Goal: Task Accomplishment & Management: Manage account settings

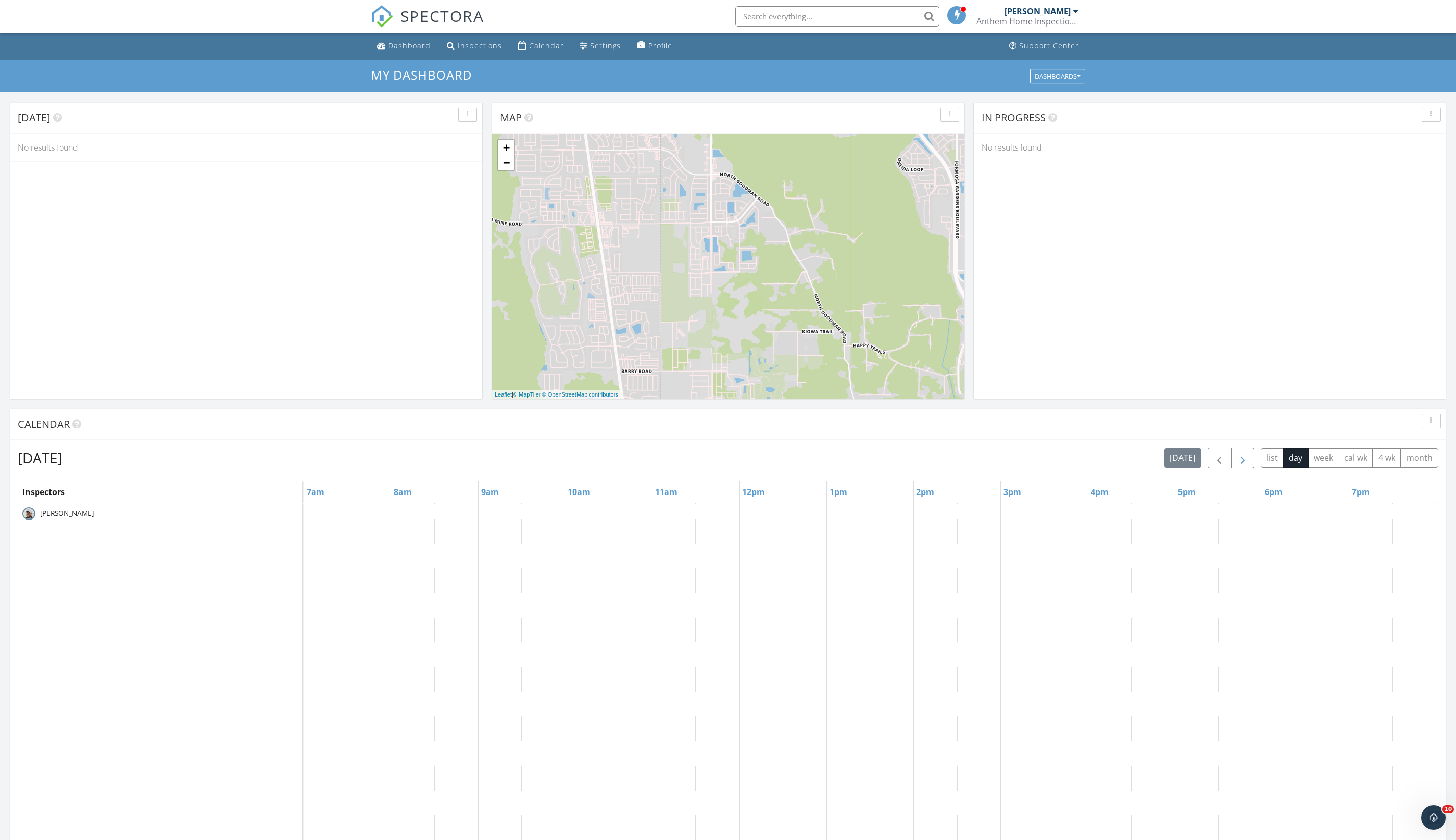
click at [1236, 465] on span "button" at bounding box center [1242, 458] width 12 height 12
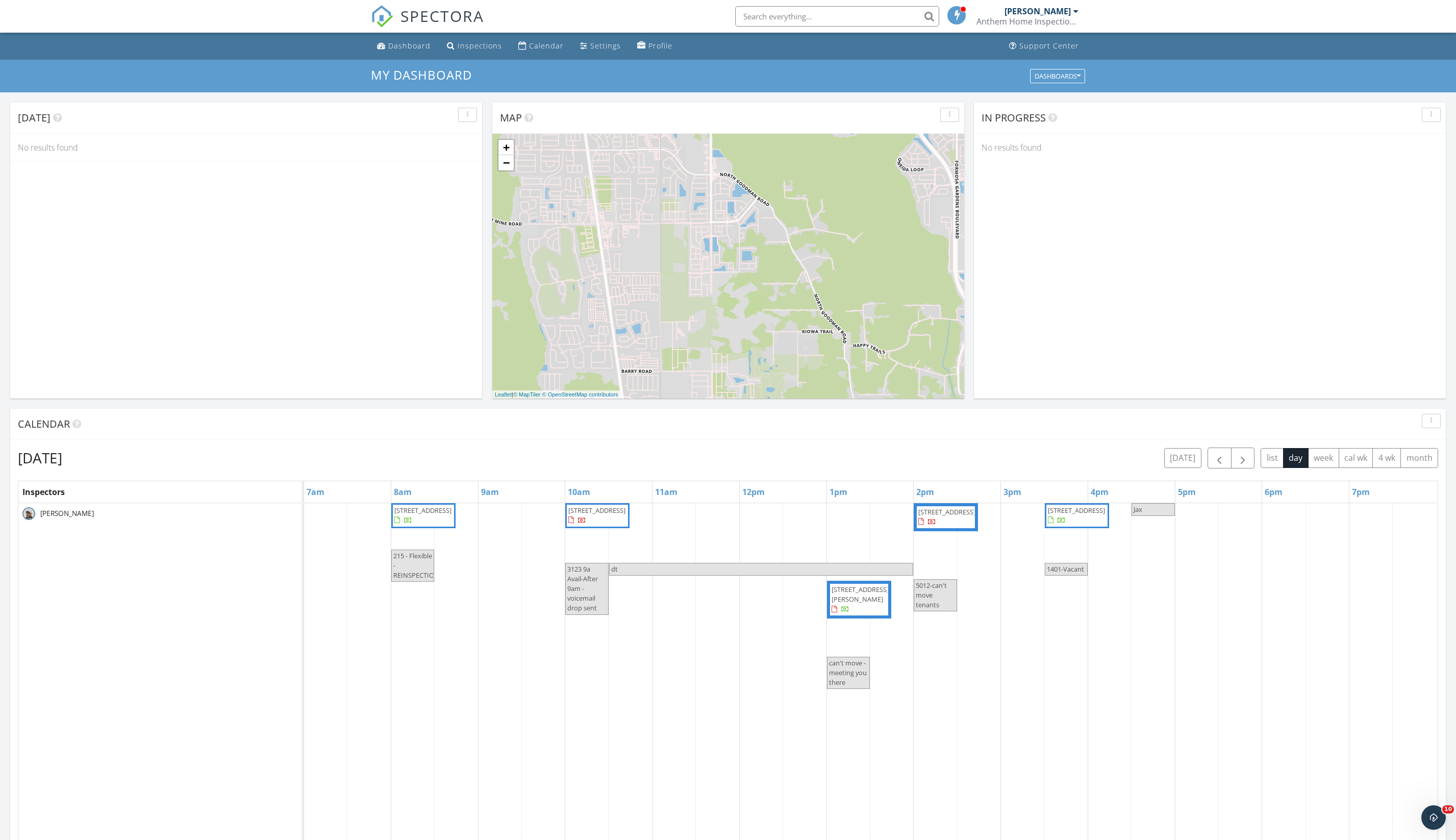
click at [418, 515] on span "215 Landing Dr, Leesburg 34748" at bounding box center [423, 510] width 57 height 9
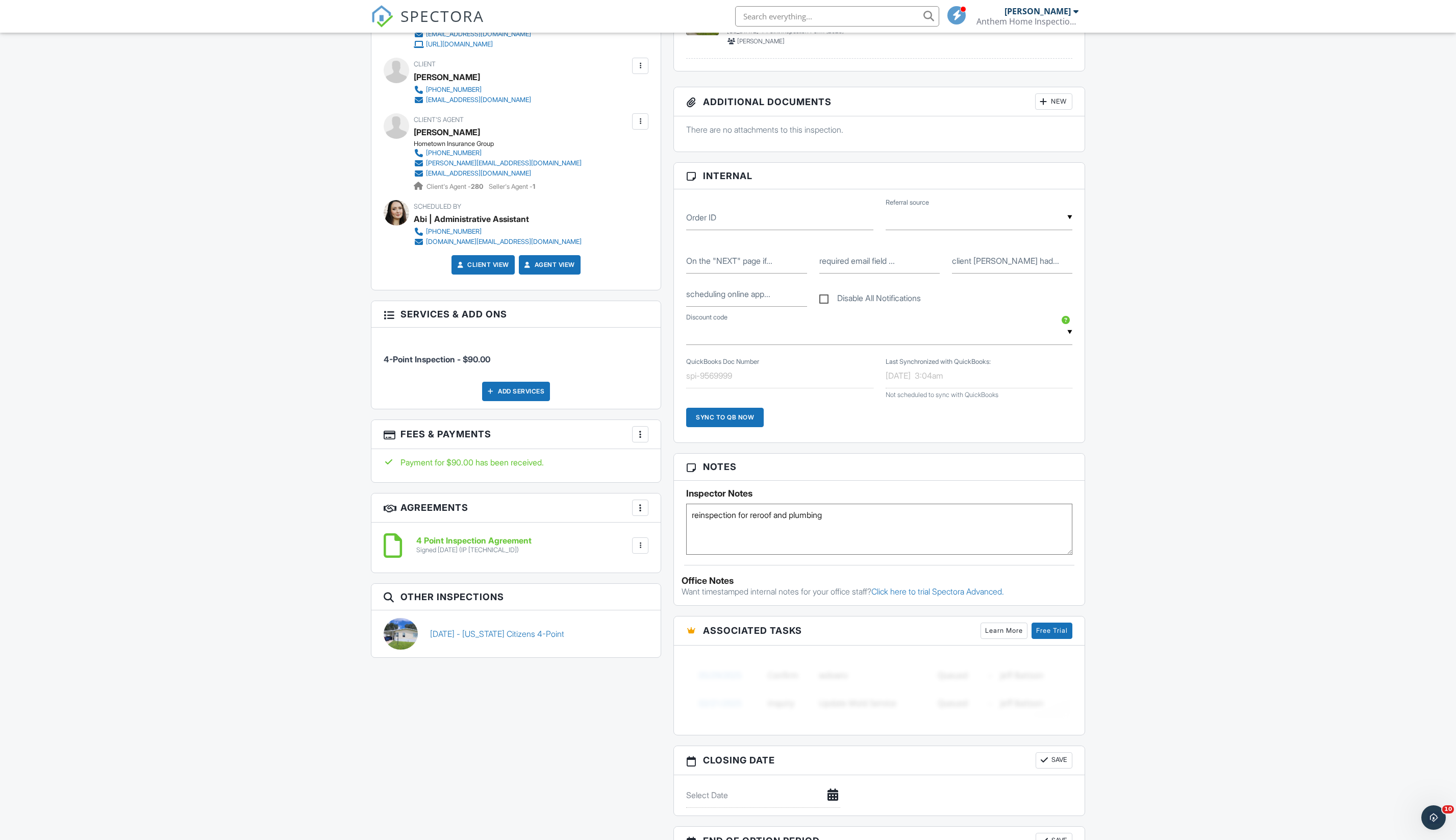
scroll to position [477, 0]
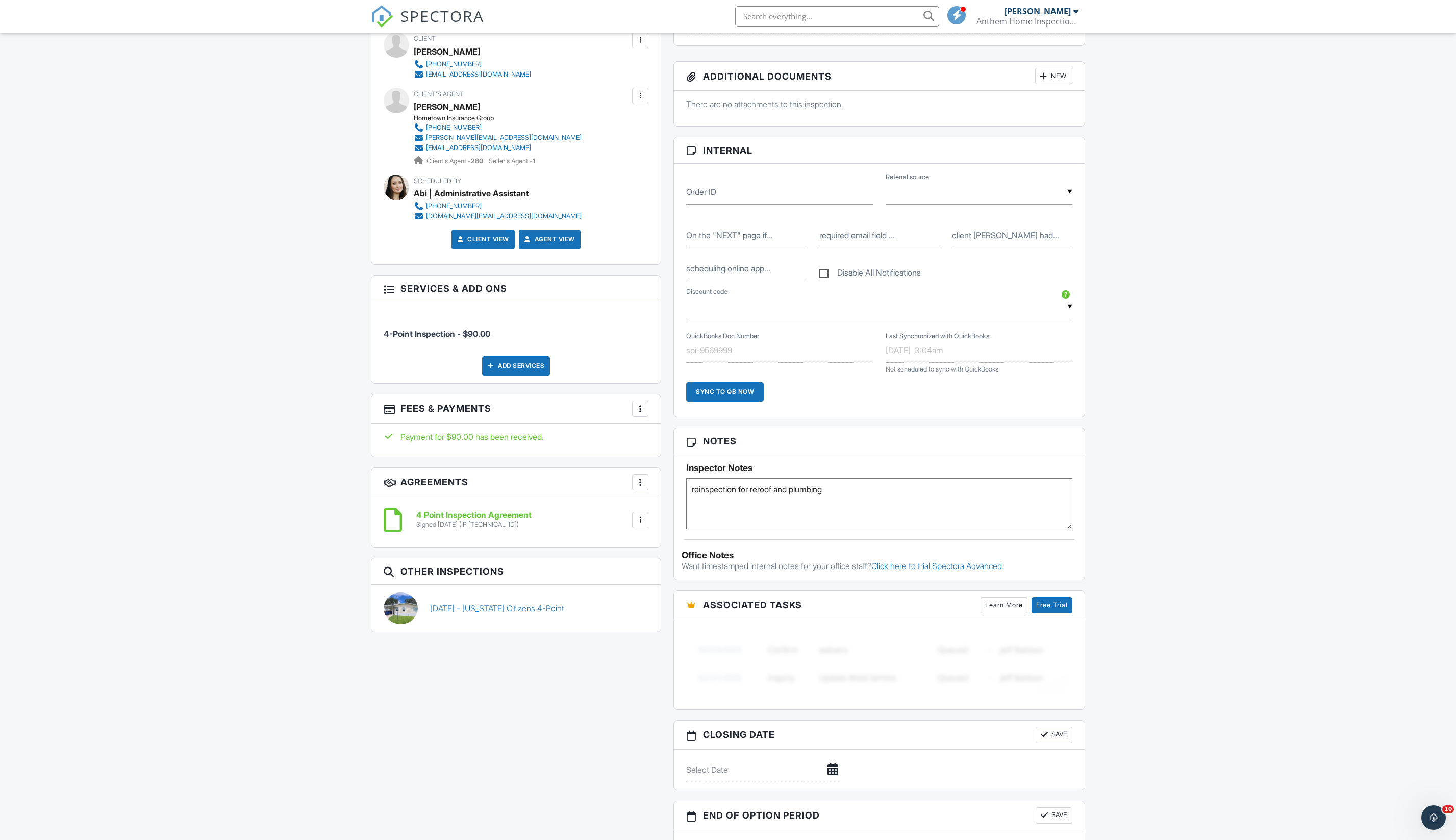
click at [903, 529] on textarea "reinspection for reroof and plumbing" at bounding box center [879, 503] width 386 height 51
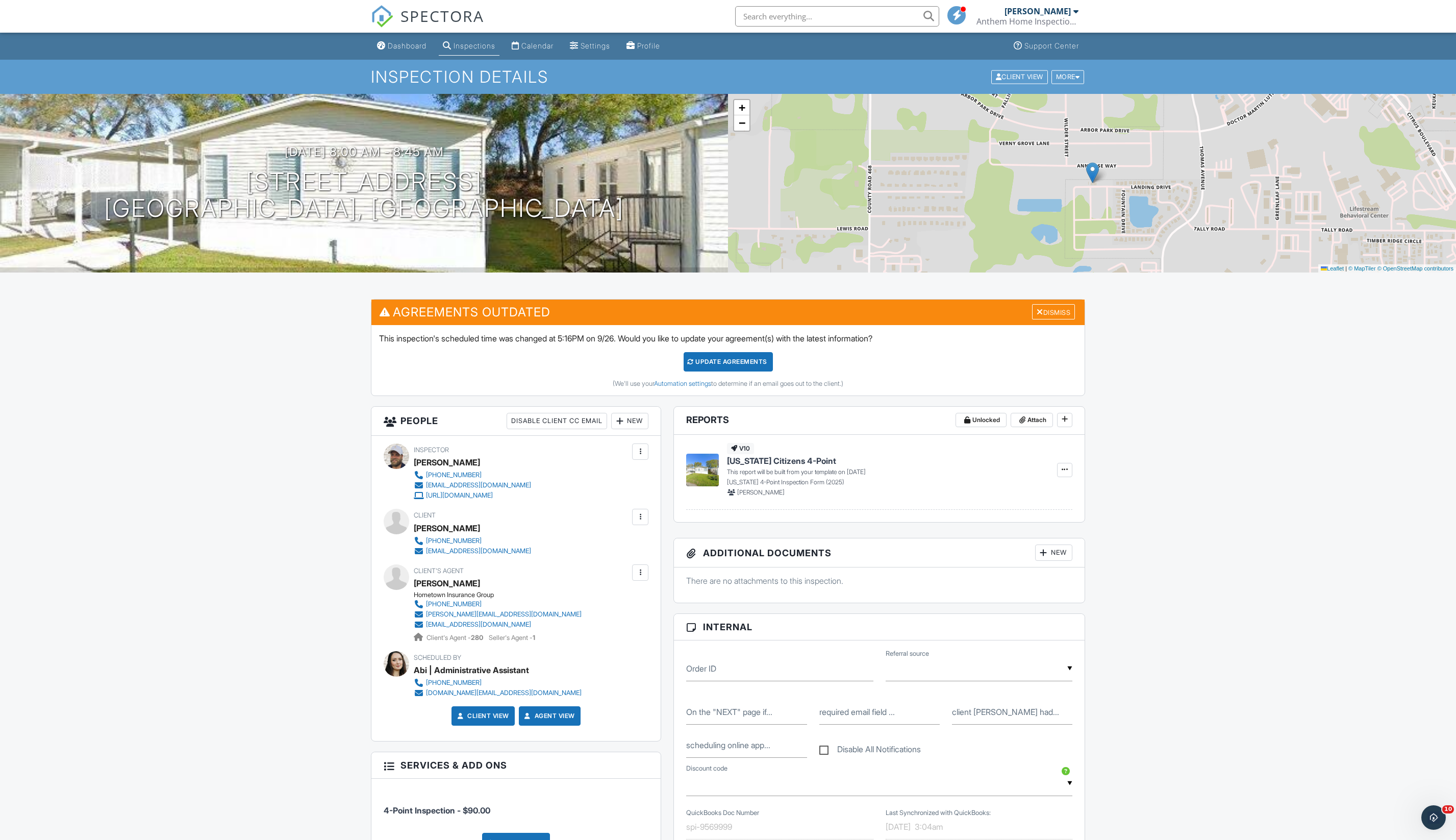
scroll to position [0, 0]
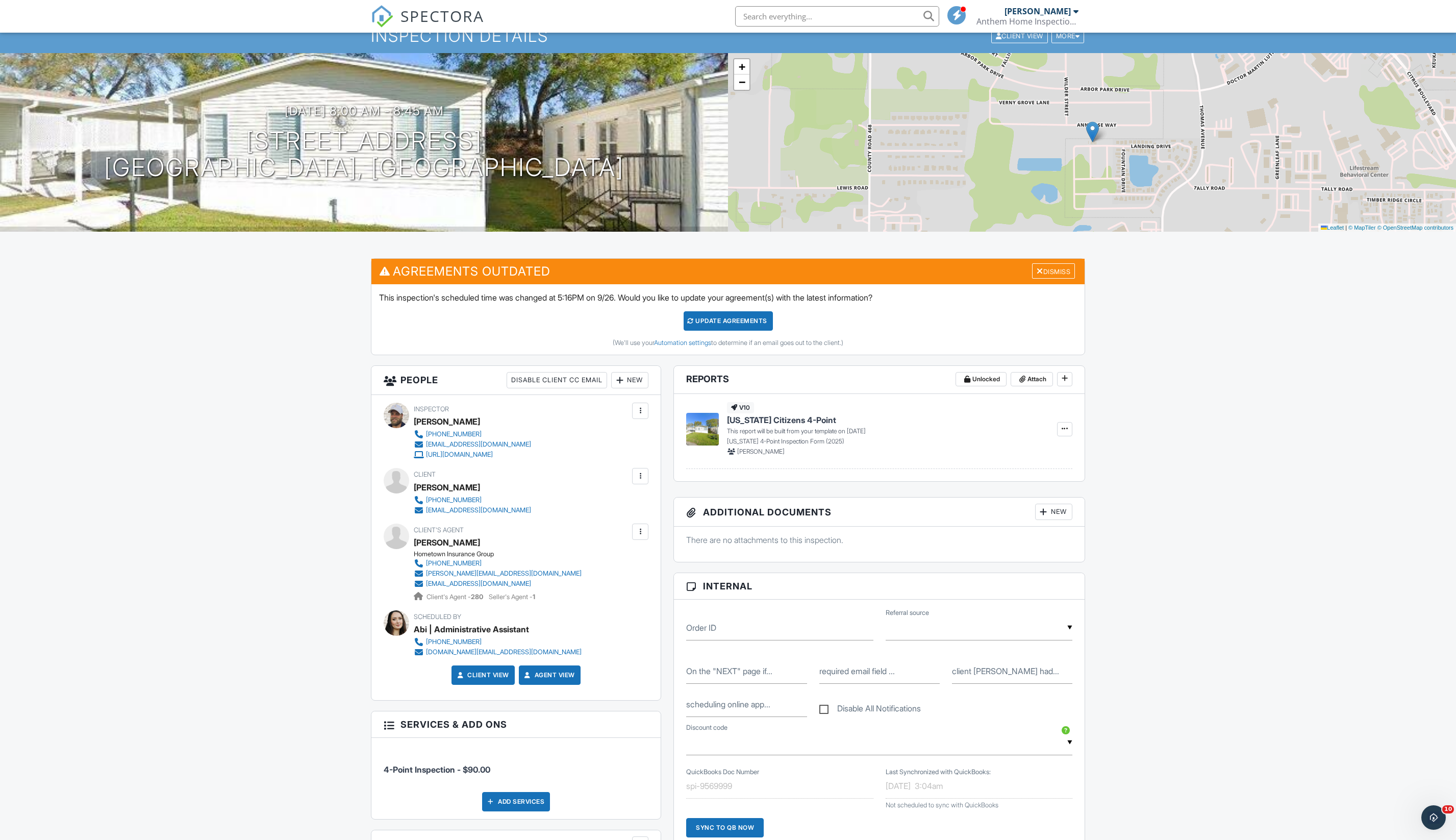
scroll to position [612, 0]
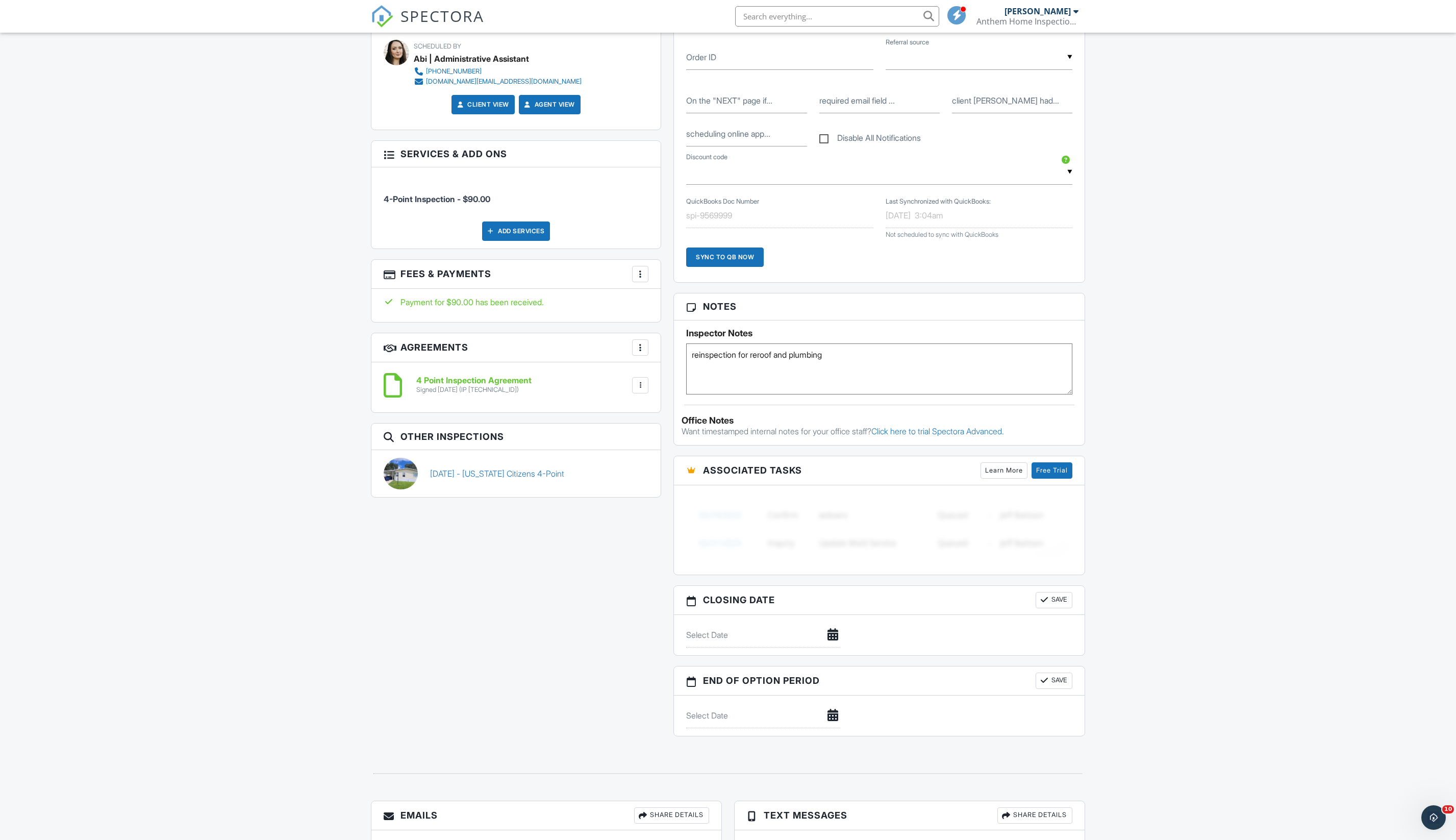
click at [856, 394] on textarea "reinspection for reroof and plumbing" at bounding box center [879, 368] width 386 height 51
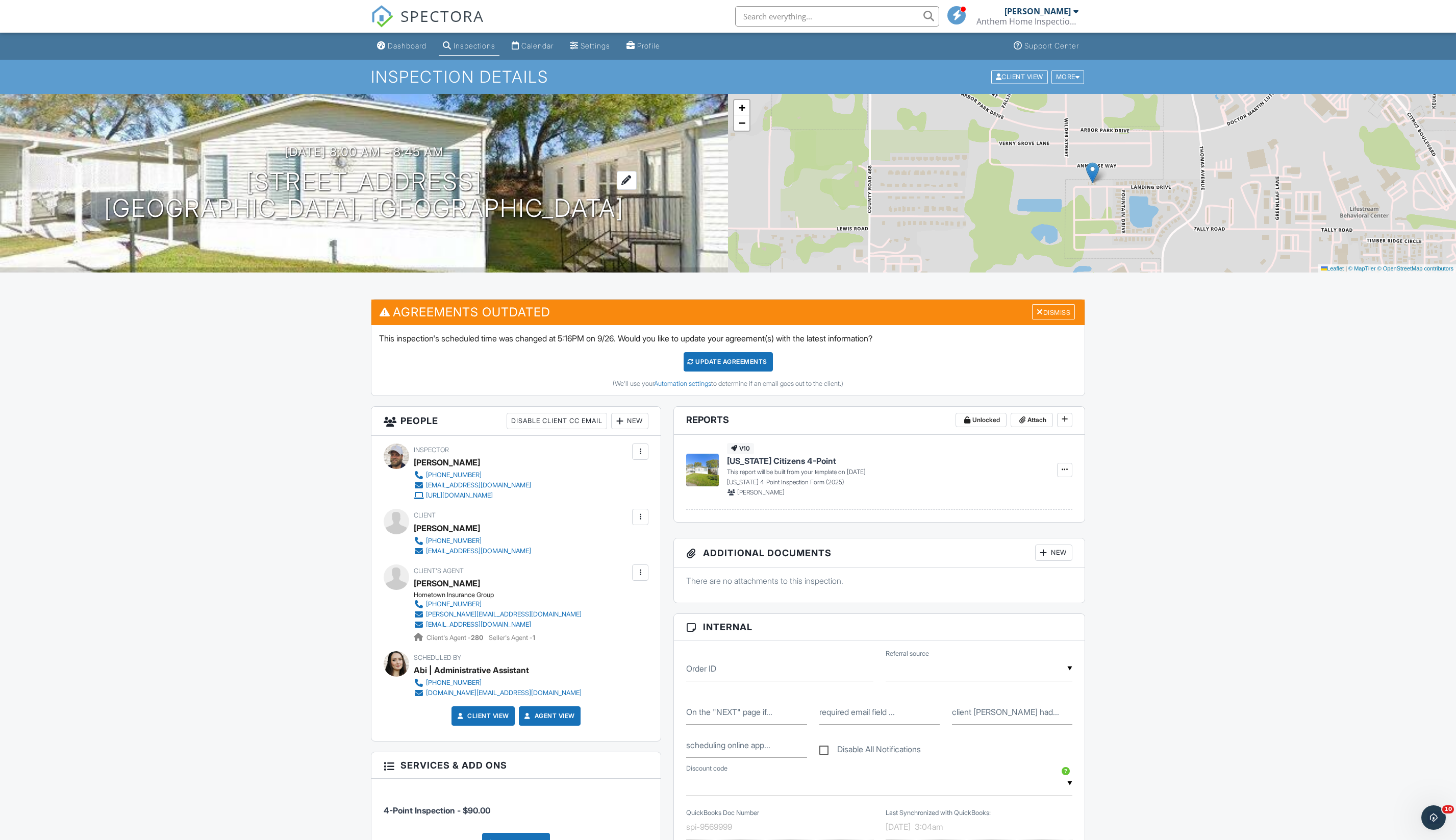
scroll to position [0, 0]
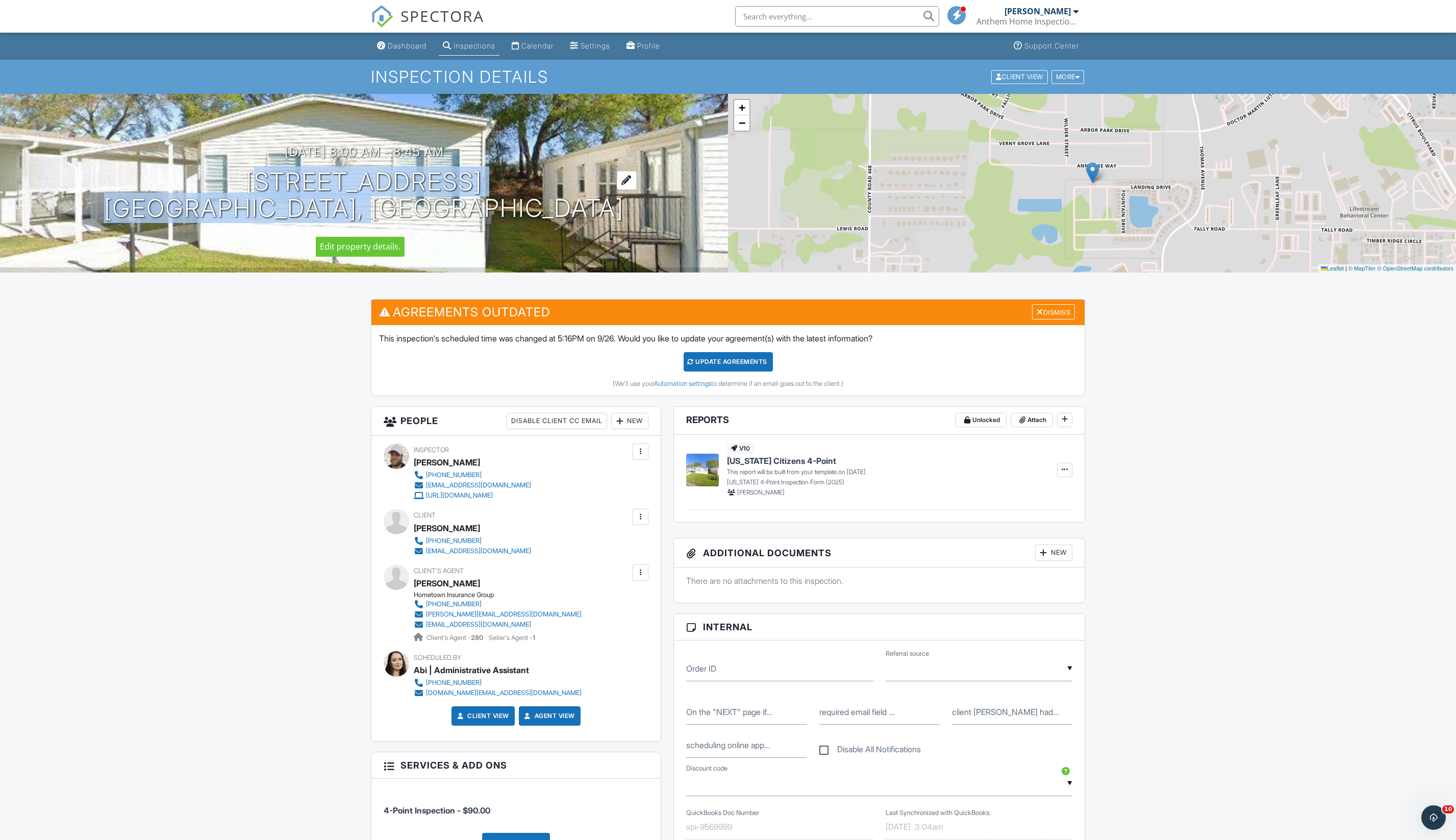
copy h1 "215 Landing Dr Leesburg, FL 34748"
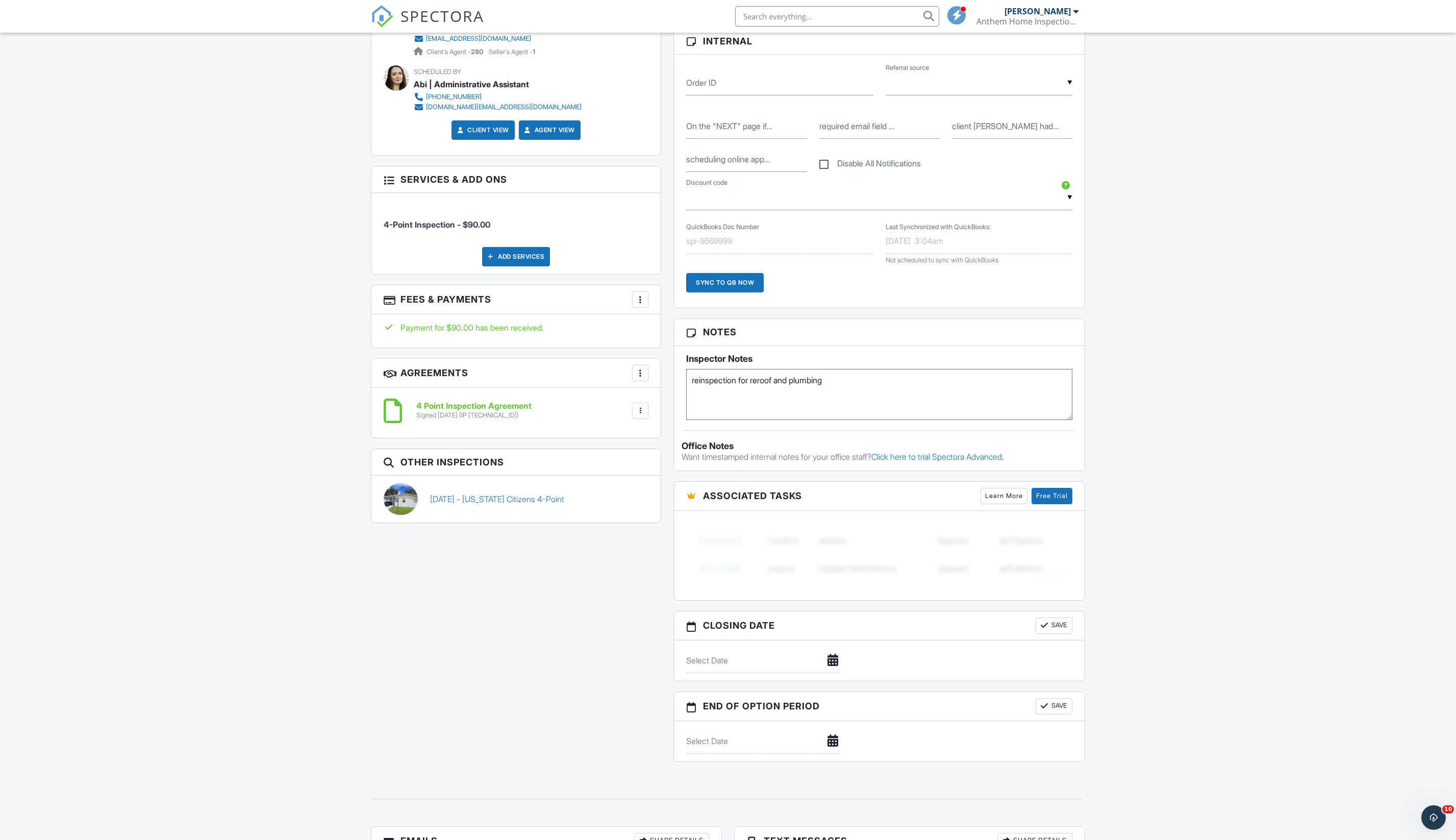
scroll to position [589, 0]
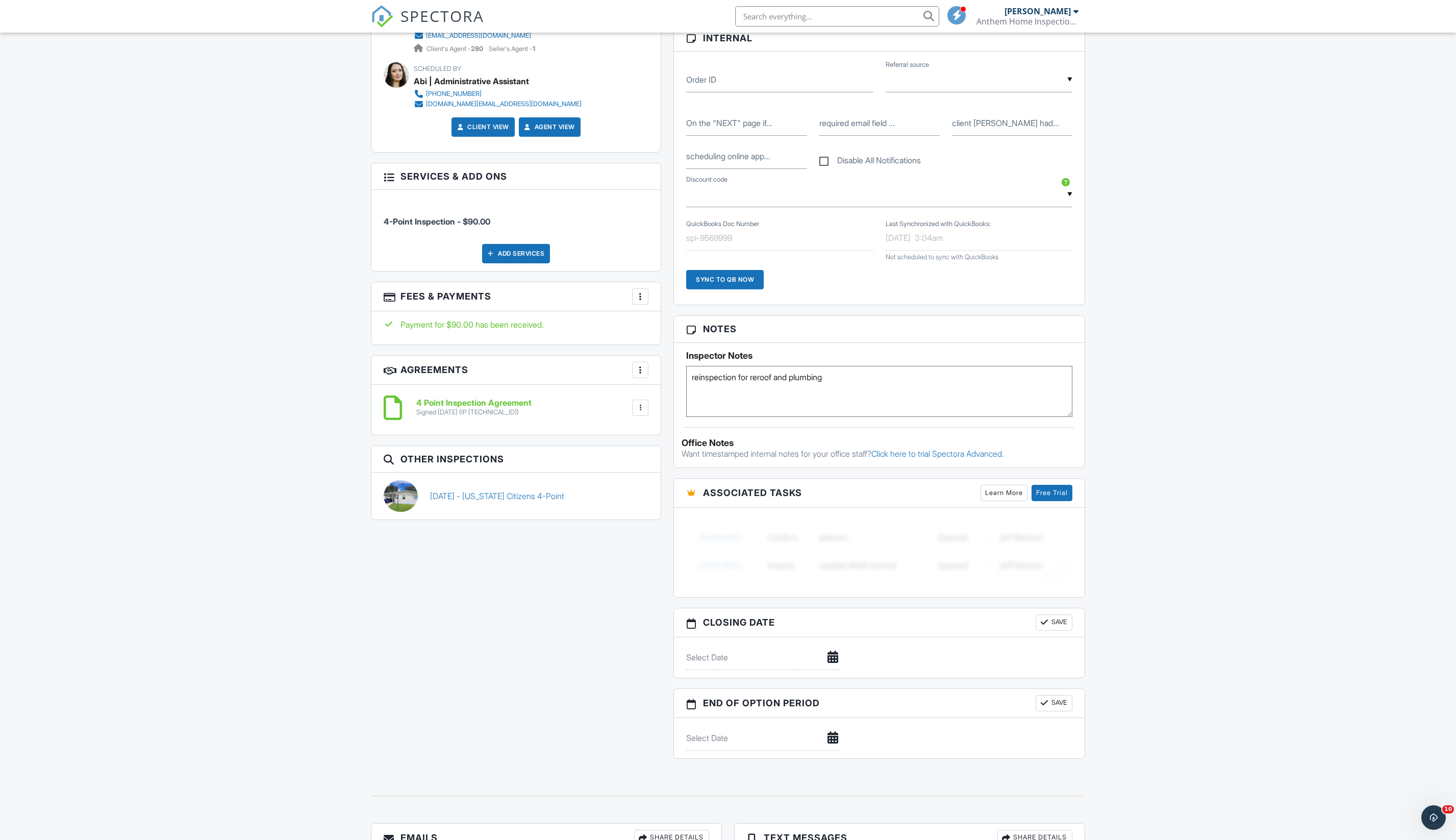
drag, startPoint x: 748, startPoint y: 474, endPoint x: 678, endPoint y: 465, distance: 70.6
click at [678, 417] on div "Inspector Notes reinspection for reroof and plumbing" at bounding box center [879, 380] width 410 height 74
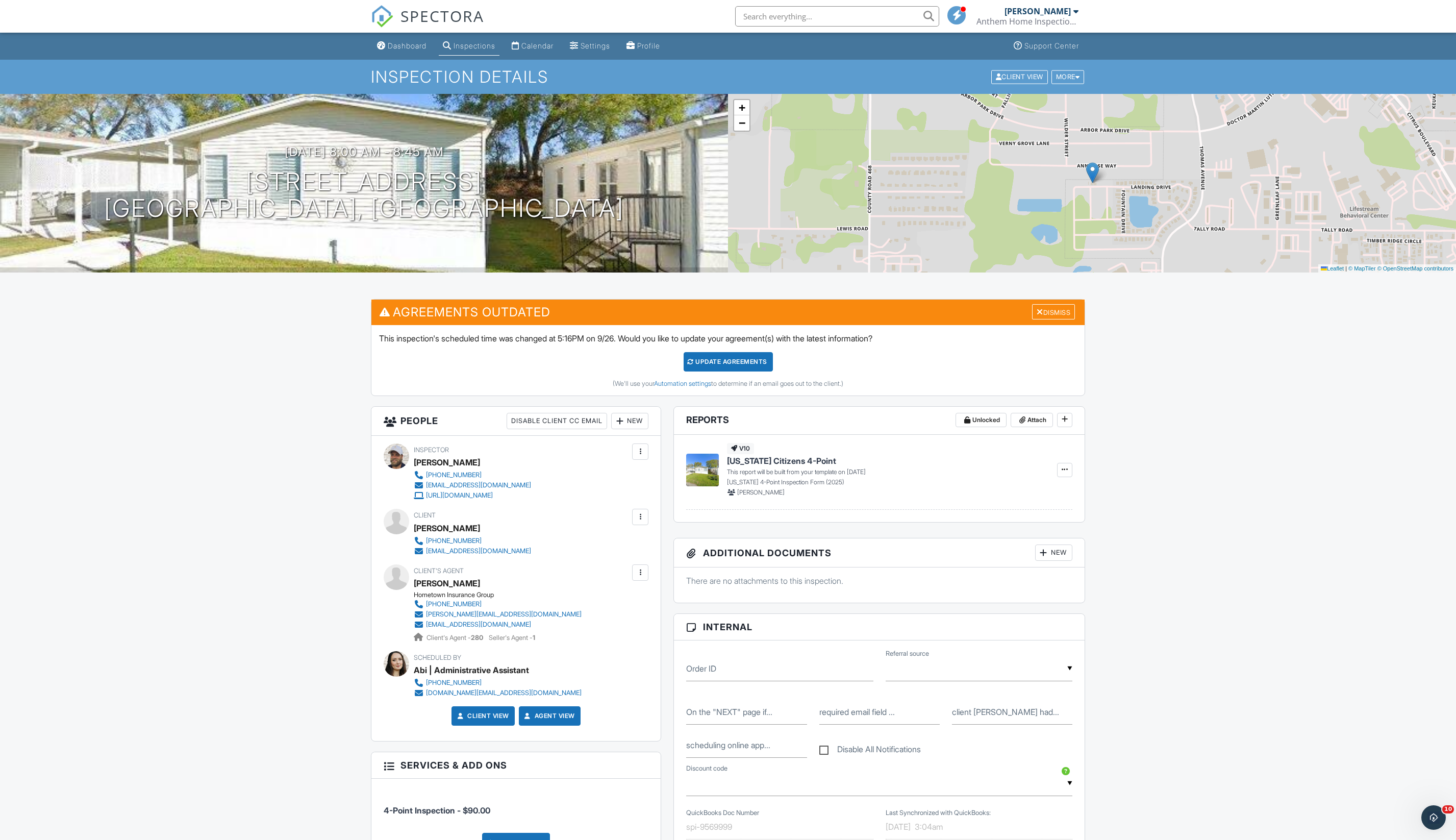
scroll to position [0, 0]
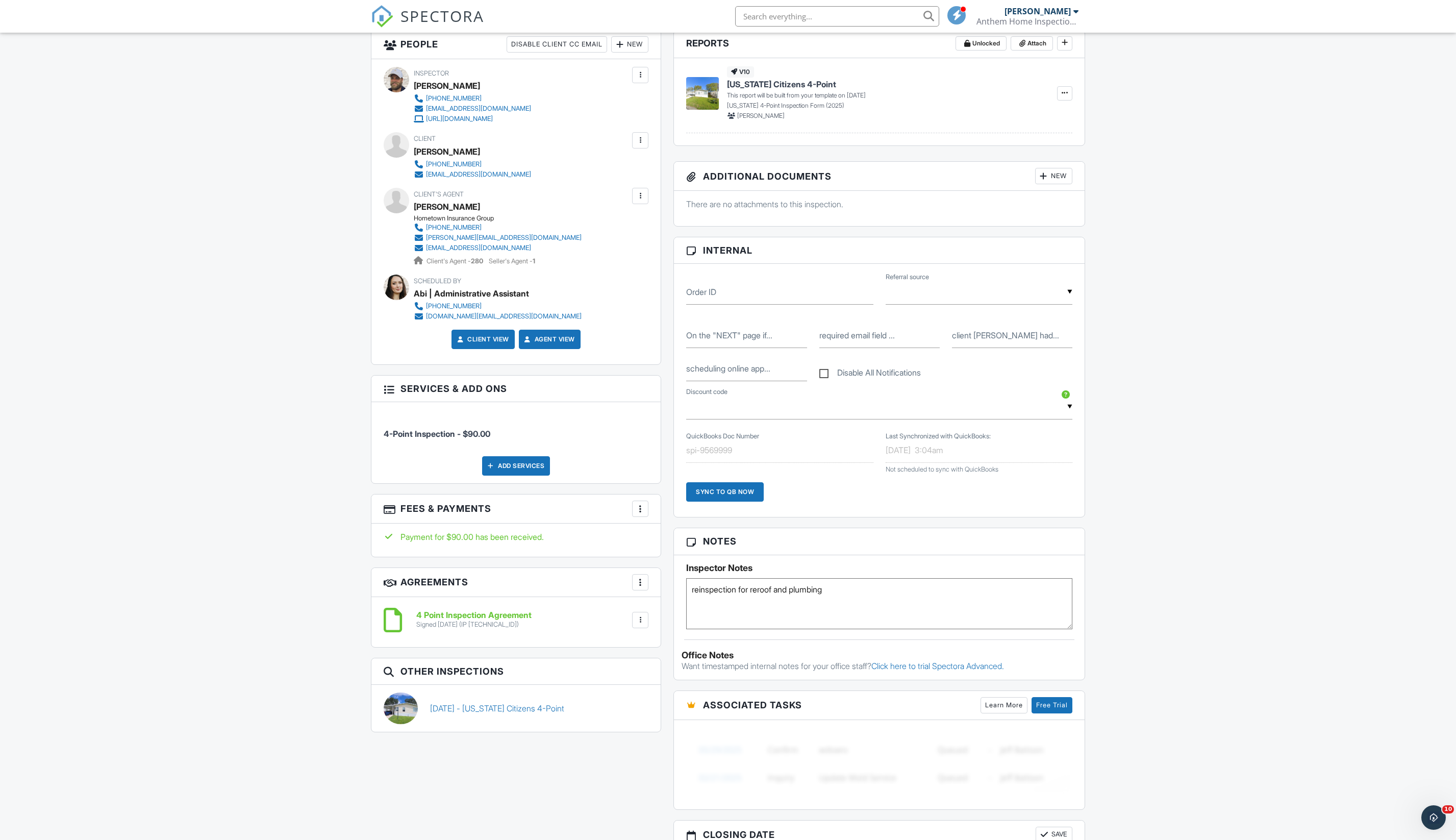
click at [360, 514] on div "Dashboard Inspections Calendar Settings Profile Support Center Inspection Detai…" at bounding box center [728, 566] width 1456 height 1821
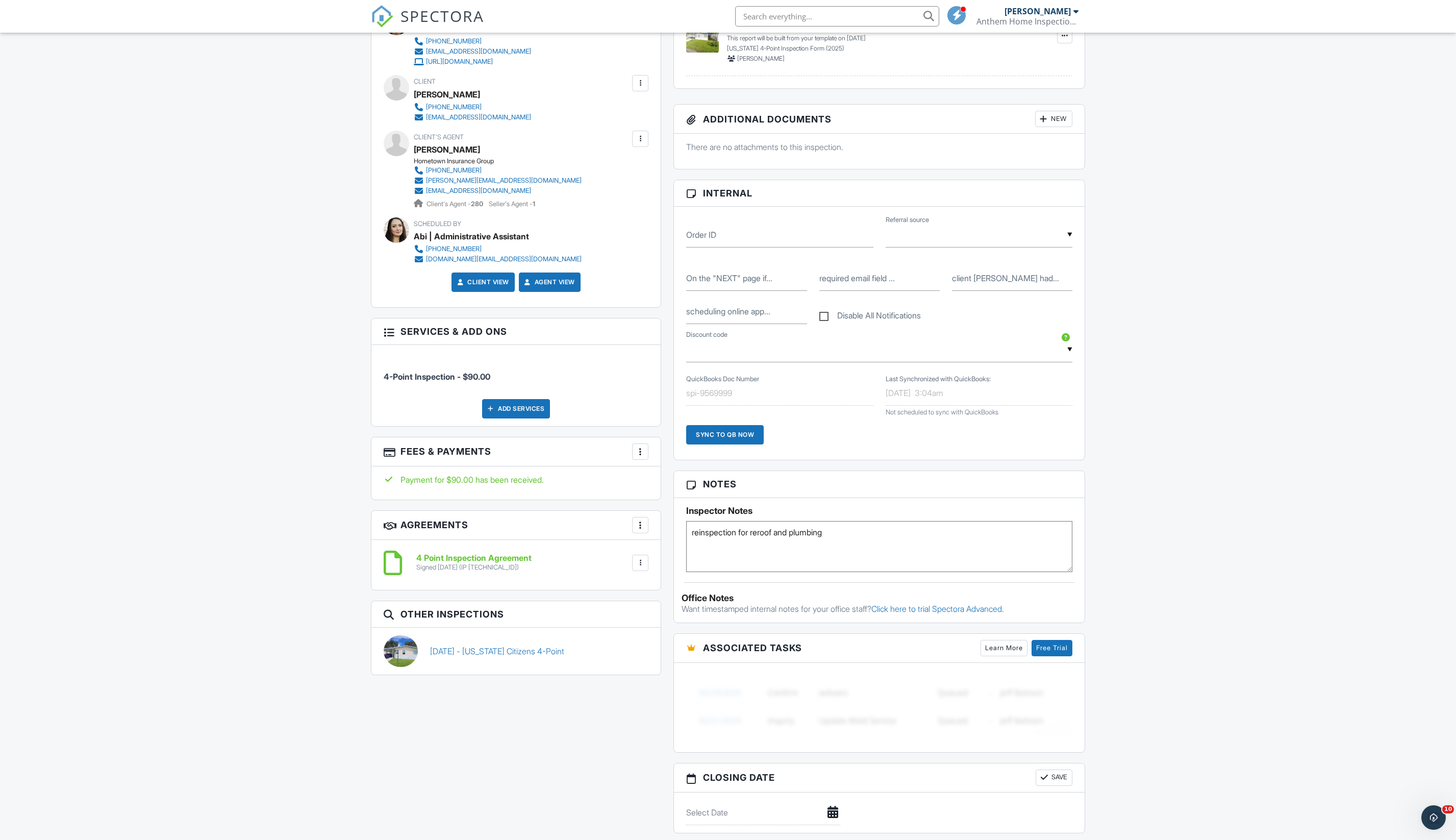
scroll to position [793, 0]
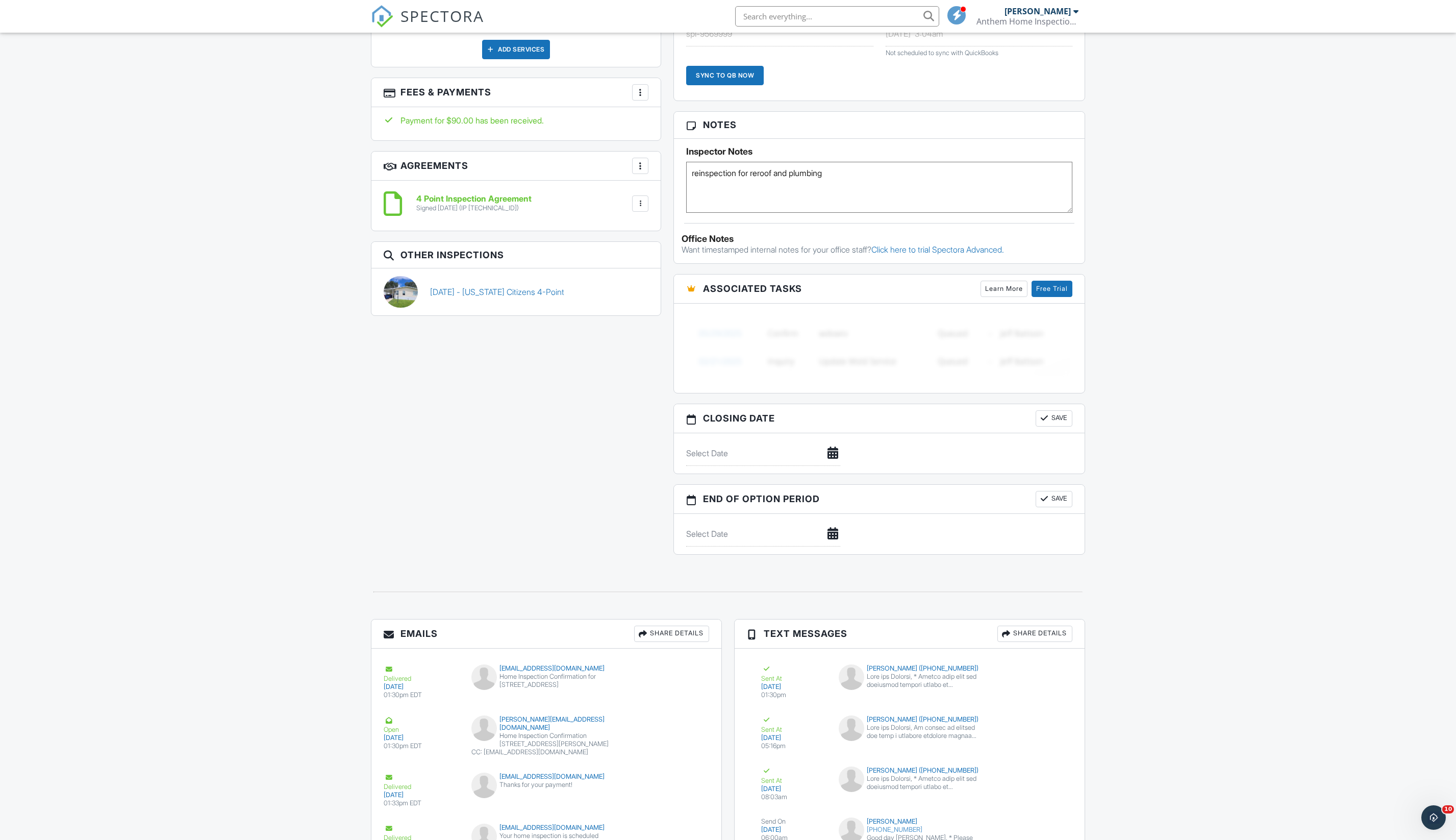
click at [866, 213] on textarea "reinspection for reroof and plumbing" at bounding box center [879, 187] width 386 height 51
type textarea "reinspection for reroof and plumbing emailed city"
click at [1246, 264] on div "Dashboard Inspections Calendar Settings Profile Support Center Inspection Detai…" at bounding box center [728, 150] width 1456 height 1821
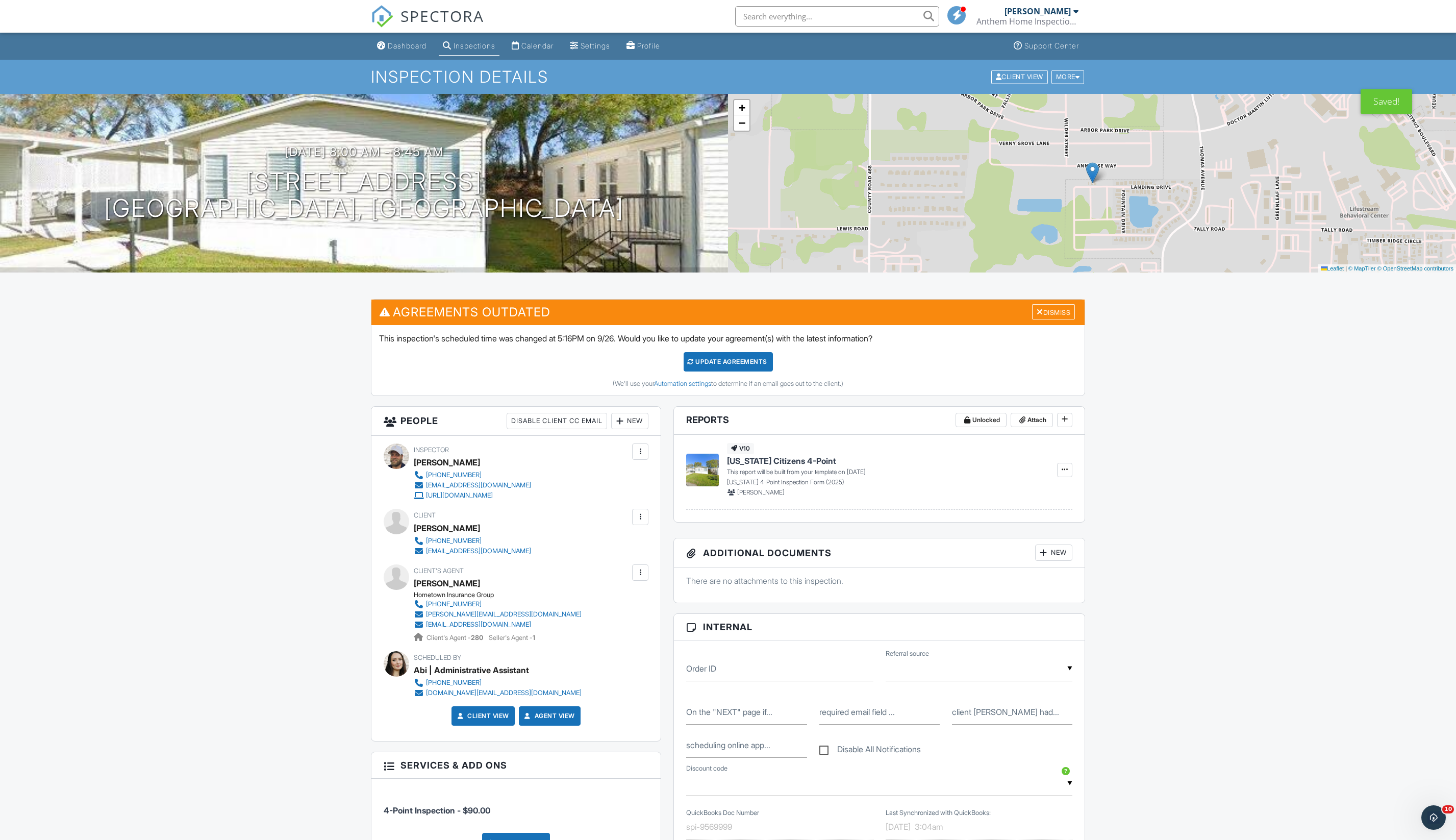
scroll to position [0, 0]
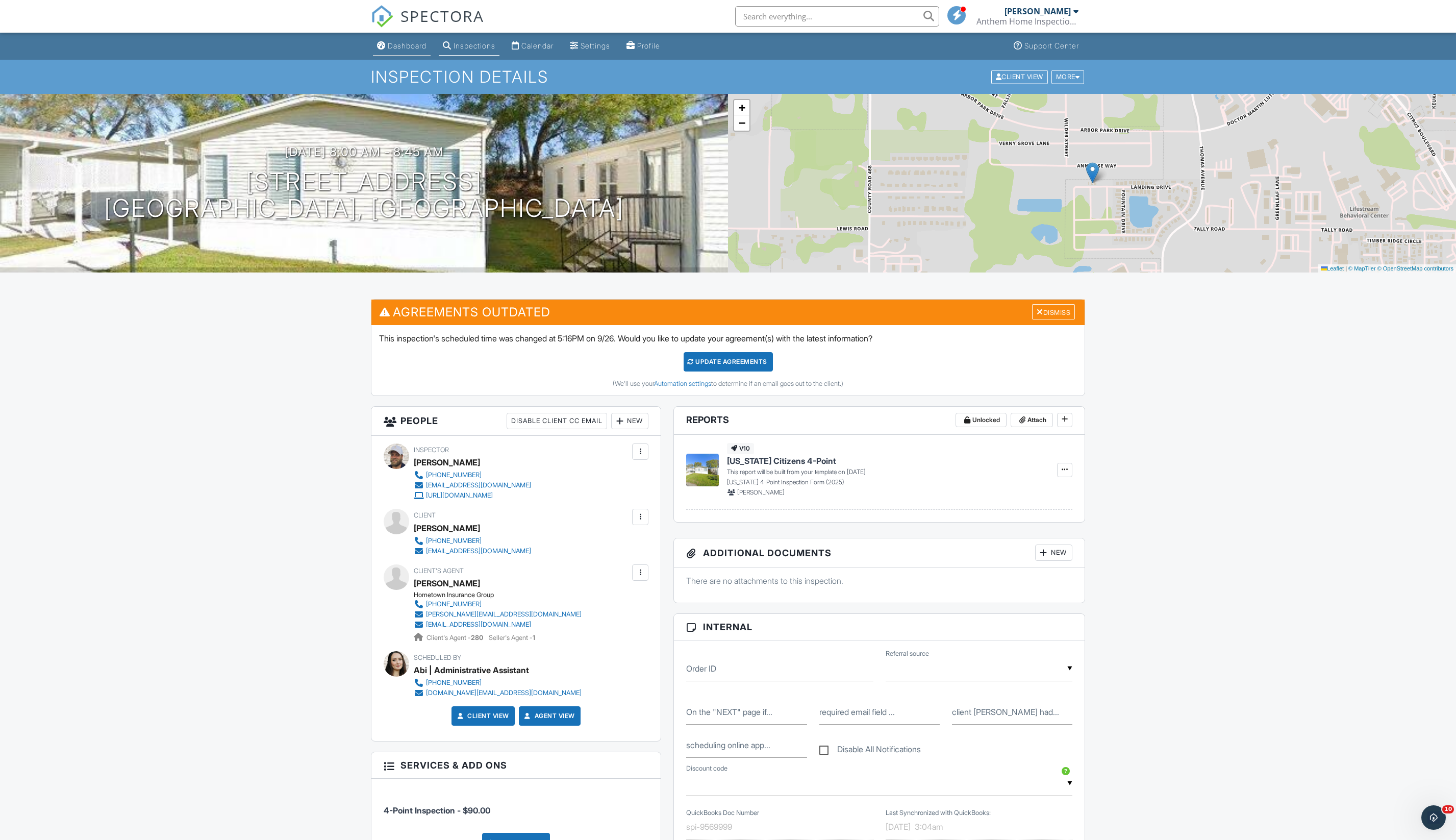
click at [396, 53] on link "Dashboard" at bounding box center [402, 46] width 57 height 19
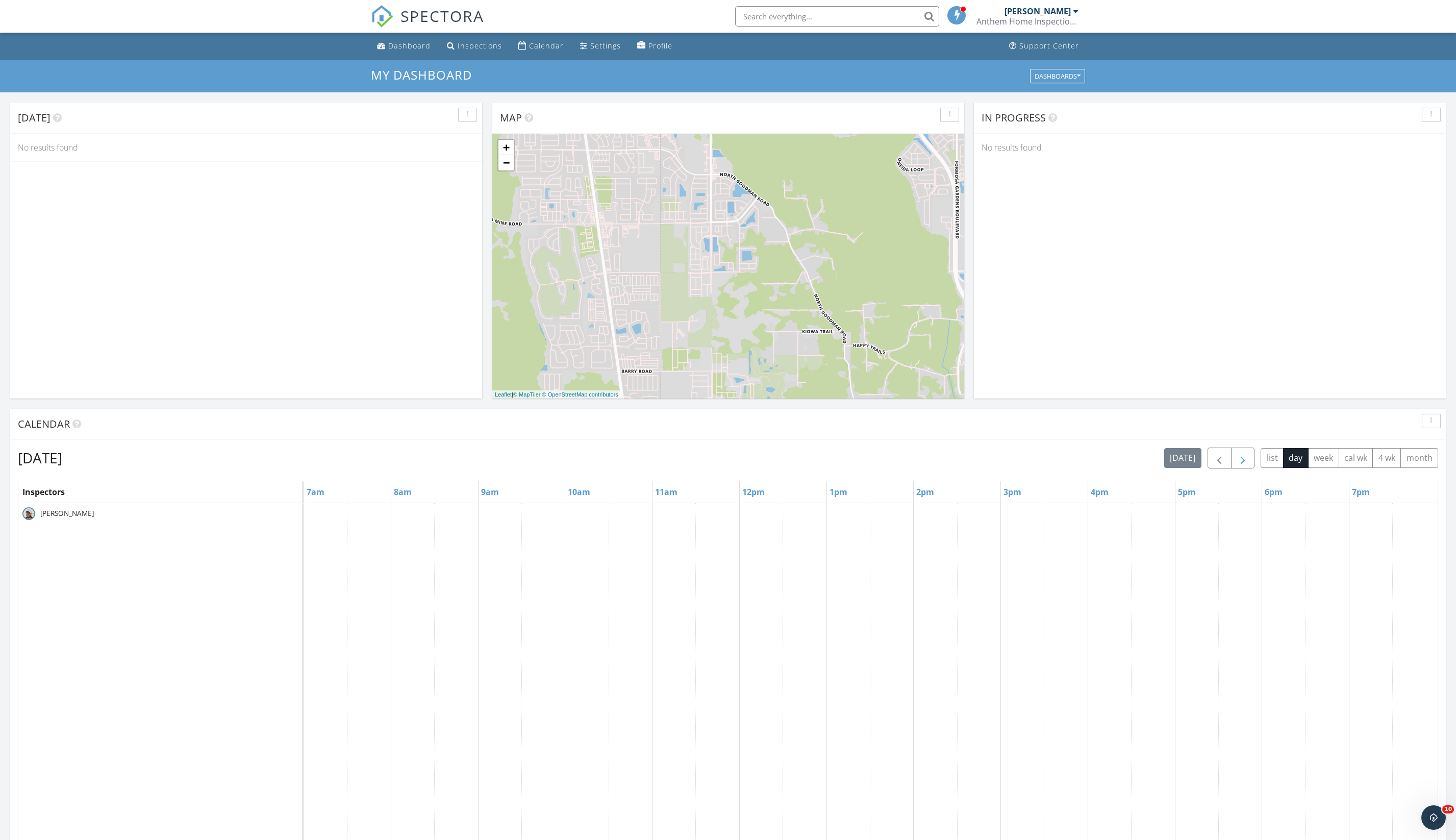
click at [1231, 469] on button "button" at bounding box center [1242, 457] width 24 height 21
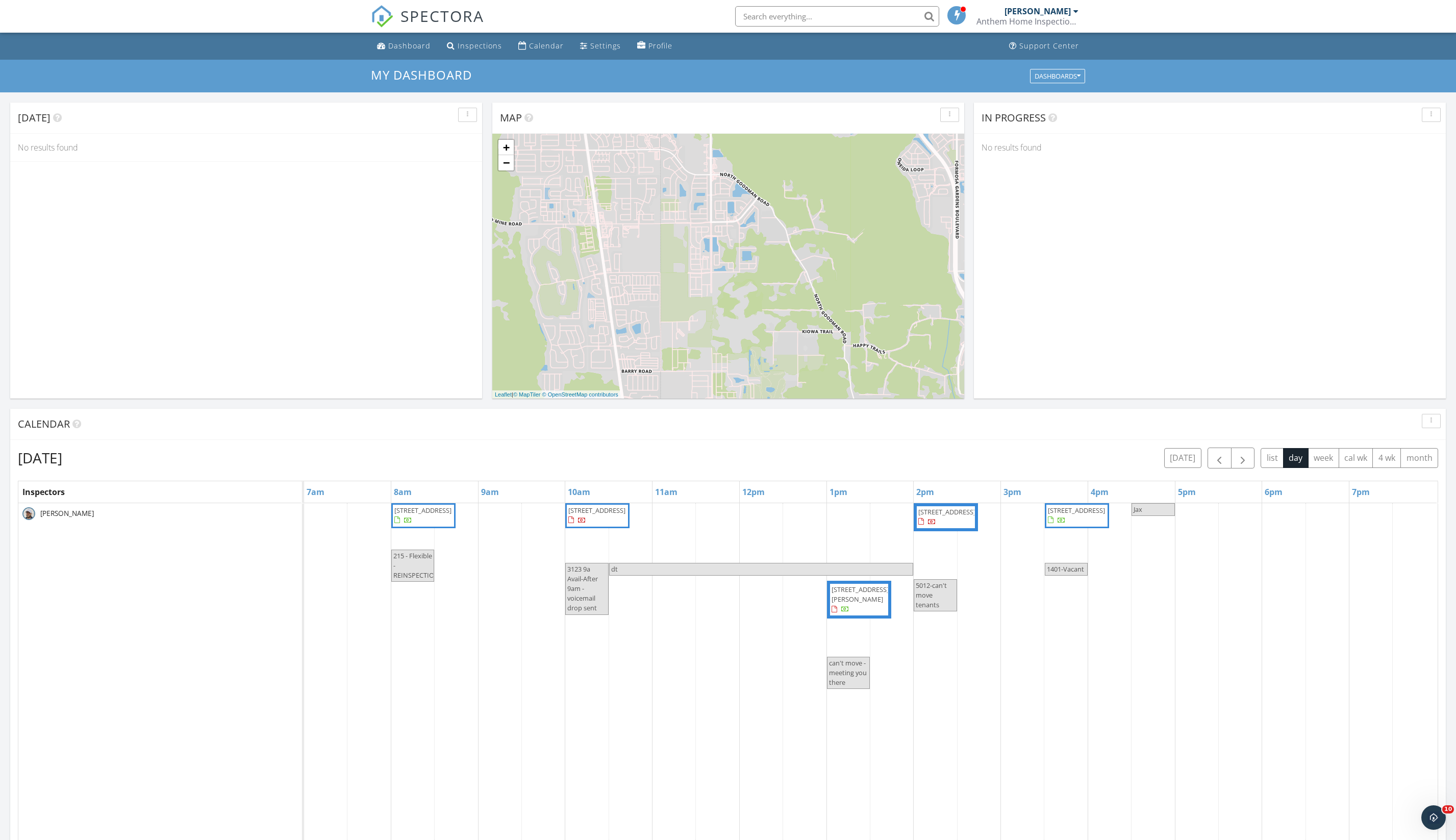
click at [602, 515] on span "3123 Bay Springs Trail, DeLand 32724" at bounding box center [597, 510] width 57 height 9
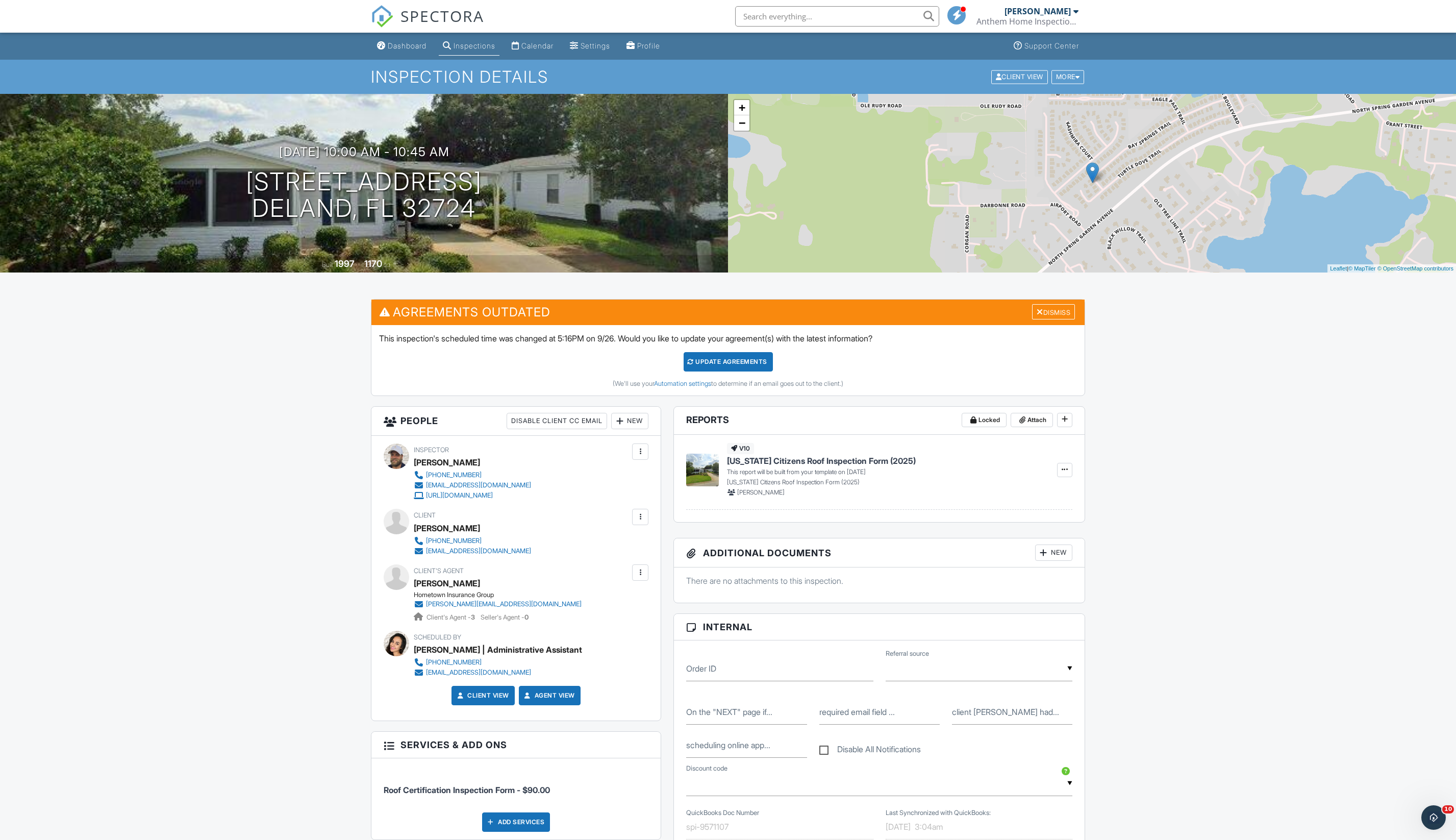
scroll to position [329, 0]
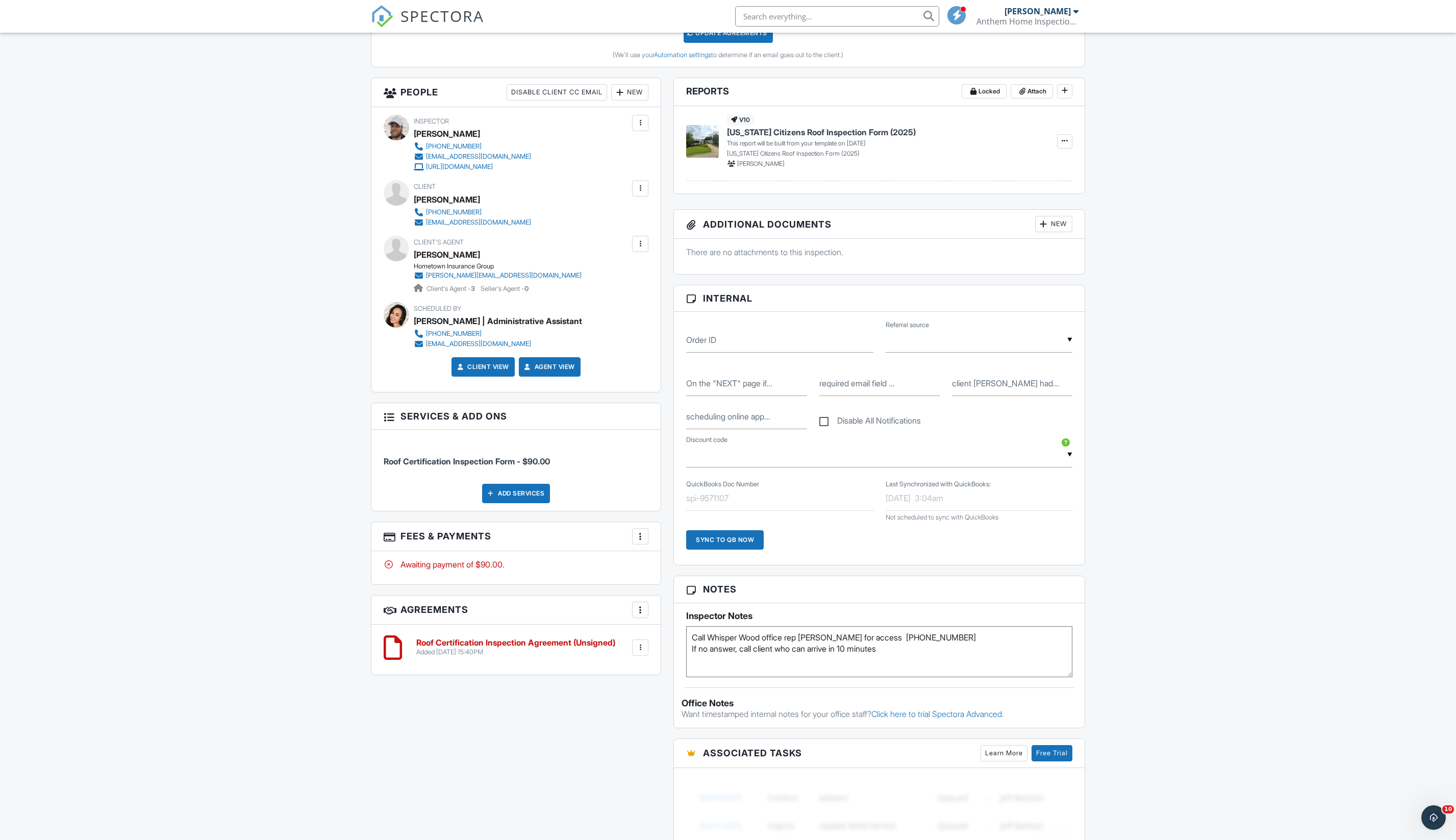
click at [985, 677] on textarea "Call Whisper Wood office rep Samantha for access (386) 736-6175 If no answer, c…" at bounding box center [879, 651] width 386 height 51
paste textarea "Volusia County"
click at [987, 677] on textarea "Call Whisper Wood office rep Samantha for access (386) 736-6175 If no answer, c…" at bounding box center [879, 651] width 386 height 51
click at [964, 677] on textarea "Call Whisper Wood office rep Samantha for access (386) 736-6175 If no answer, c…" at bounding box center [879, 651] width 386 height 51
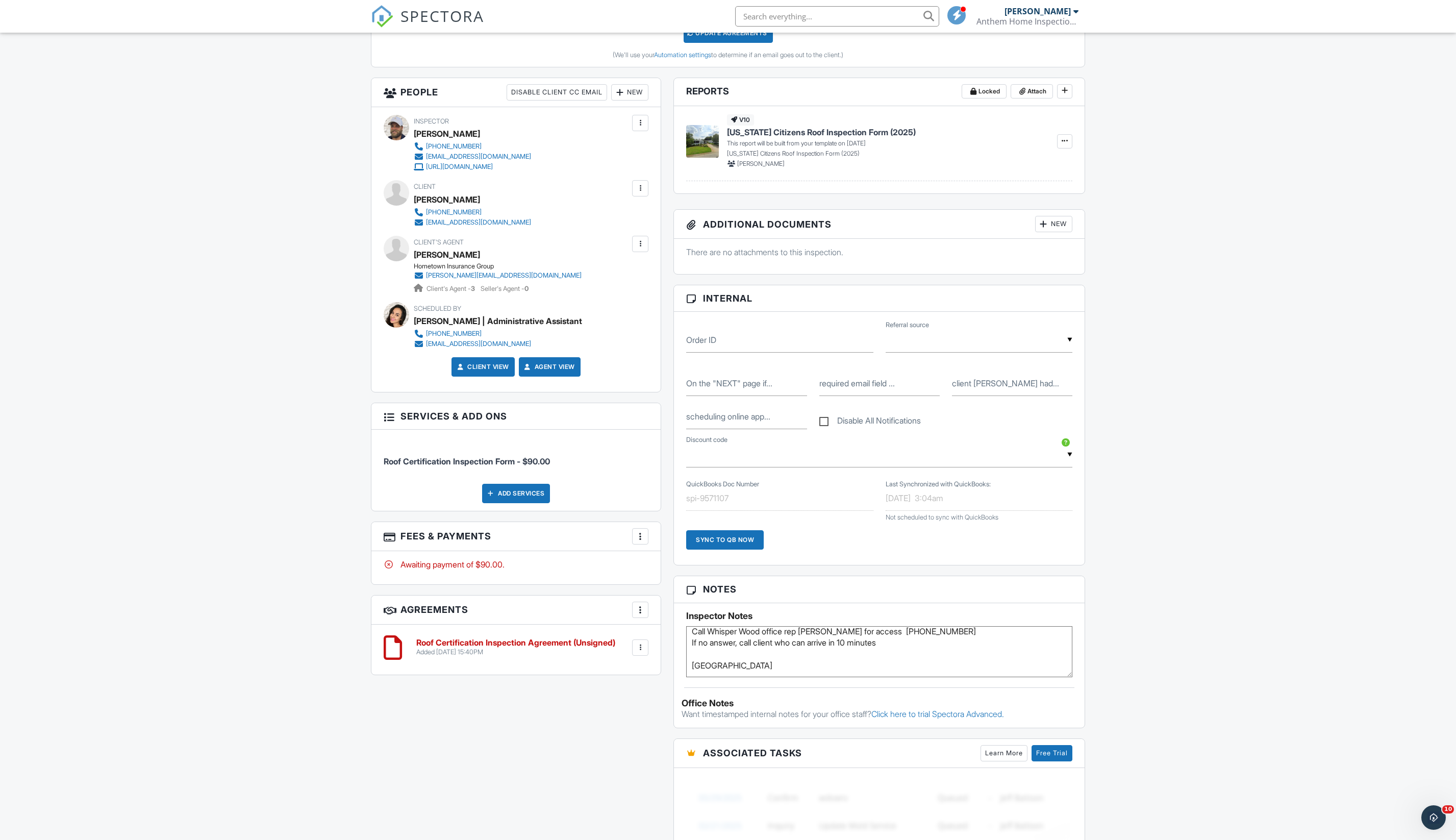
scroll to position [10, 0]
drag, startPoint x: 725, startPoint y: 756, endPoint x: 677, endPoint y: 753, distance: 48.1
click at [677, 677] on div "Inspector Notes Call Whisper Wood office rep Samantha for access (386) 736-6175…" at bounding box center [879, 640] width 410 height 74
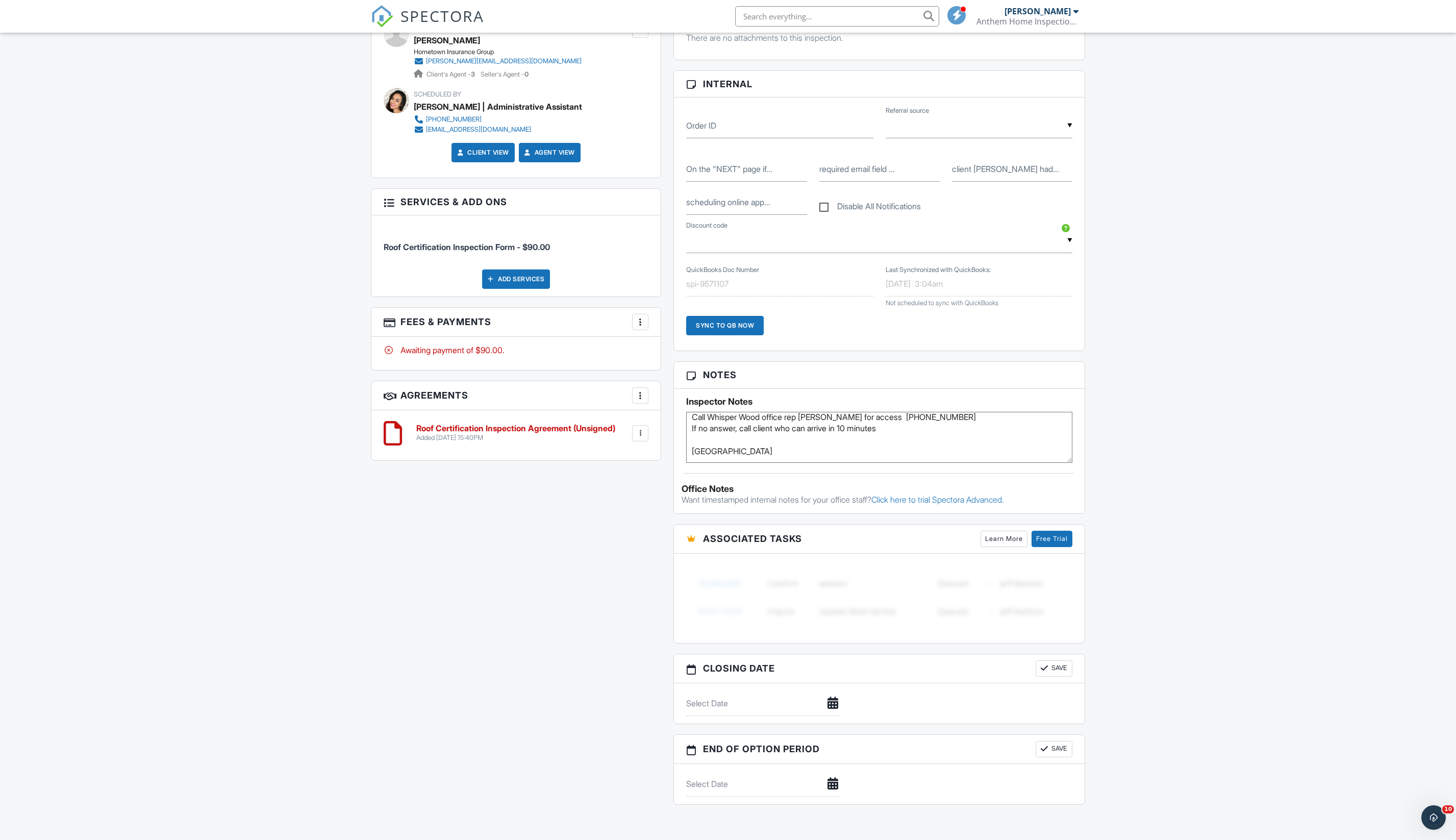
scroll to position [0, 0]
click at [802, 463] on textarea "Call Whisper Wood office rep Samantha for access (386) 736-6175 If no answer, c…" at bounding box center [879, 437] width 386 height 51
click at [794, 463] on textarea "Call Whisper Wood office rep Samantha for access (386) 736-6175 If no answer, c…" at bounding box center [879, 437] width 386 height 51
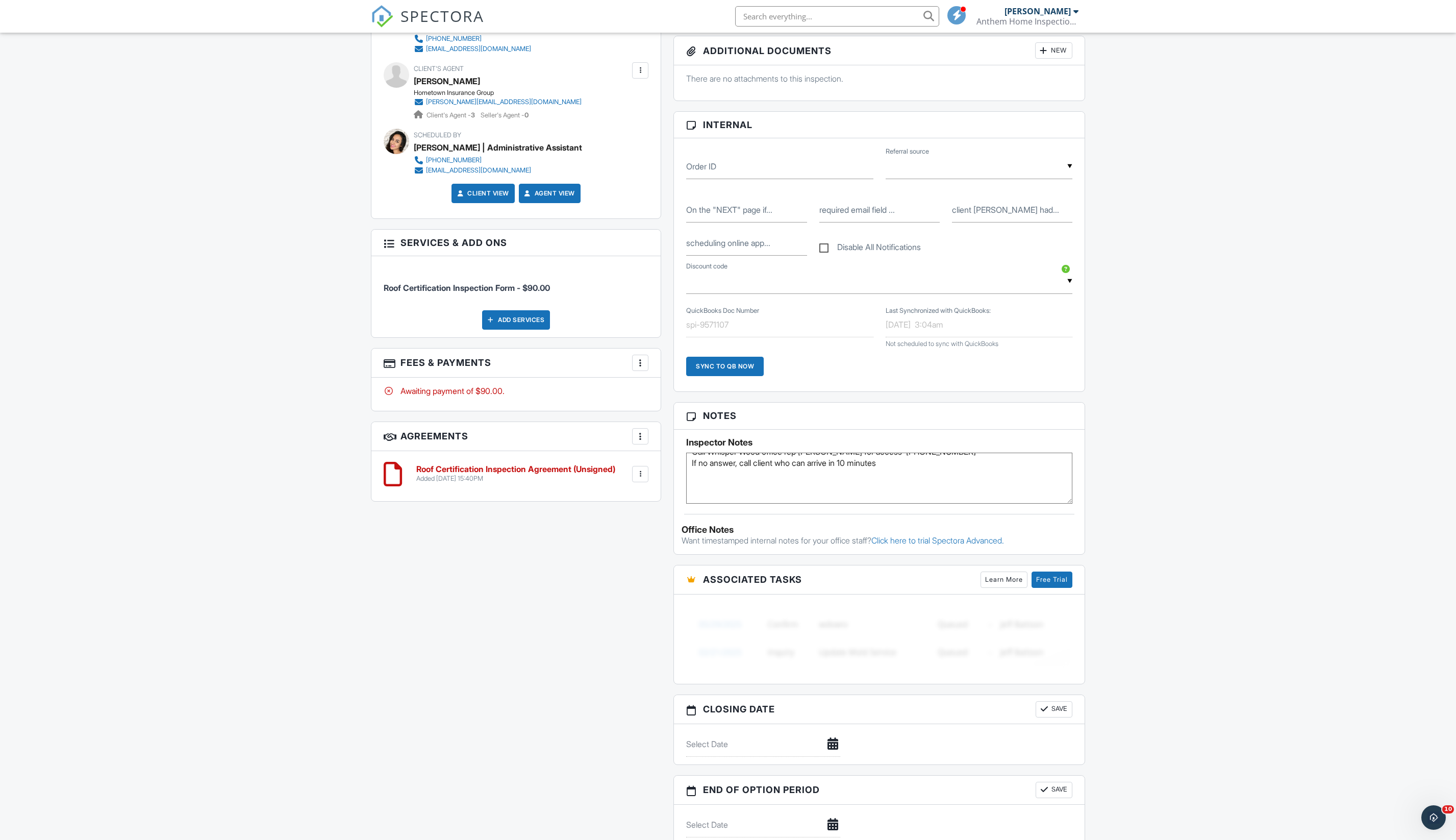
scroll to position [2, 0]
click at [731, 504] on textarea "Call Whisper Wood office rep Samantha for access (386) 736-6175 If no answer, c…" at bounding box center [879, 477] width 386 height 51
paste textarea "05/17/2024 20240510054"
click at [694, 504] on textarea "Call Whisper Wood office rep Samantha for access (386) 736-6175 If no answer, c…" at bounding box center [879, 477] width 386 height 51
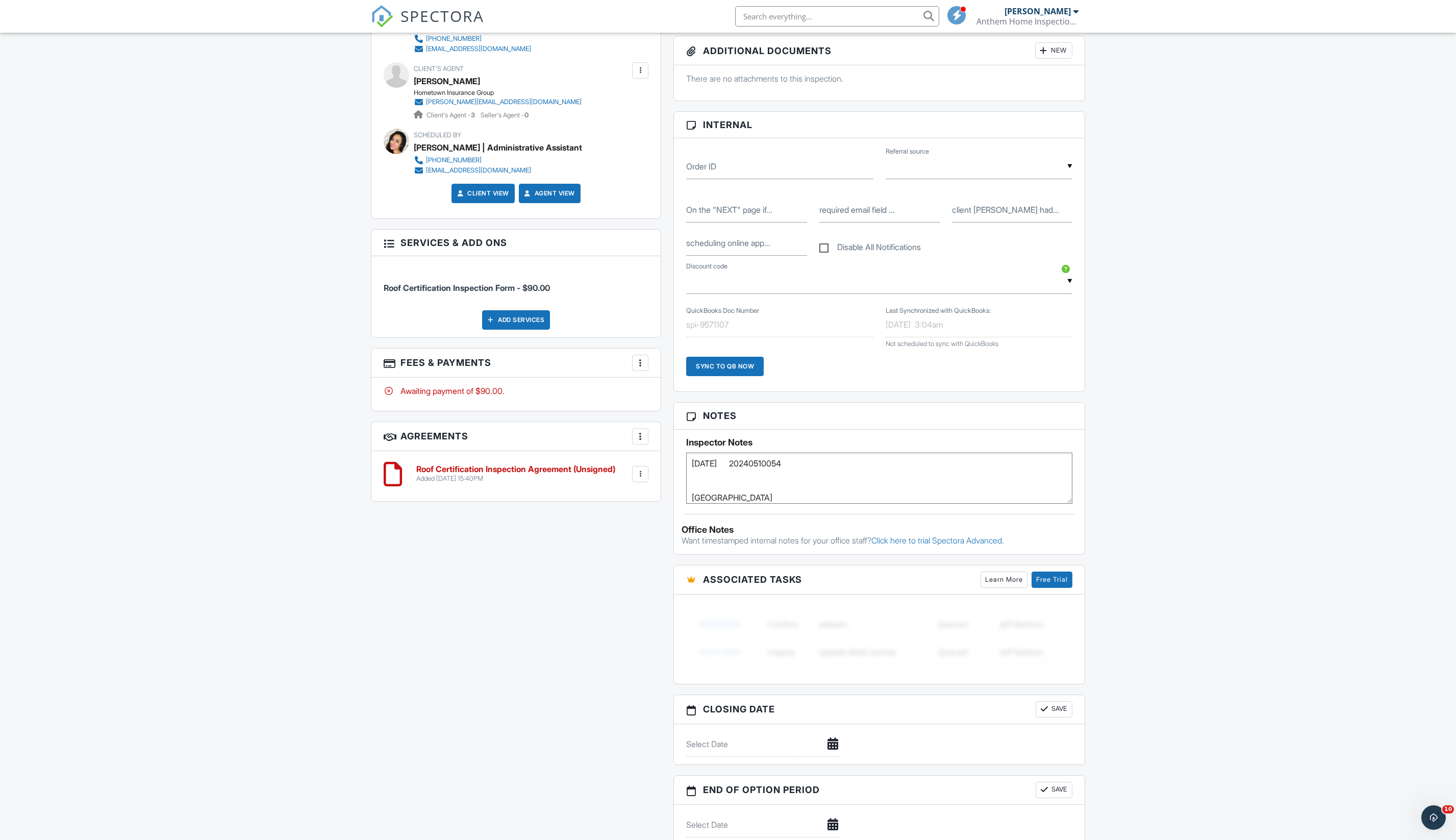
drag, startPoint x: 880, startPoint y: 566, endPoint x: 871, endPoint y: 559, distance: 11.4
click at [871, 504] on textarea "Call Whisper Wood office rep Samantha for access (386) 736-6175 If no answer, c…" at bounding box center [879, 477] width 386 height 51
click at [840, 504] on textarea "Call Whisper Wood office rep Samantha for access (386) 736-6175 If no answer, c…" at bounding box center [879, 477] width 386 height 51
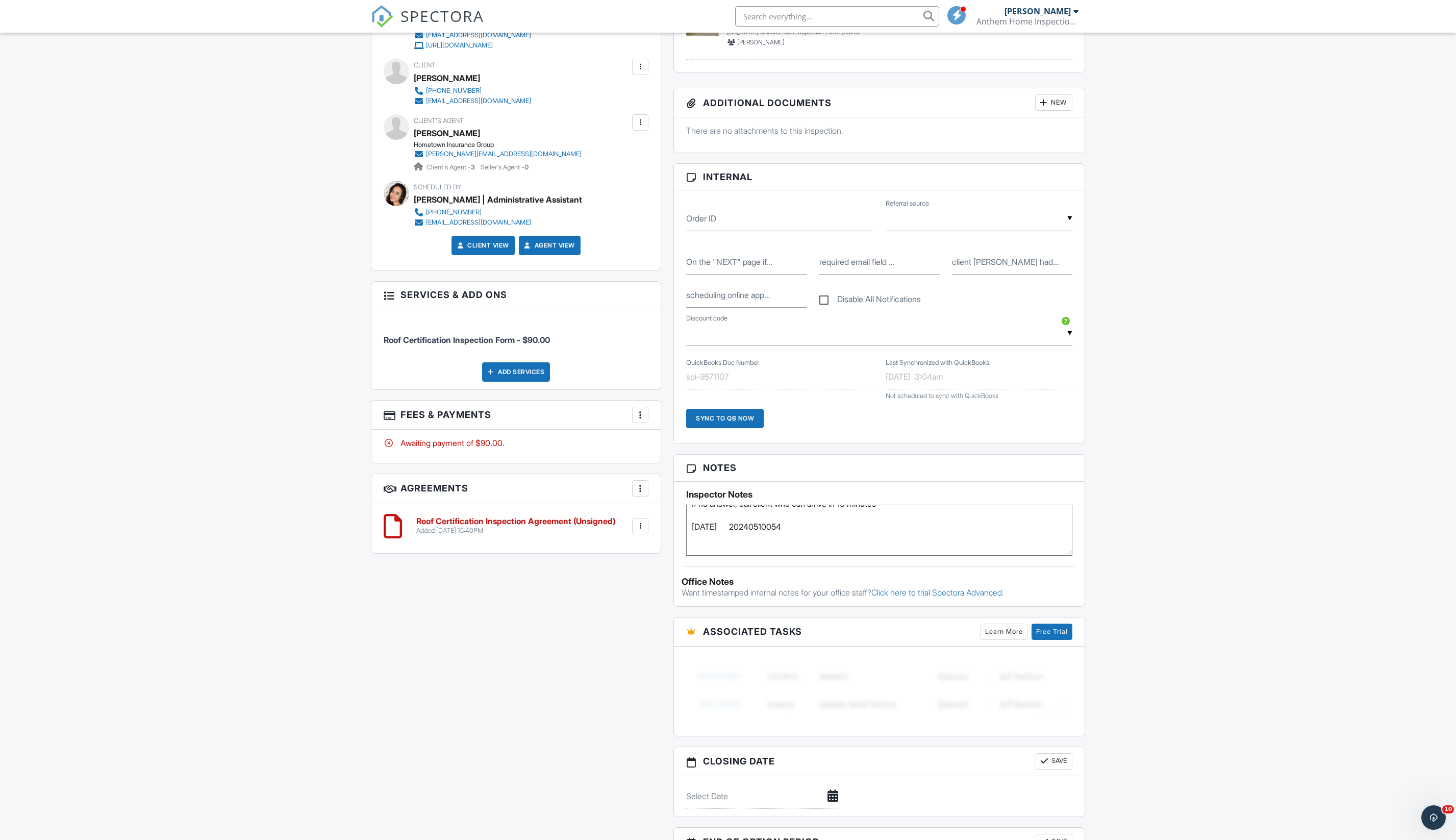
scroll to position [34, 0]
drag, startPoint x: 846, startPoint y: 618, endPoint x: 692, endPoint y: 603, distance: 154.7
click at [690, 556] on textarea "Call Whisper Wood office rep Samantha for access (386) 736-6175 If no answer, c…" at bounding box center [879, 530] width 386 height 51
click at [692, 556] on textarea "Call Whisper Wood office rep Samantha for access (386) 736-6175 If no answer, c…" at bounding box center [879, 530] width 386 height 51
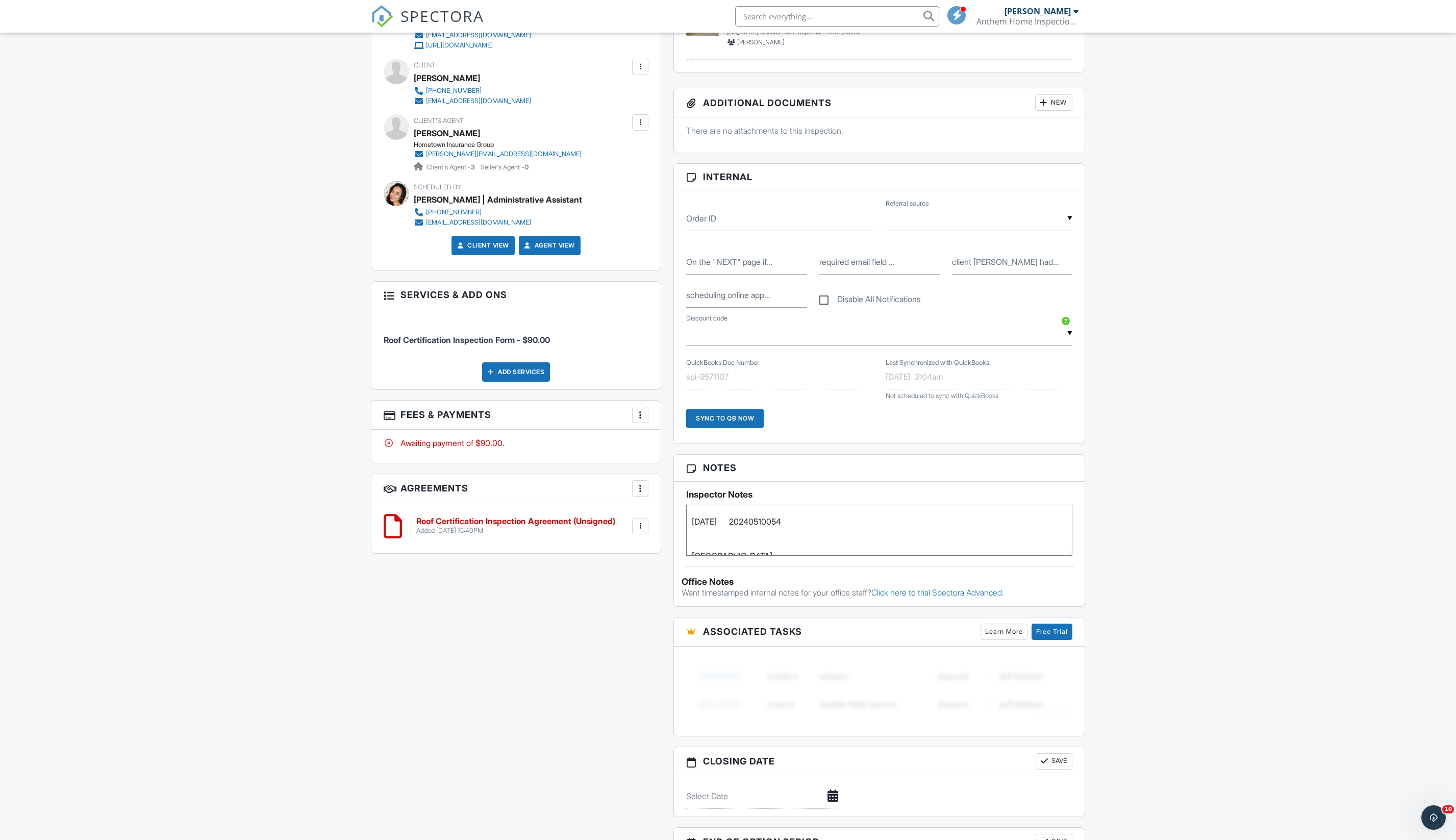
click at [692, 556] on textarea "Call Whisper Wood office rep Samantha for access (386) 736-6175 If no answer, c…" at bounding box center [879, 530] width 386 height 51
click at [696, 556] on textarea "Call Whisper Wood office rep Samantha for access (386) 736-6175 If no answer, c…" at bounding box center [879, 530] width 386 height 51
drag, startPoint x: 696, startPoint y: 613, endPoint x: 823, endPoint y: 612, distance: 127.0
click at [823, 556] on textarea "Call Whisper Wood office rep Samantha for access (386) 736-6175 If no answer, c…" at bounding box center [879, 530] width 386 height 51
paste textarea "02/24/2020 20200219076"
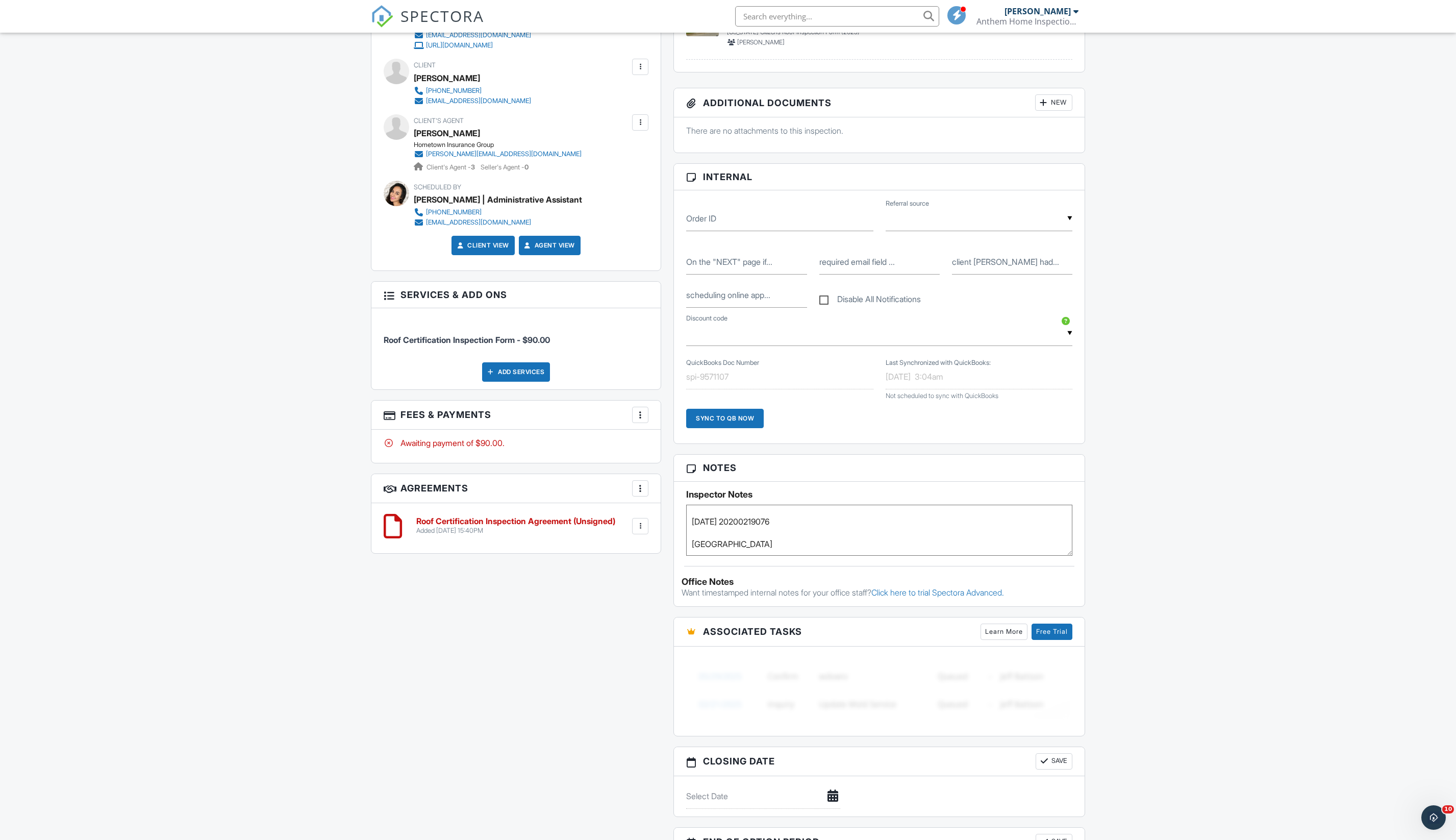
click at [747, 556] on textarea "Call Whisper Wood office rep Samantha for access (386) 736-6175 If no answer, c…" at bounding box center [879, 530] width 386 height 51
click at [901, 556] on textarea "Call Whisper Wood office rep Samantha for access (386) 736-6175 If no answer, c…" at bounding box center [879, 530] width 386 height 51
paste textarea "MOBILE HOME PARK: WHISPERWOOD 3123 BAY SPRINGS TRL"
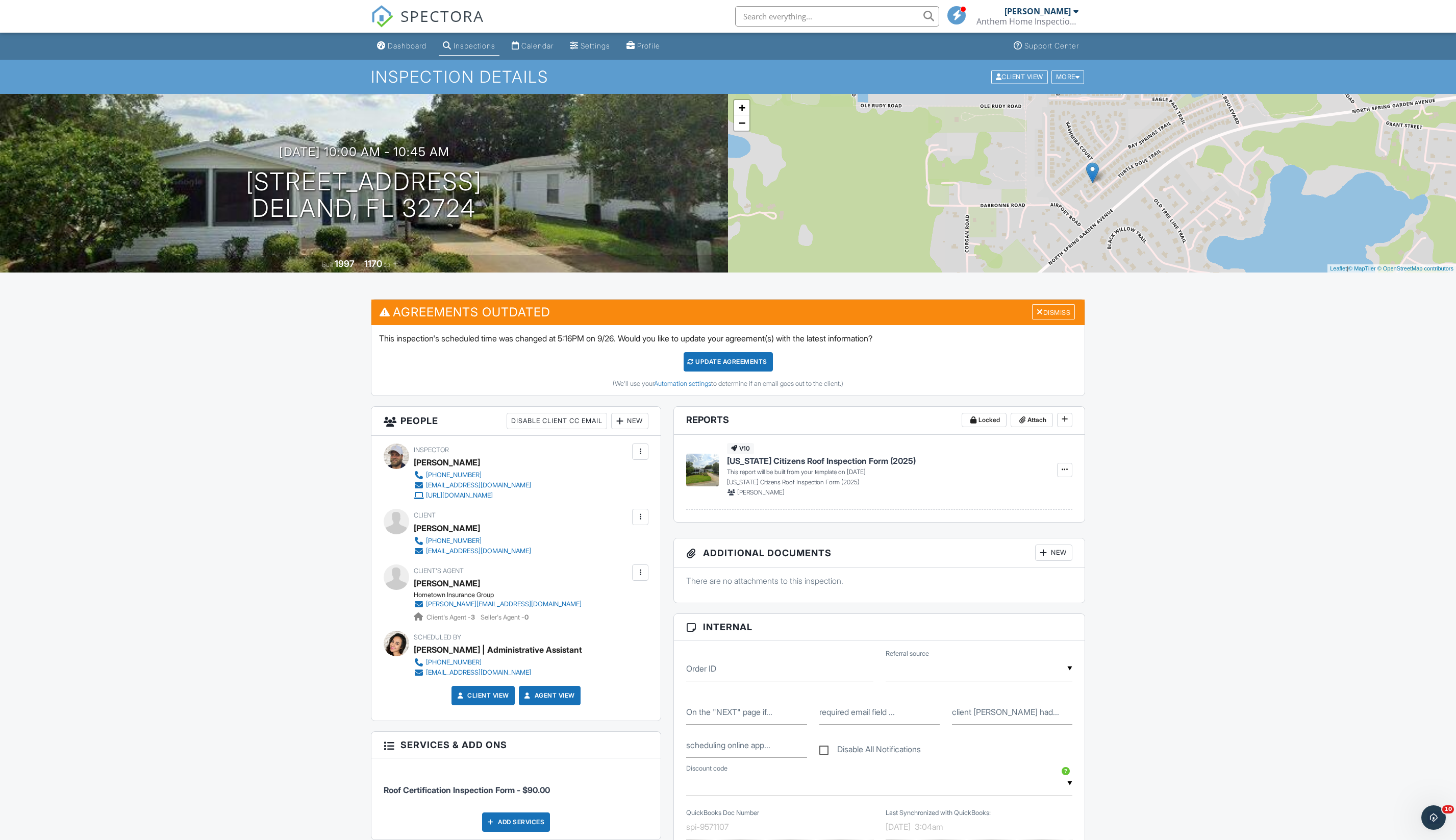
scroll to position [0, 0]
type textarea "Call Whisper Wood office rep Samantha for access (386) 736-6175 If no answer, c…"
click at [1019, 424] on icon at bounding box center [1022, 420] width 6 height 7
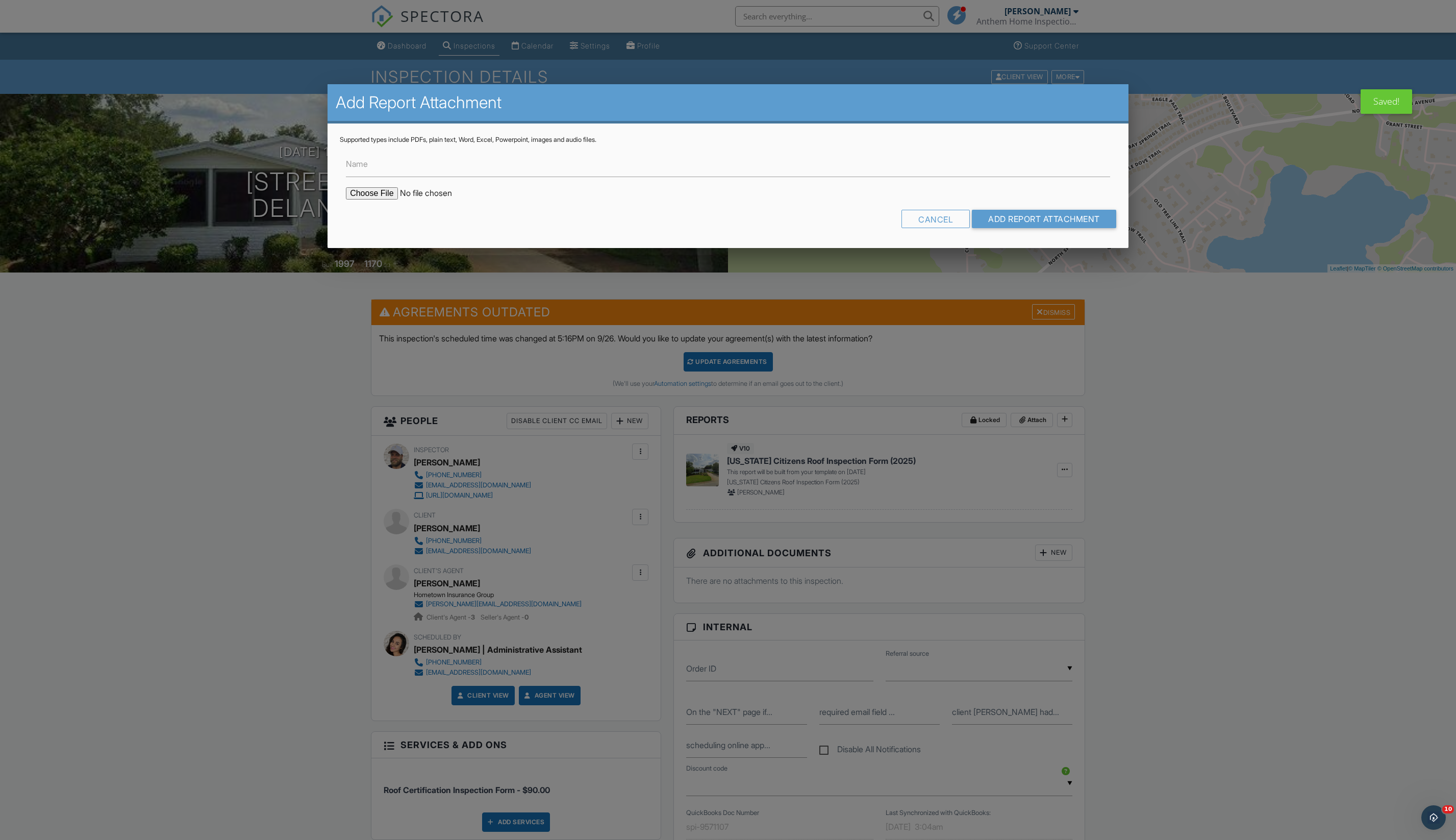
click at [395, 200] on input "file" at bounding box center [433, 193] width 174 height 12
type input "C:\fakepath\2134259 : 3028 EAGLE PASS TR, DELAND, FL.pdf"
click at [1051, 228] on input "Add Report Attachment" at bounding box center [1043, 219] width 144 height 19
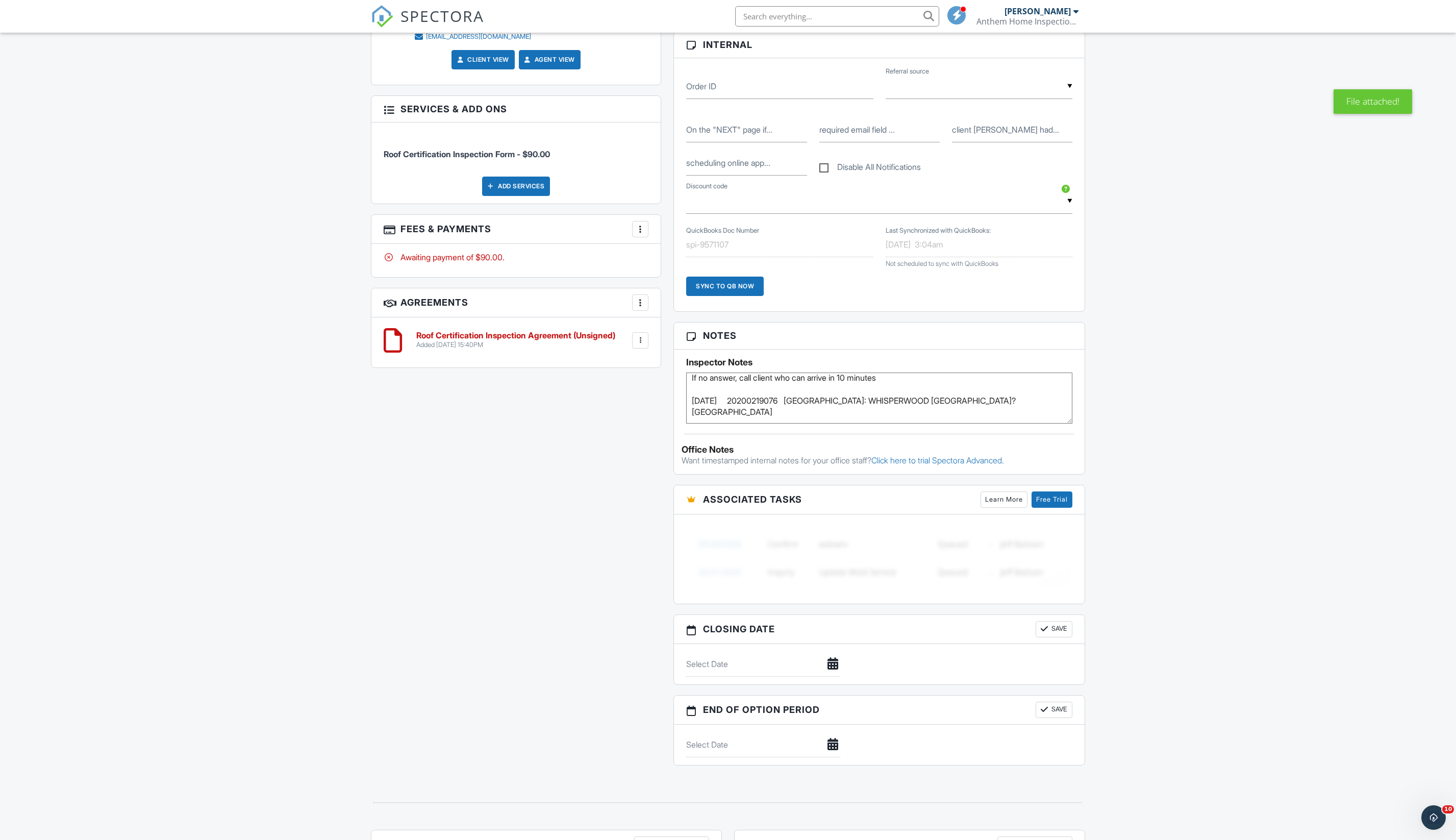
scroll to position [29, 0]
click at [449, 589] on div "All emails and texts are disabled for this inspection! All emails and texts hav…" at bounding box center [728, 219] width 726 height 1112
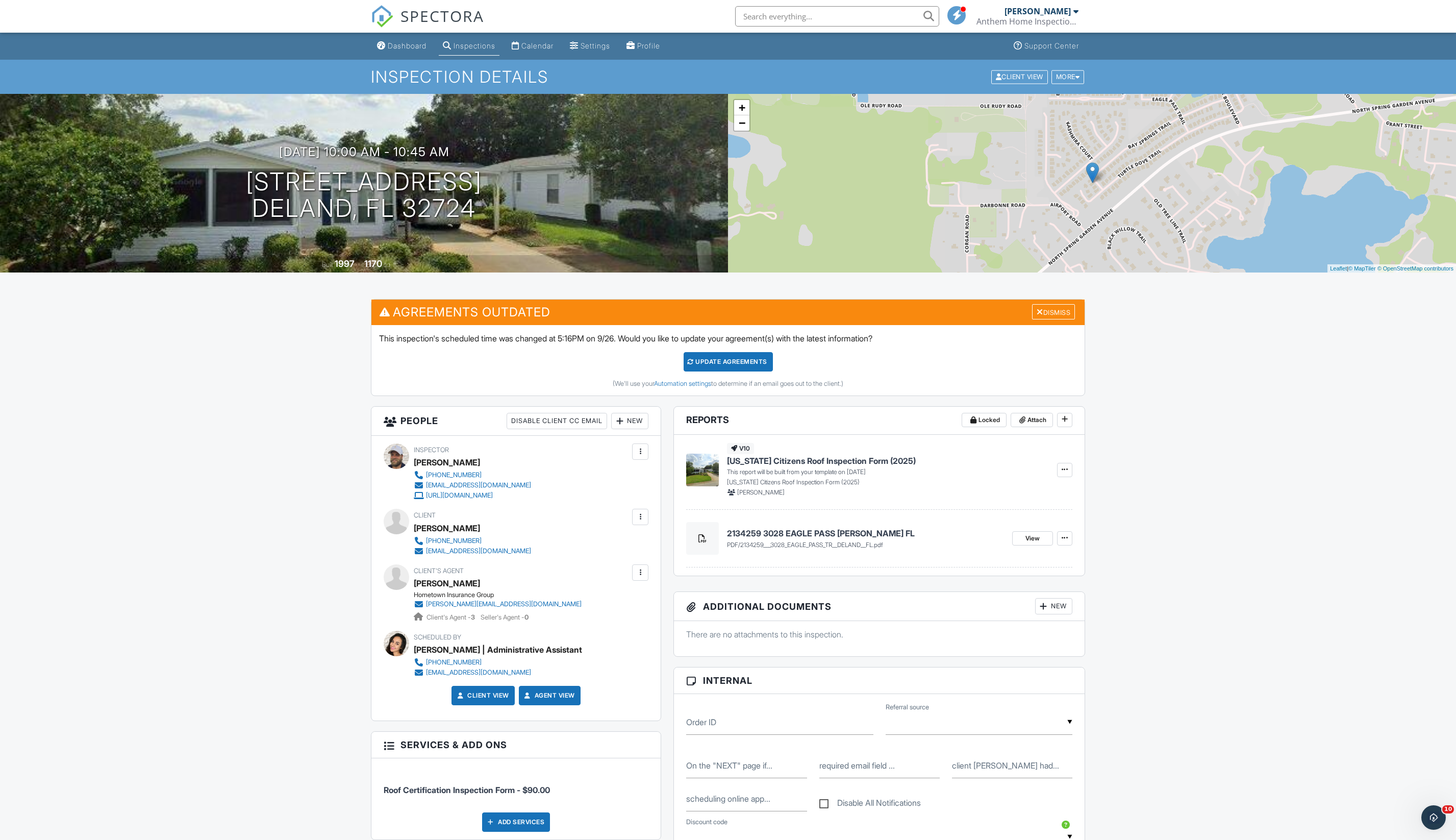
scroll to position [0, 0]
click at [403, 47] on div "Dashboard" at bounding box center [407, 46] width 39 height 9
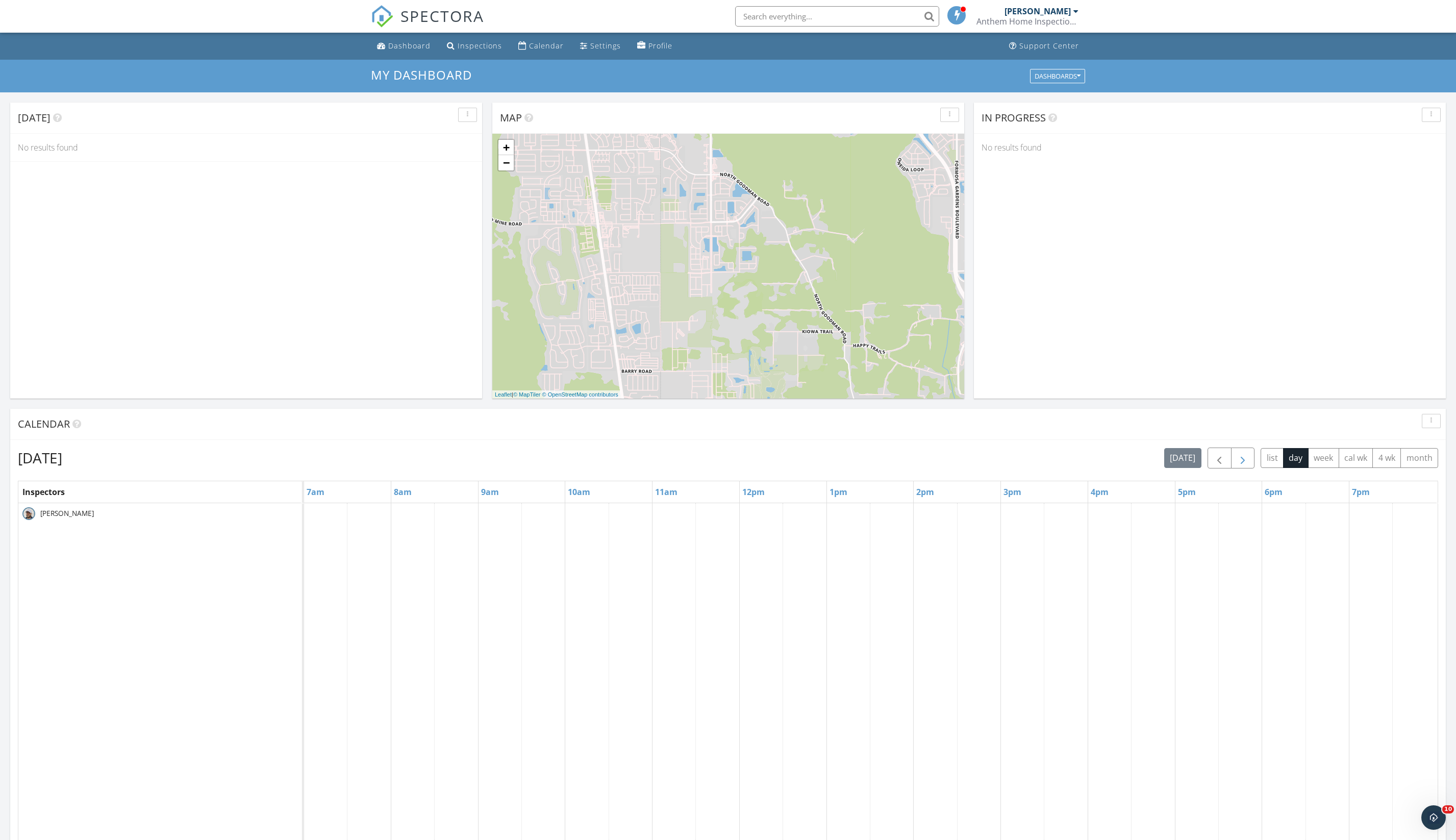
click at [1236, 462] on span "button" at bounding box center [1242, 458] width 12 height 12
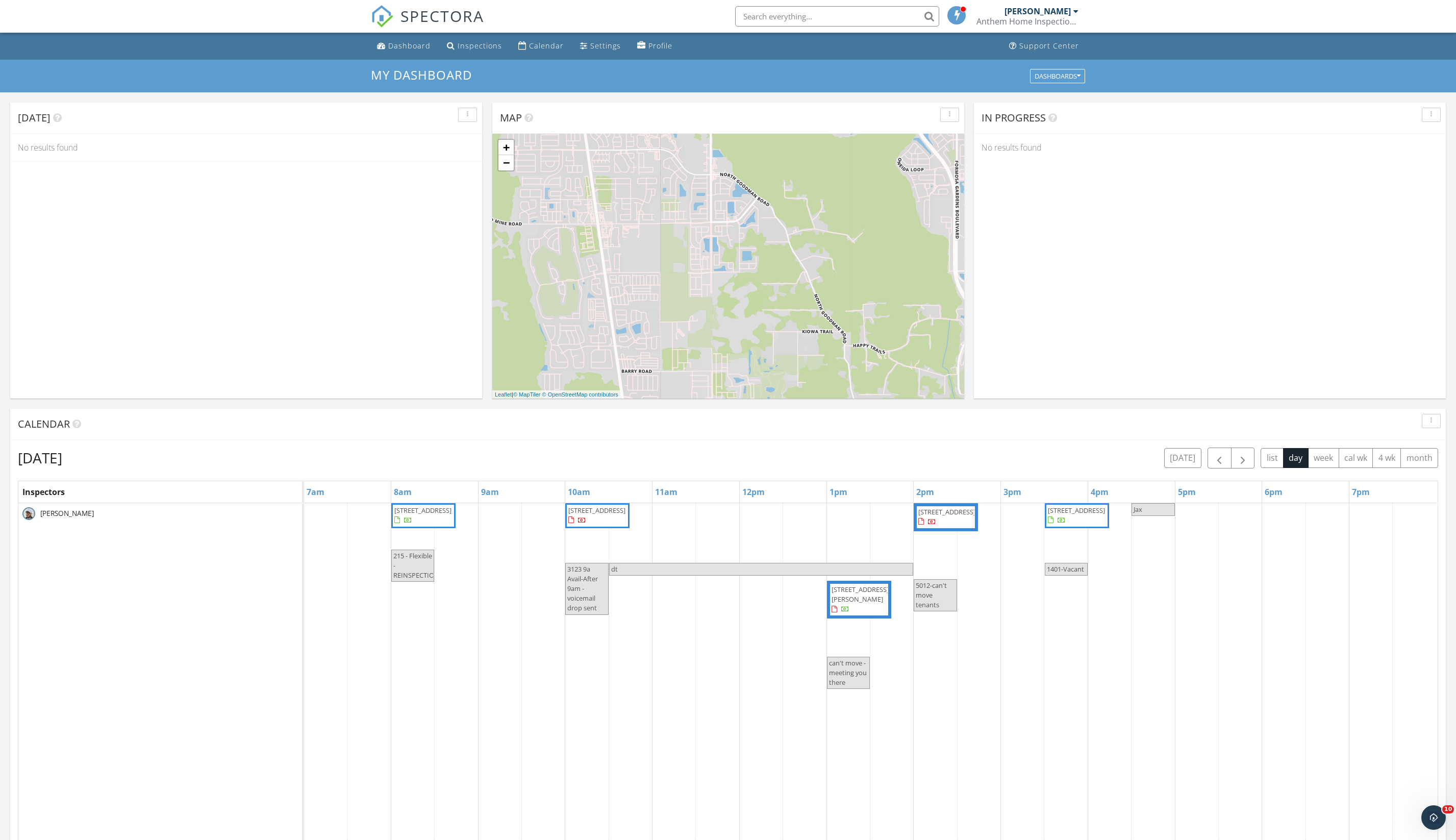
click at [866, 604] on span "2501 Highsmith Landing Ln, Jacksonville 32226" at bounding box center [860, 594] width 57 height 19
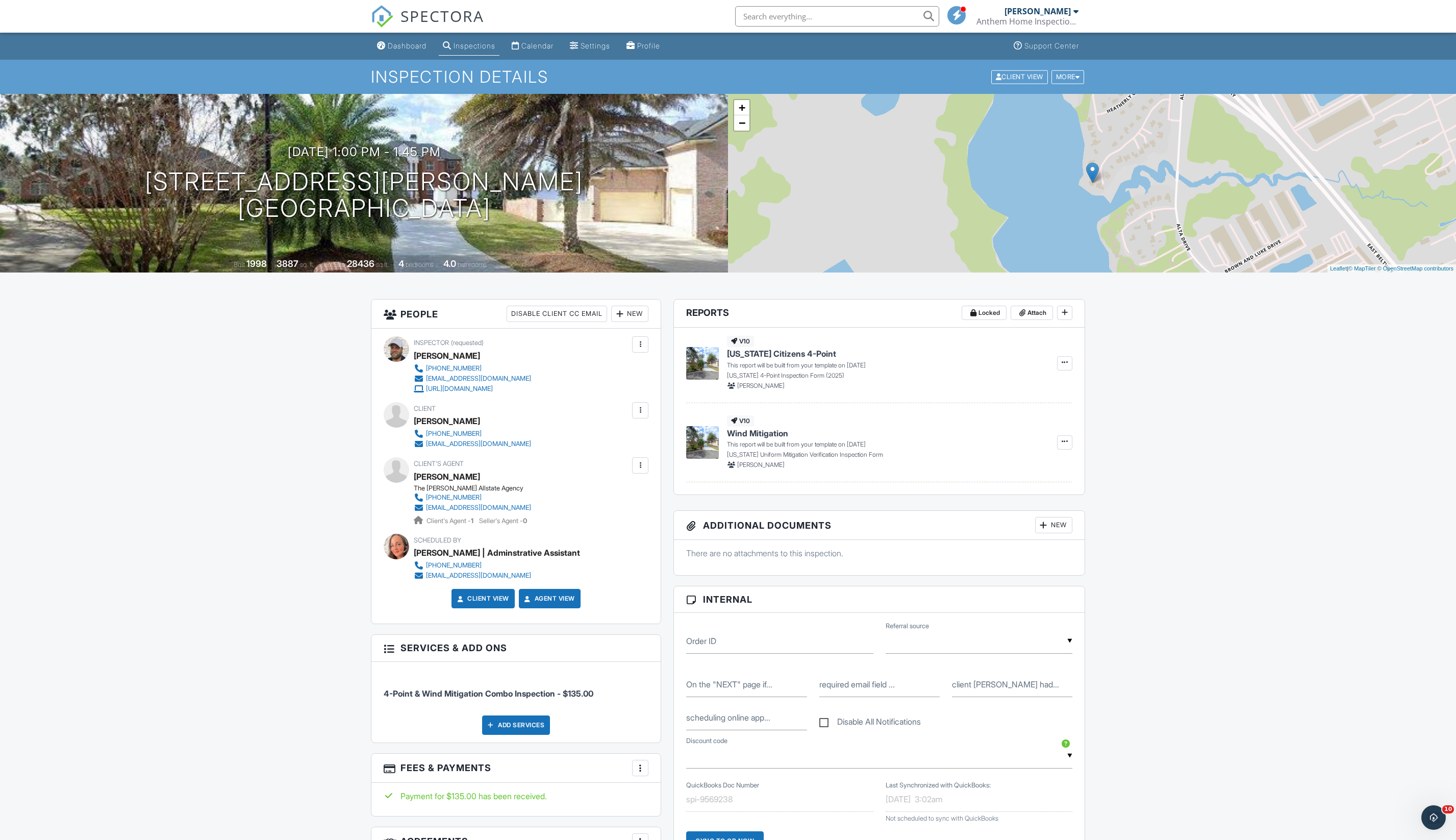
copy h1 "[STREET_ADDRESS][PERSON_NAME]"
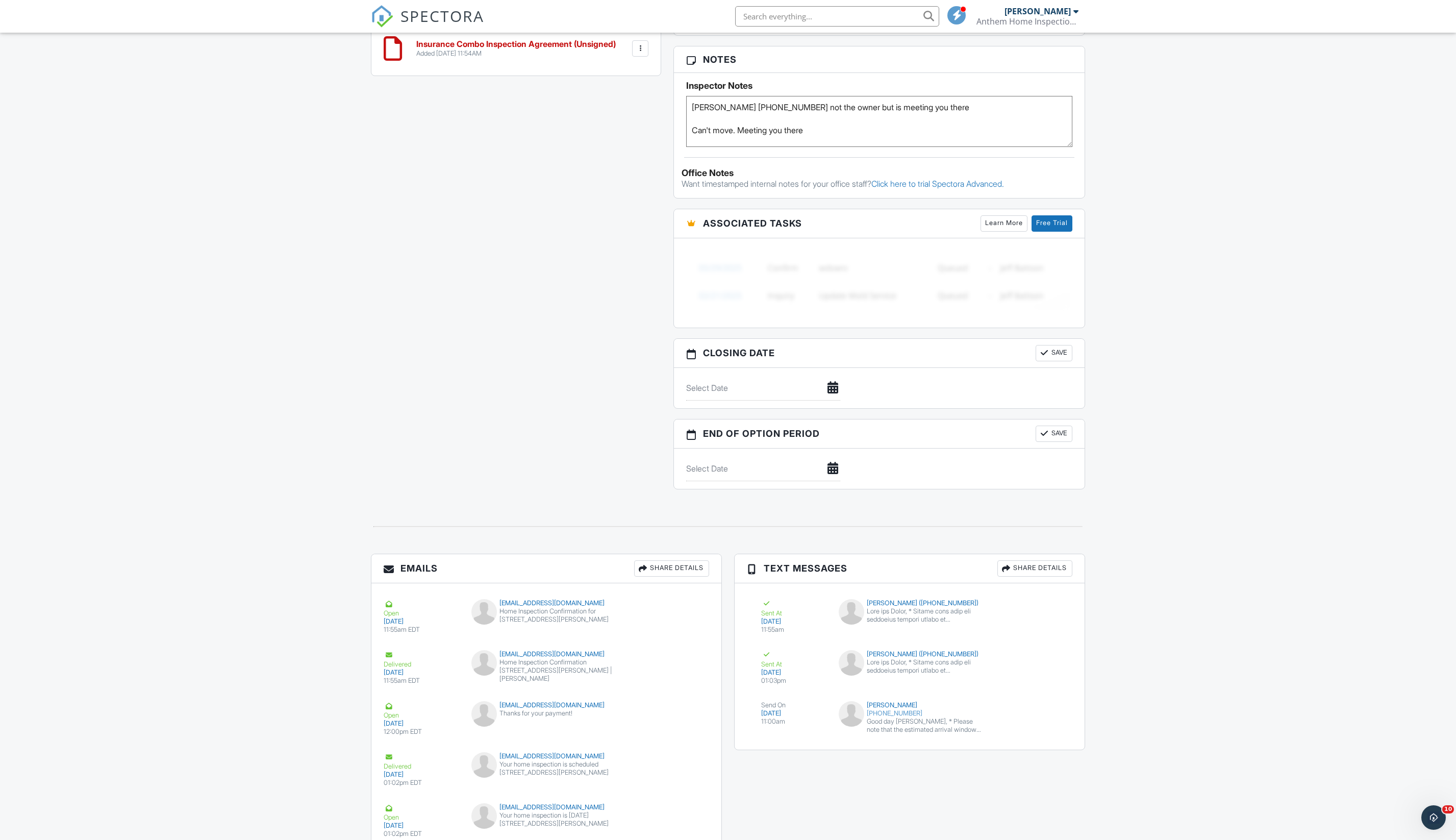
scroll to position [829, 0]
click at [846, 149] on textarea "Kay Nichols 904-861-9441 not the owner but is meeting you there Can't move. Mee…" at bounding box center [879, 123] width 386 height 51
paste textarea "May 8, 2023"
click at [717, 149] on textarea "Kay Nichols 904-861-9441 not the owner but is meeting you there Can't move. Mee…" at bounding box center [879, 123] width 386 height 51
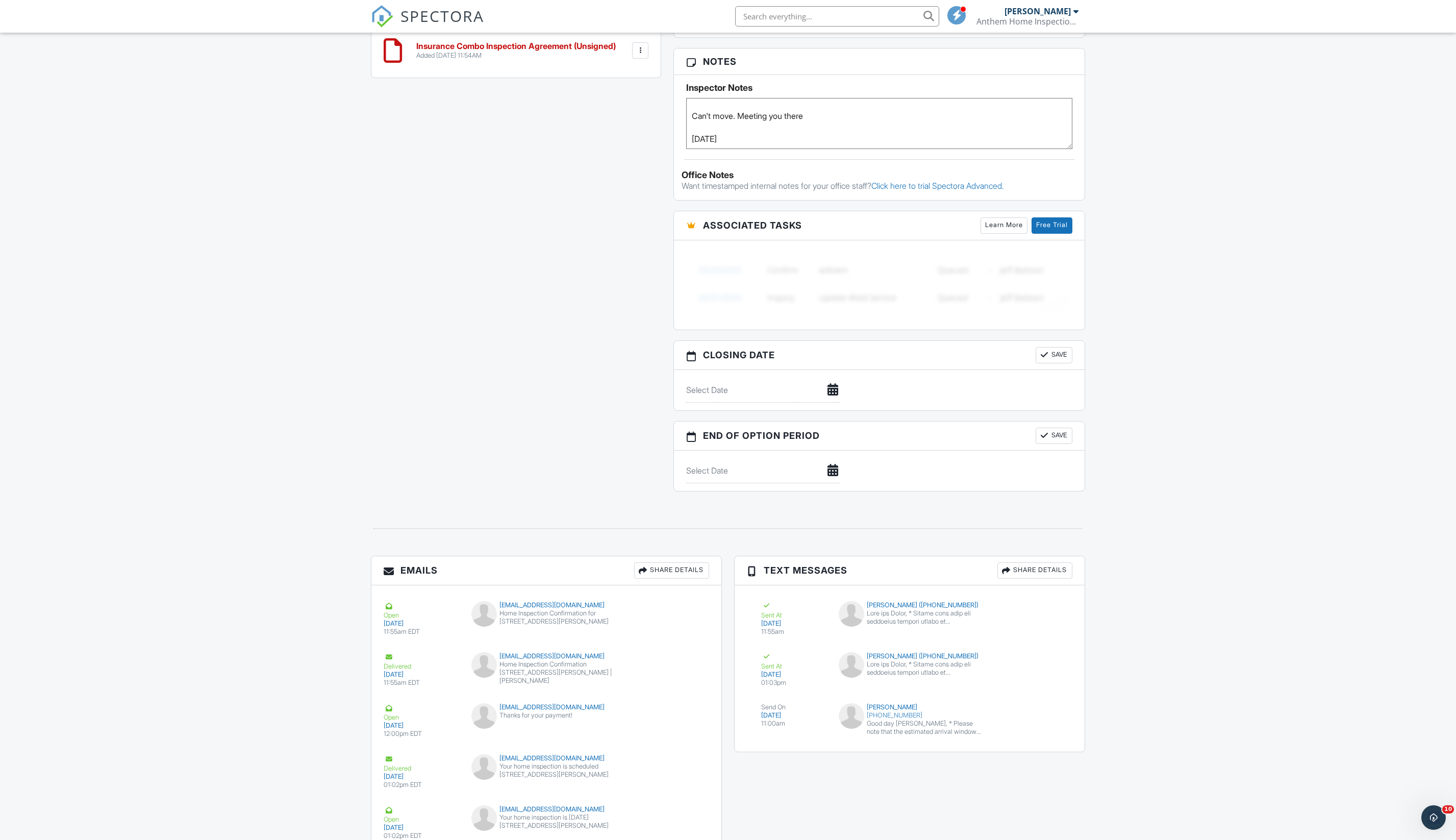
click at [805, 149] on textarea "Kay Nichols 904-861-9441 not the owner but is meeting you there Can't move. Mee…" at bounding box center [879, 123] width 386 height 51
paste textarea "R23-640033.000"
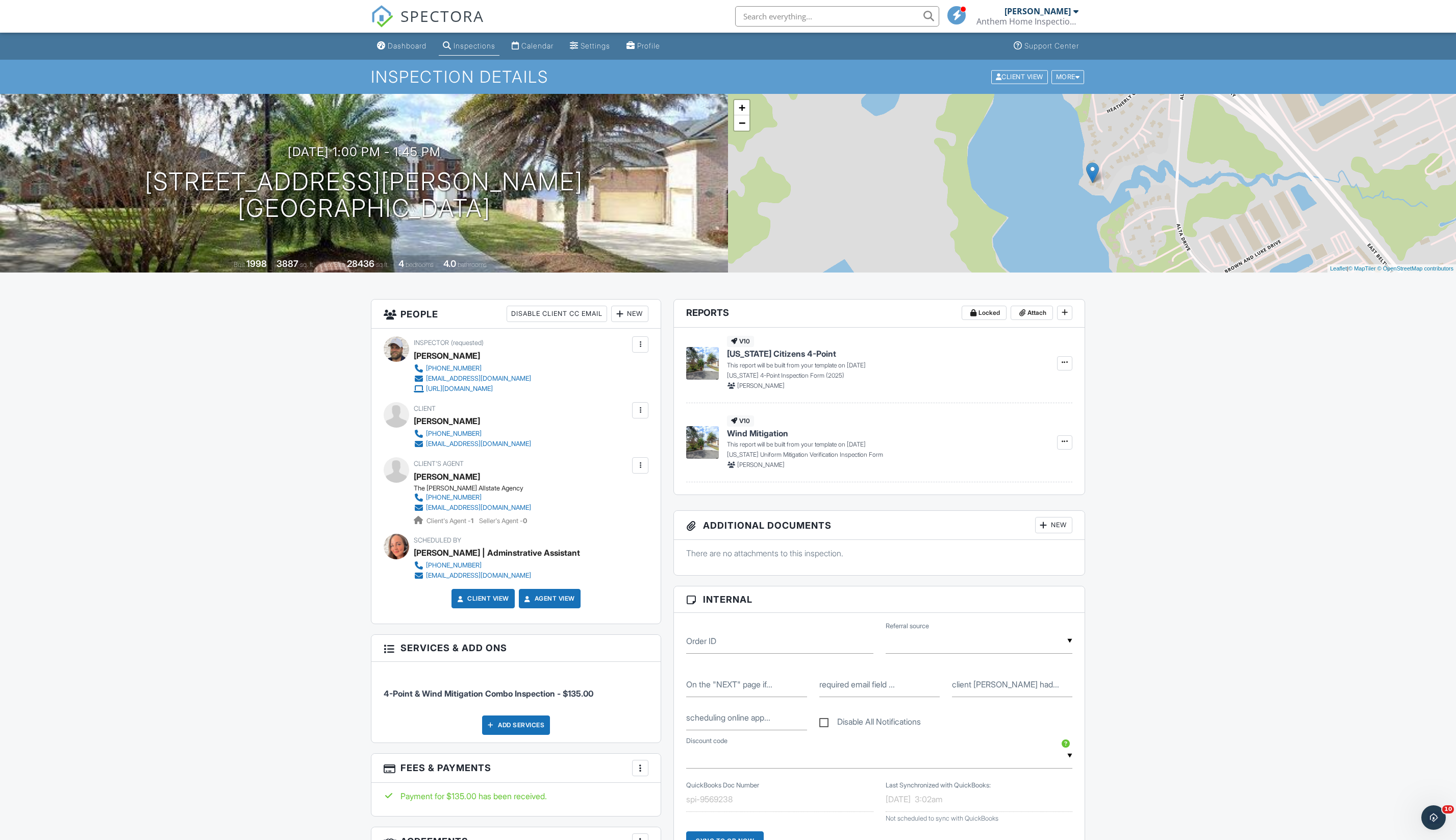
scroll to position [0, 0]
copy h1 "2501 Highsmith Landing Ln Jacksonville, FL 32226"
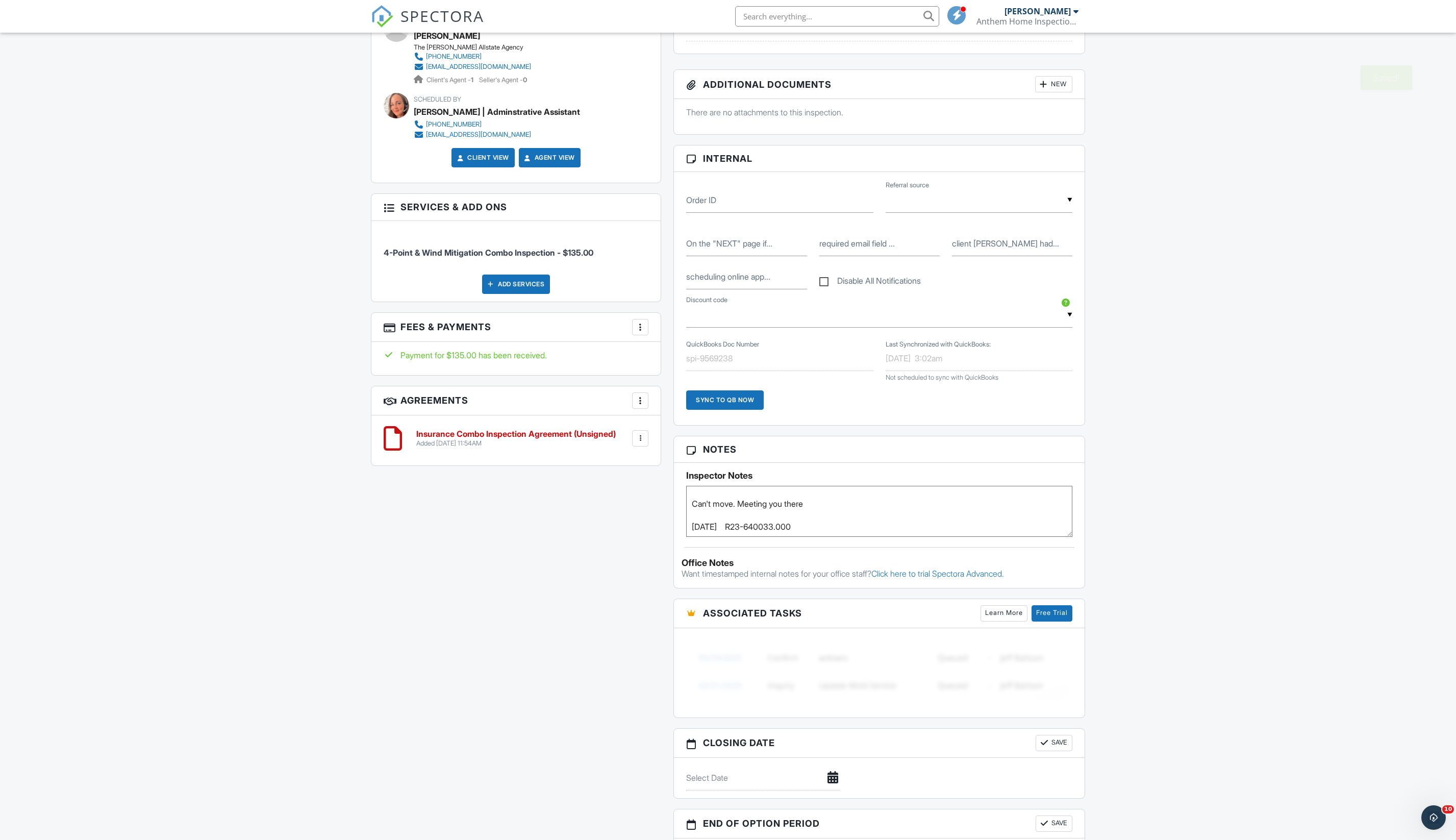
scroll to position [475, 0]
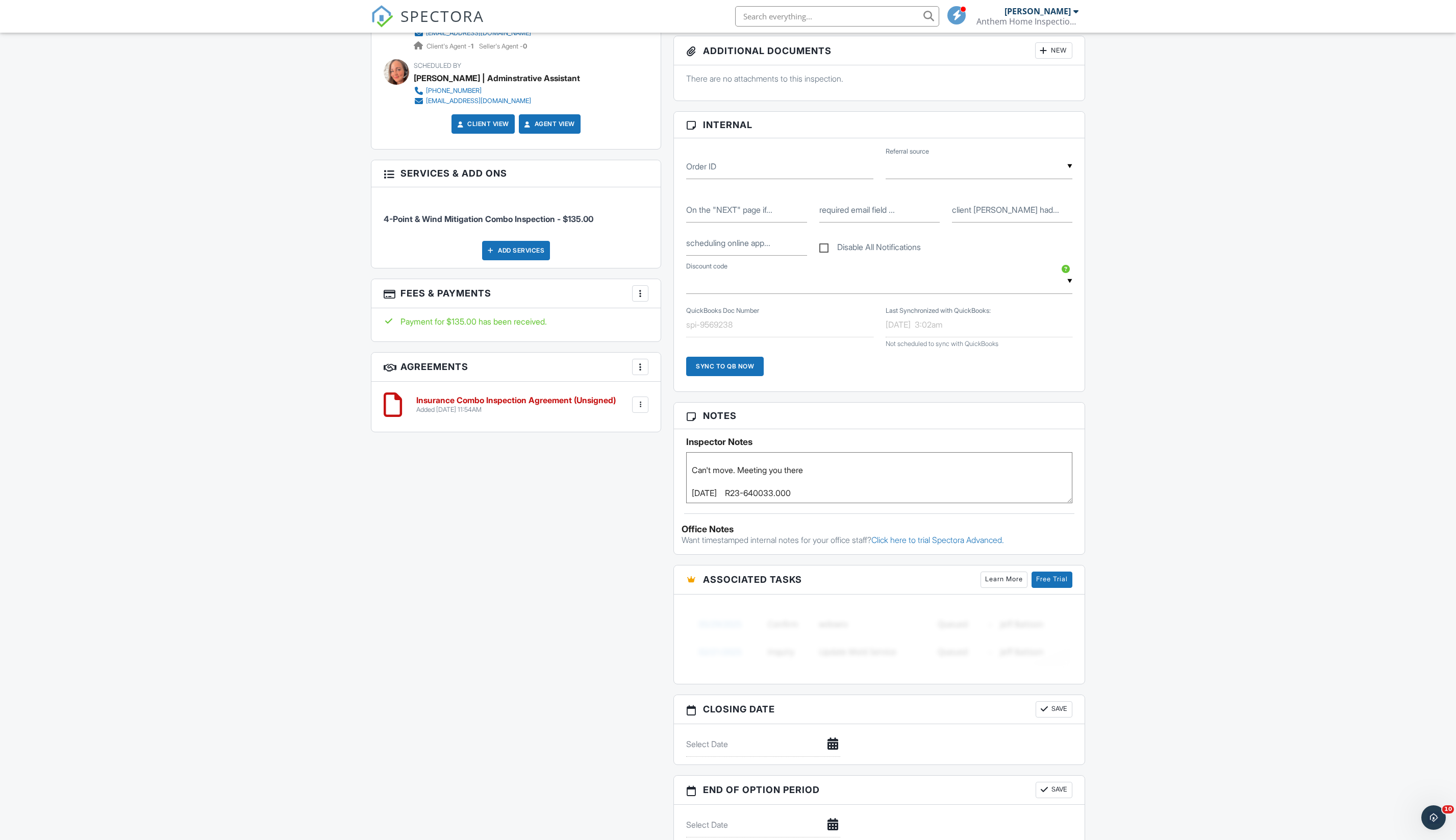
click at [856, 503] on textarea "Kay Nichols 904-861-9441 not the owner but is meeting you there Can't move. Mee…" at bounding box center [879, 477] width 386 height 51
paste textarea "Duval County"
drag, startPoint x: 850, startPoint y: 602, endPoint x: 687, endPoint y: 601, distance: 163.0
click at [687, 503] on div "Inspector Notes Kay Nichols 904-861-9441 not the owner but is meeting you there…" at bounding box center [879, 466] width 410 height 74
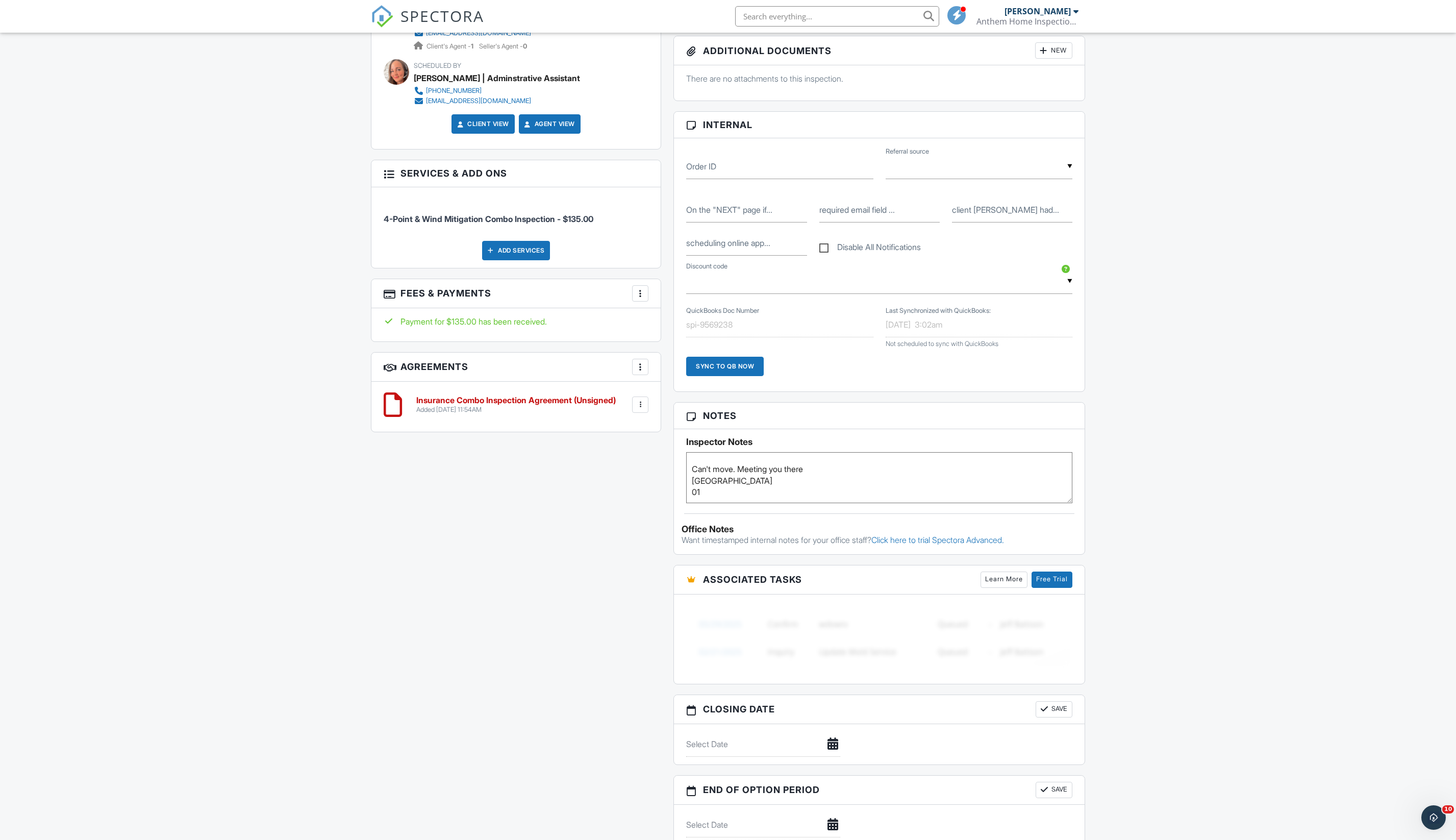
paste textarea "Jan 24, 2023"
click at [724, 503] on textarea "Kay Nichols 904-861-9441 not the owner but is meeting you there Can't move. Mee…" at bounding box center [879, 477] width 386 height 51
click at [770, 503] on textarea "Kay Nichols 904-861-9441 not the owner but is meeting you there Can't move. Mee…" at bounding box center [879, 477] width 386 height 51
paste textarea "R23-606672.000"
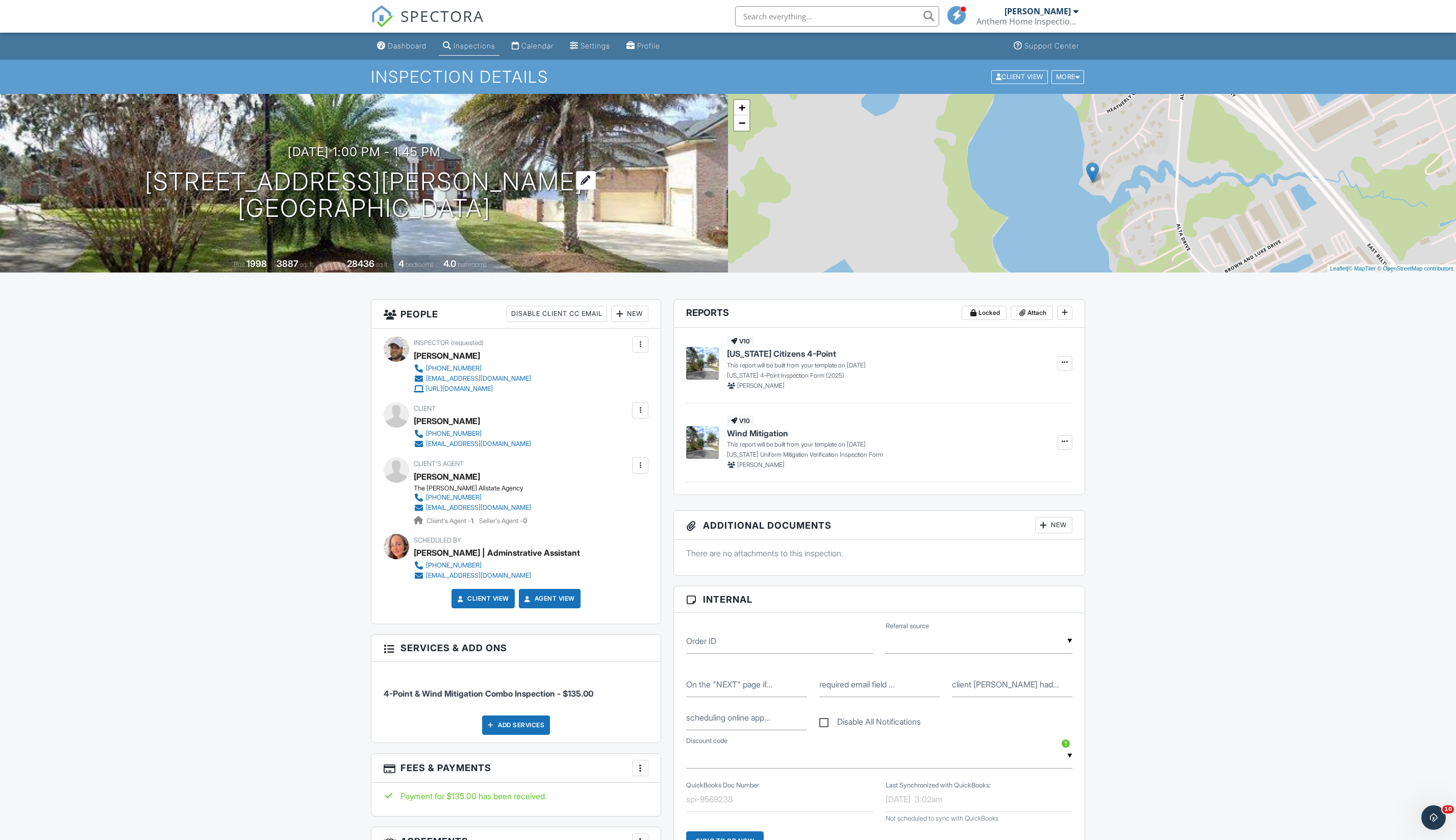
scroll to position [0, 0]
type textarea "Kay Nichols 904-861-9441 not the owner but is meeting you there Can't move. Mee…"
copy h1 "2501 Highsmith Landing Ln Jacksonville, FL 32226"
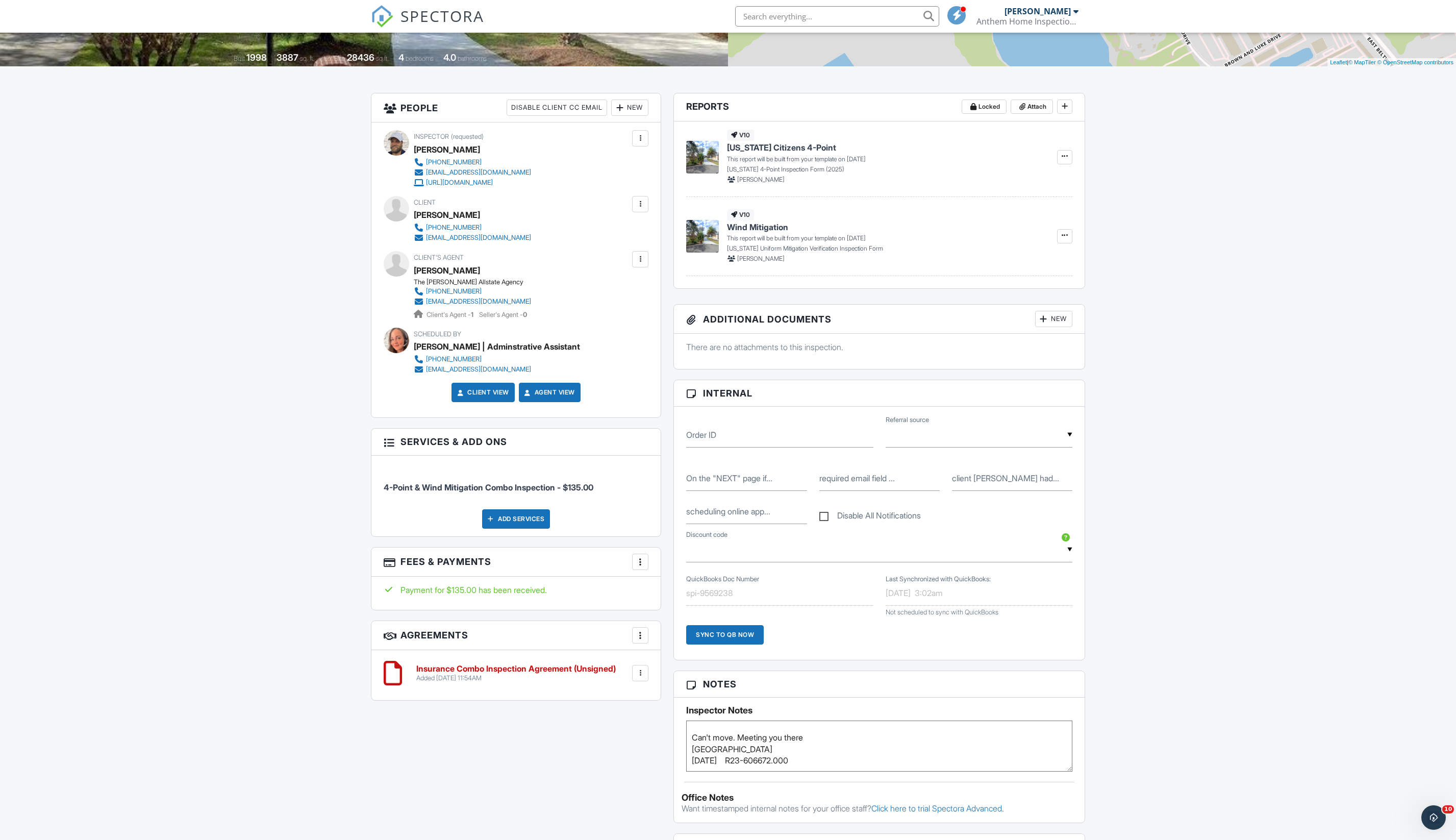
scroll to position [37, 0]
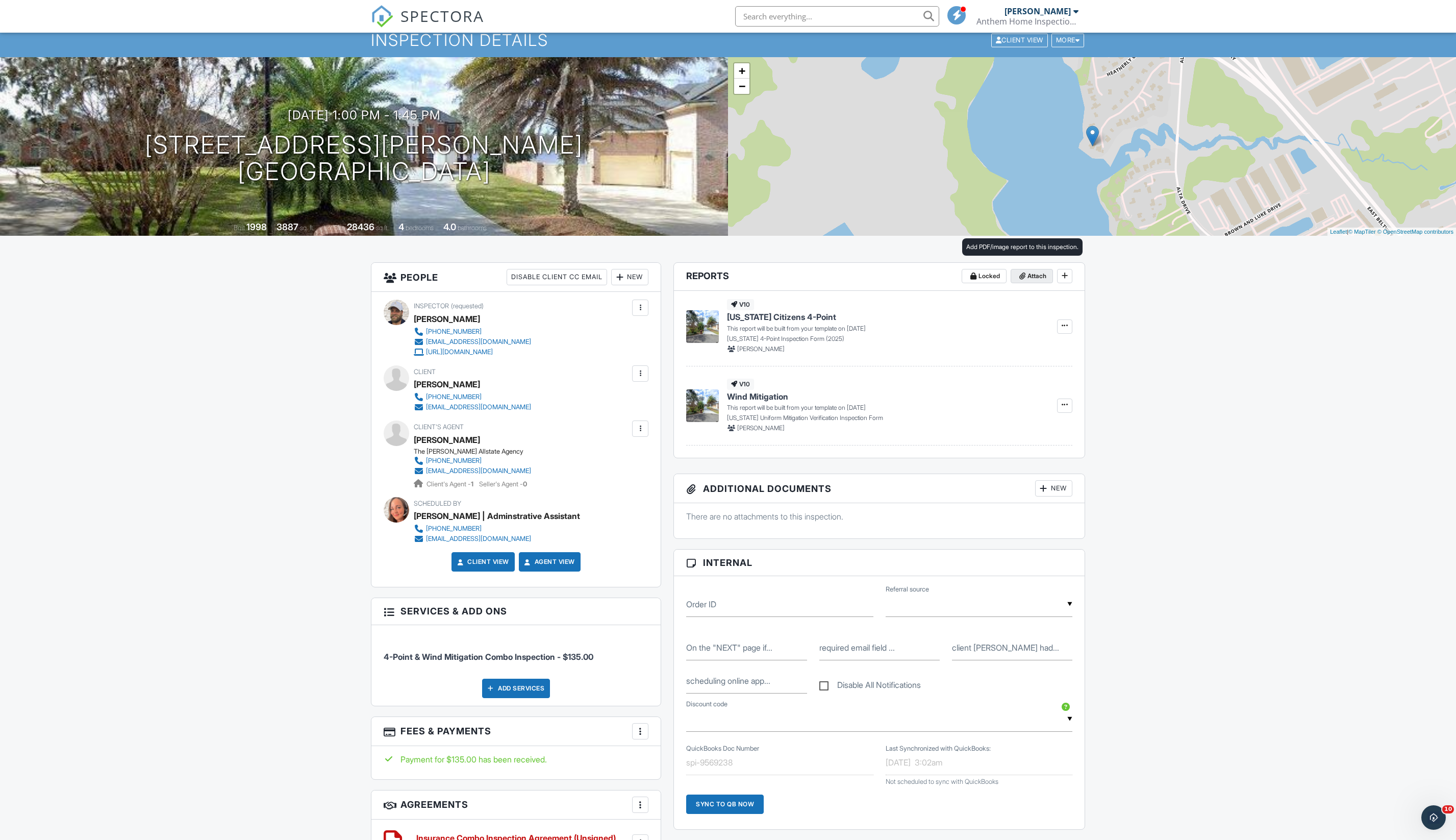
click at [1028, 281] on span "Attach" at bounding box center [1037, 276] width 19 height 10
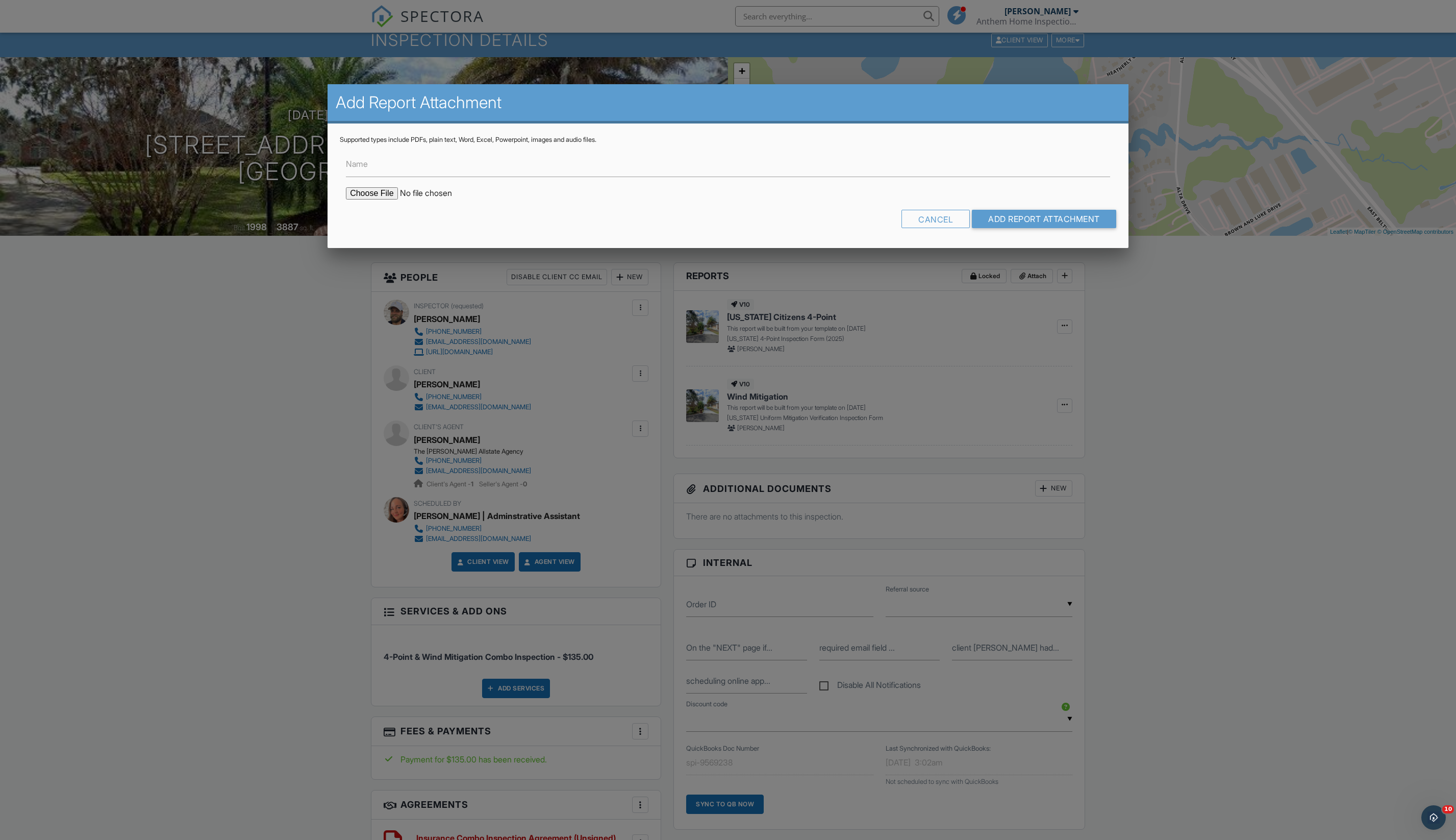
click at [370, 200] on input "file" at bounding box center [433, 193] width 174 height 12
type input "C:\fakepath\Building Permits at 2501 Highsmith Landing Ln, Jacksonville, FL, 32…"
click at [1013, 228] on input "Add Report Attachment" at bounding box center [1043, 219] width 144 height 19
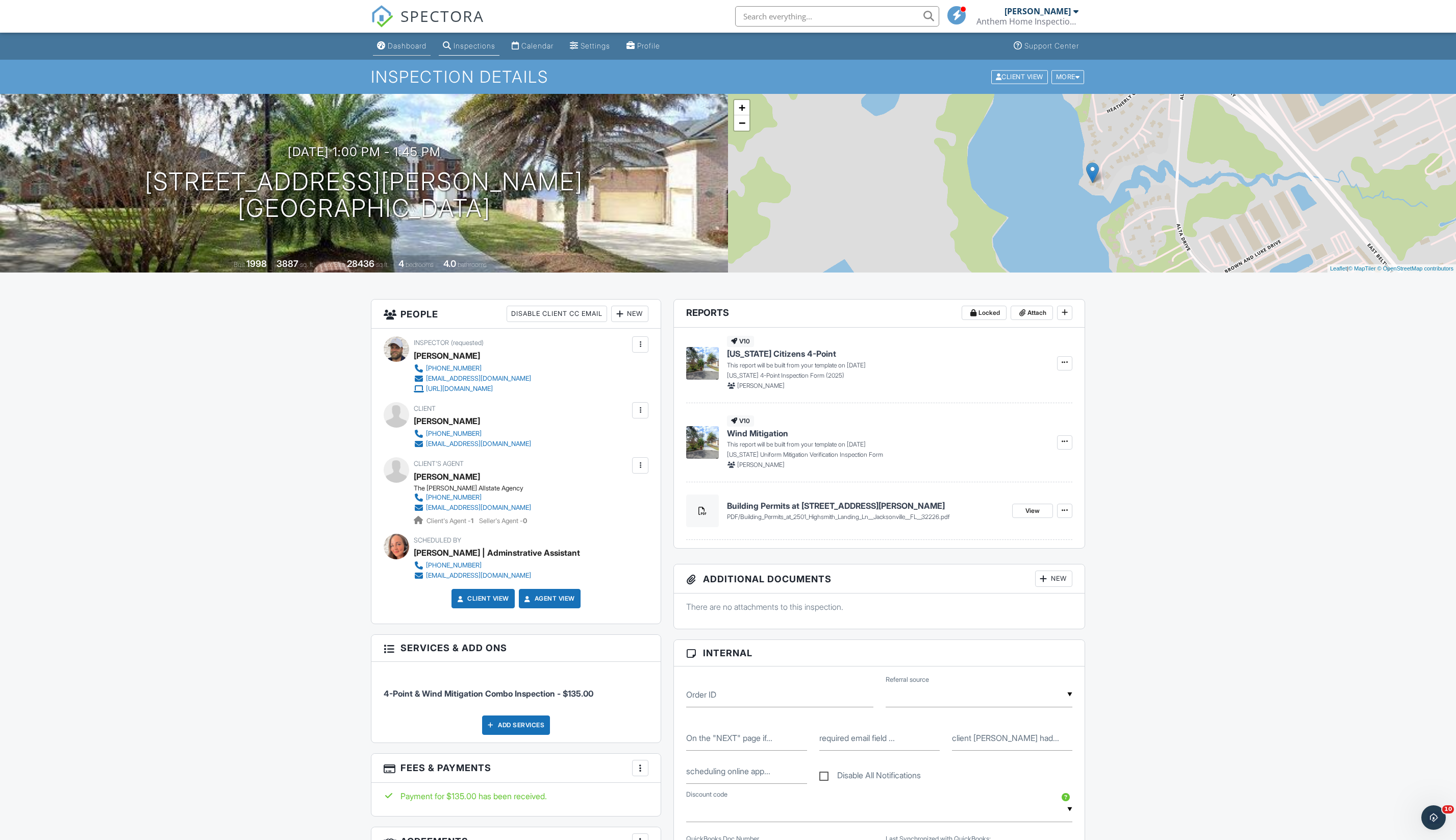
click at [402, 55] on link "Dashboard" at bounding box center [402, 46] width 57 height 19
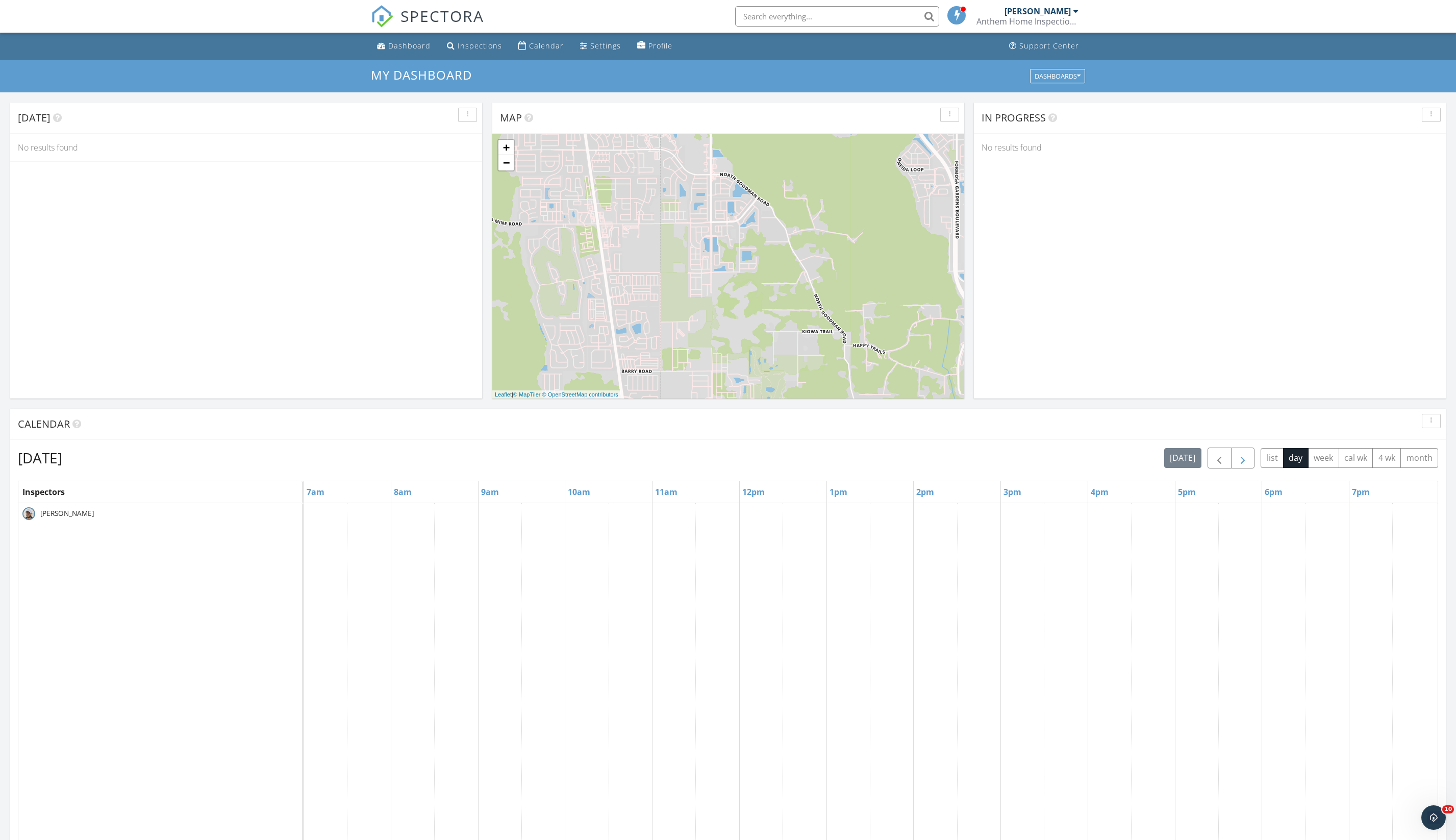
click at [1231, 469] on button "button" at bounding box center [1242, 457] width 24 height 21
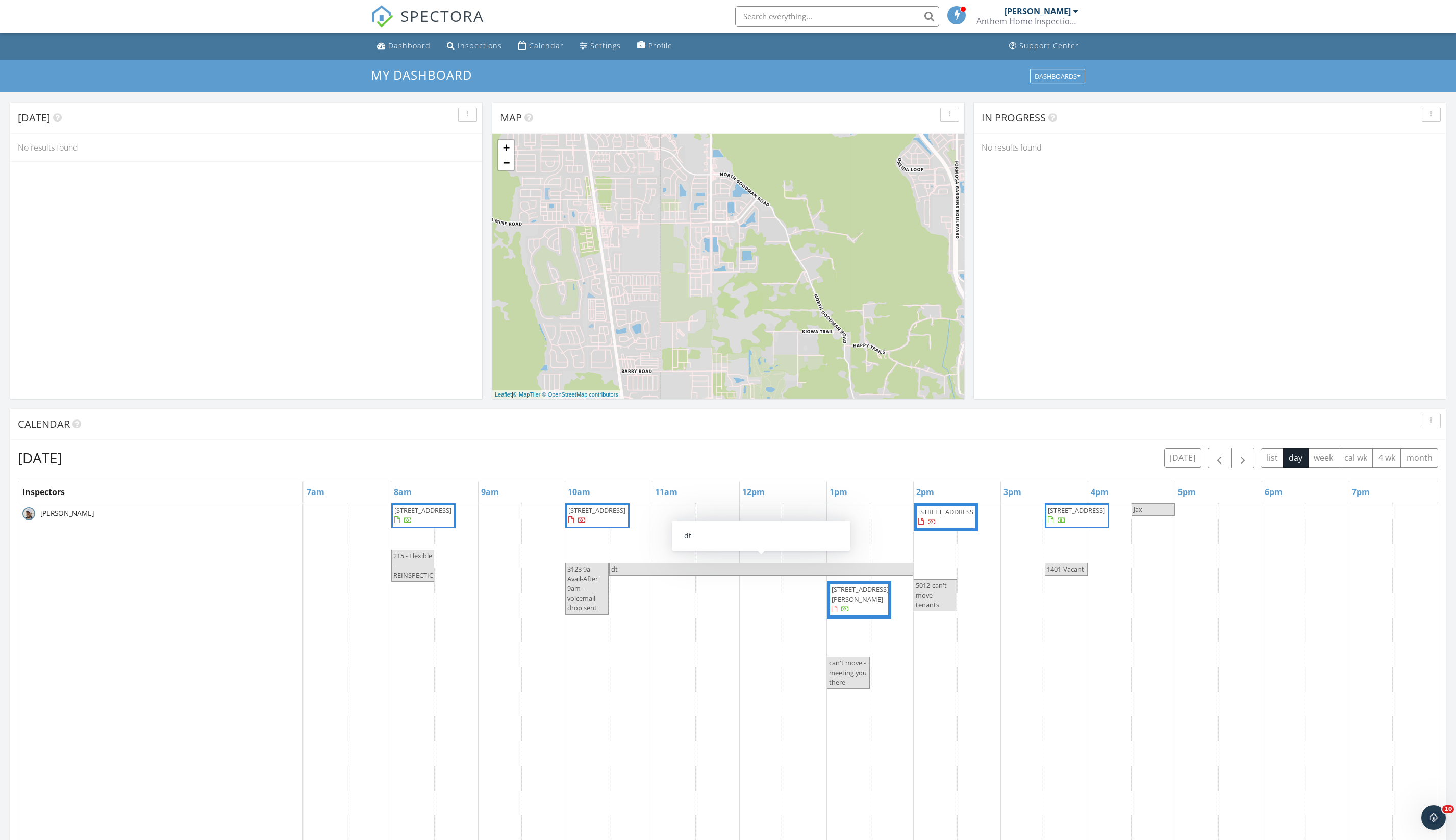
click at [438, 515] on span "[STREET_ADDRESS]" at bounding box center [423, 510] width 57 height 9
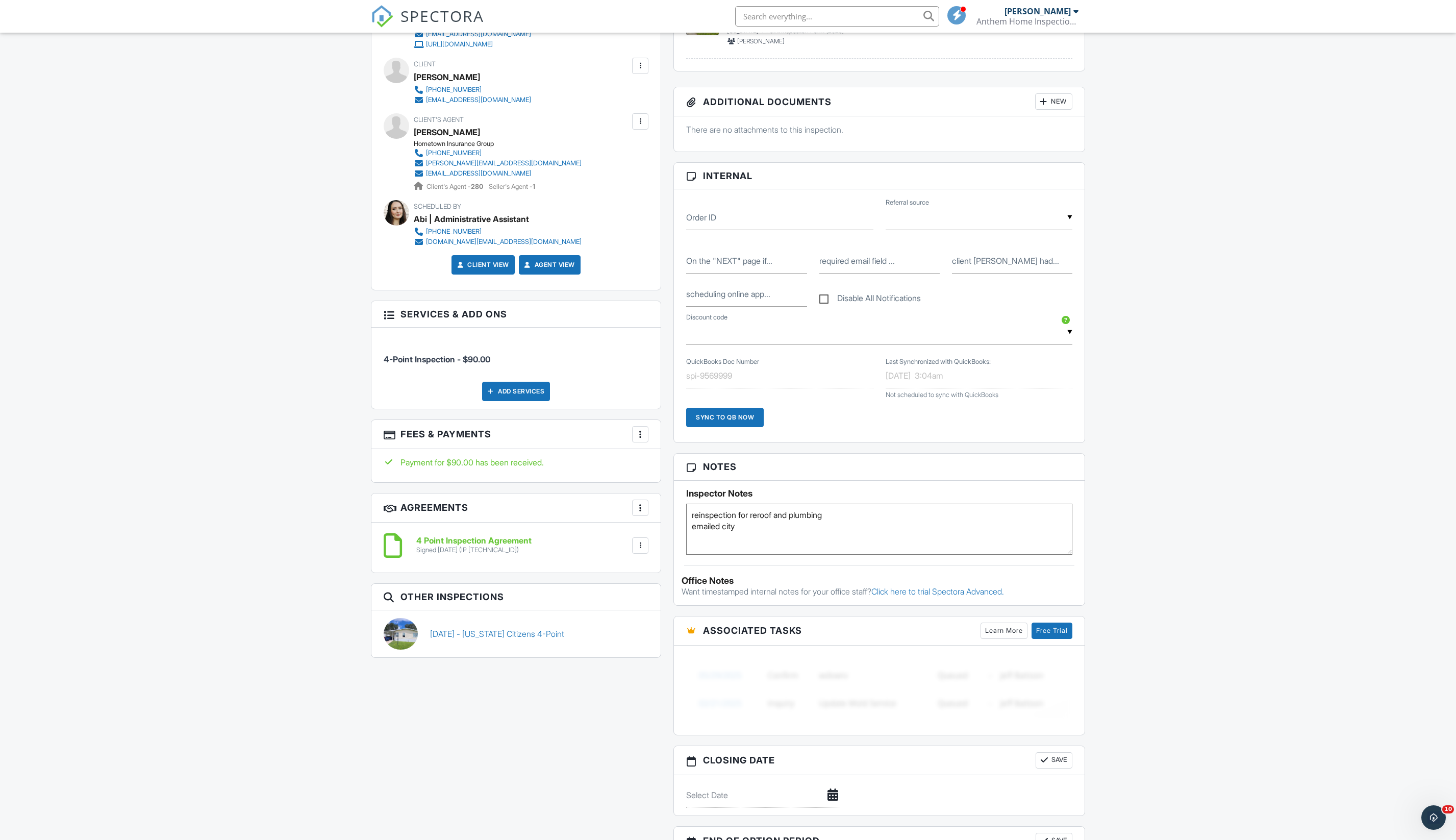
scroll to position [462, 0]
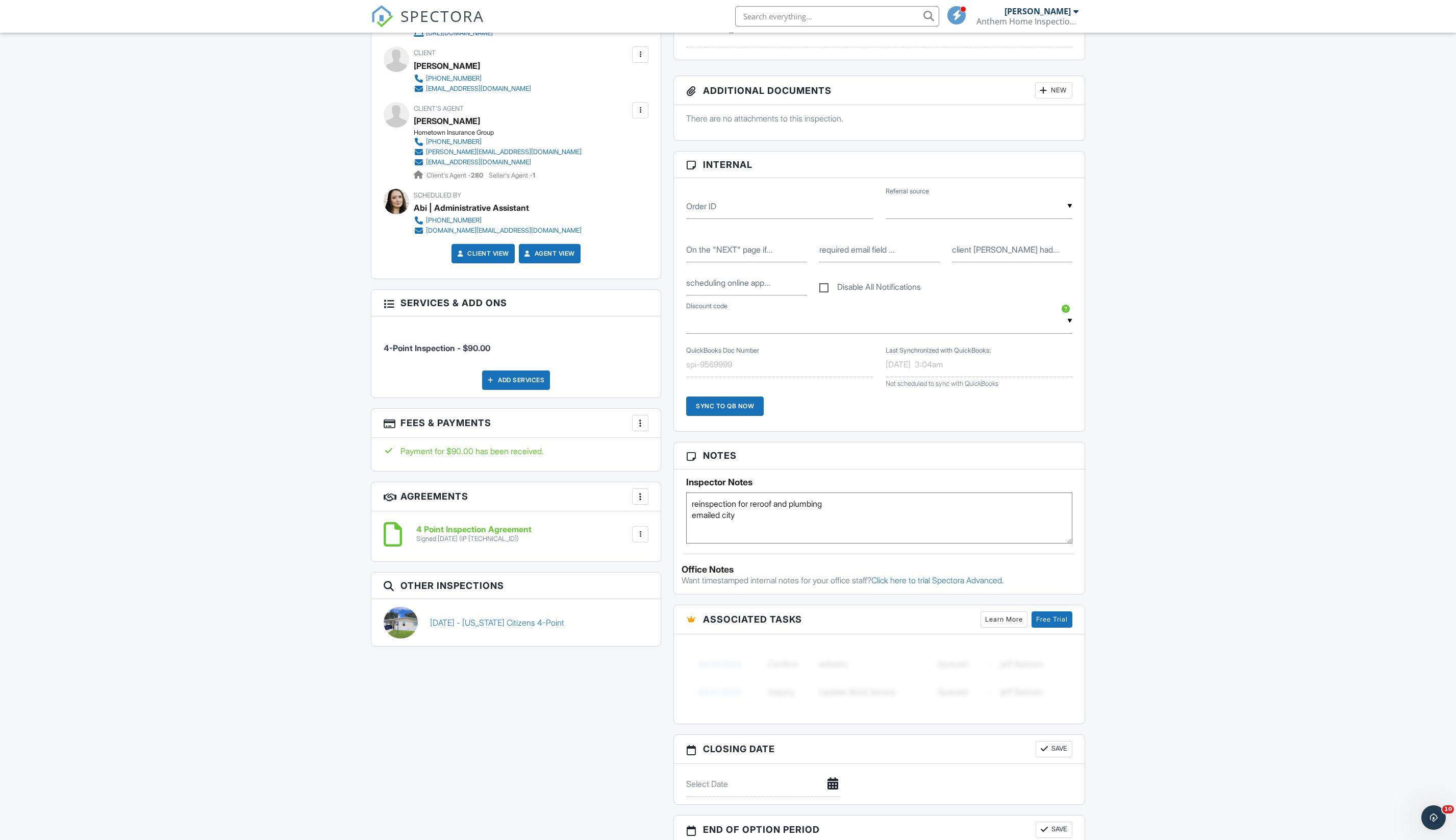
click at [1145, 479] on div "Dashboard Inspections Calendar Settings Profile Support Center Inspection Detai…" at bounding box center [728, 481] width 1456 height 1821
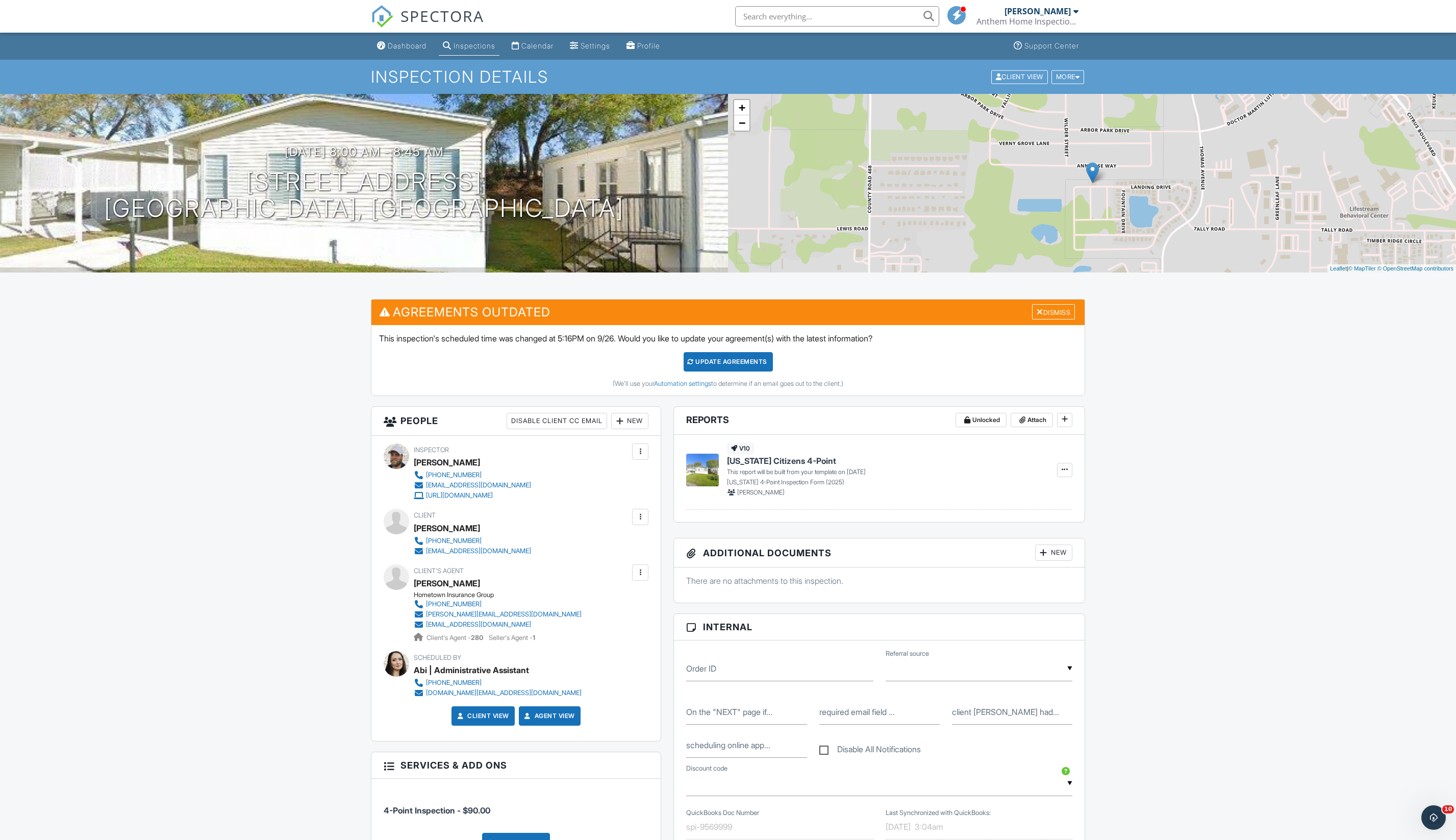
scroll to position [0, 0]
click at [424, 55] on link "Dashboard" at bounding box center [402, 46] width 57 height 19
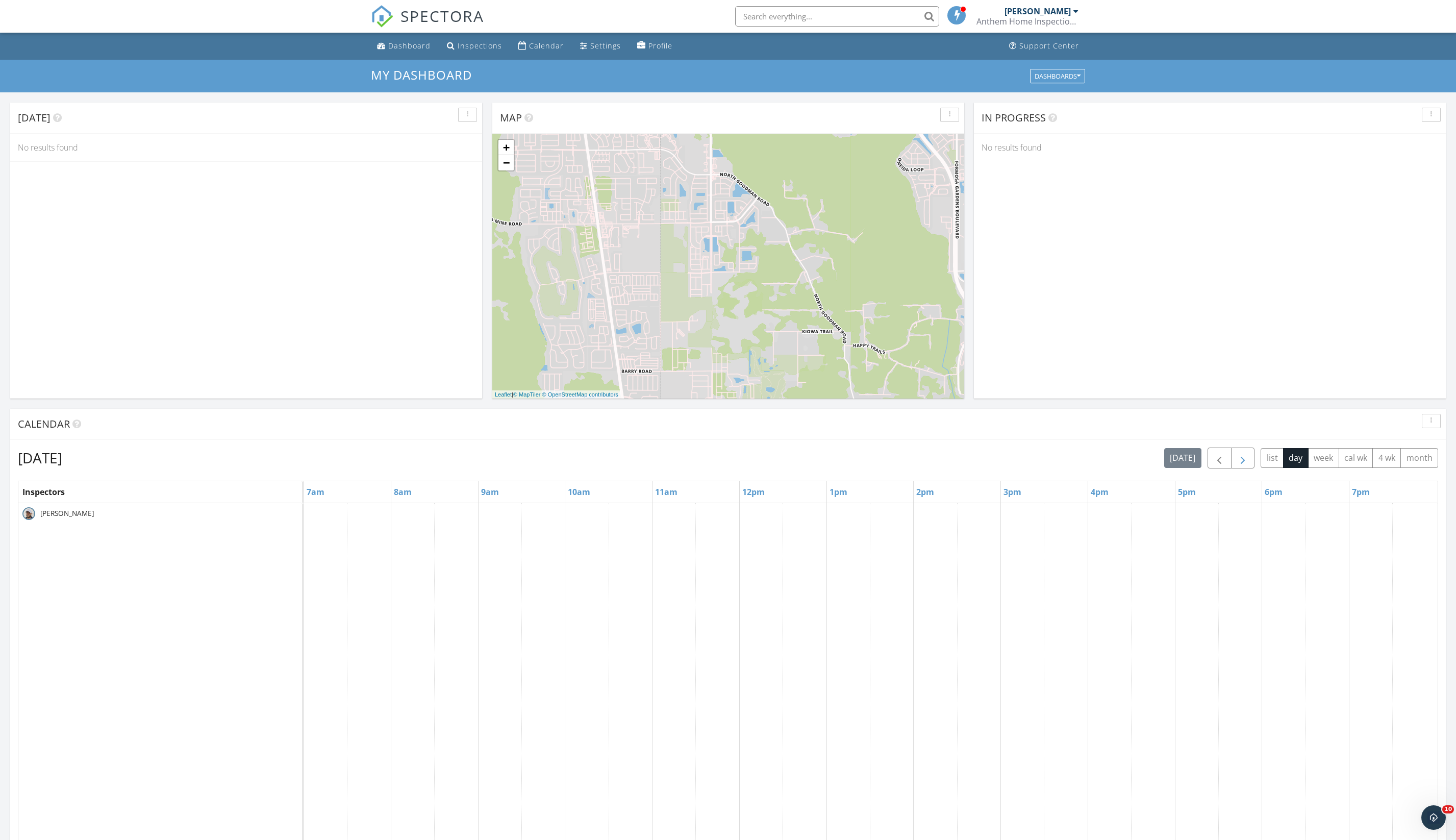
click at [1236, 465] on span "button" at bounding box center [1242, 458] width 12 height 12
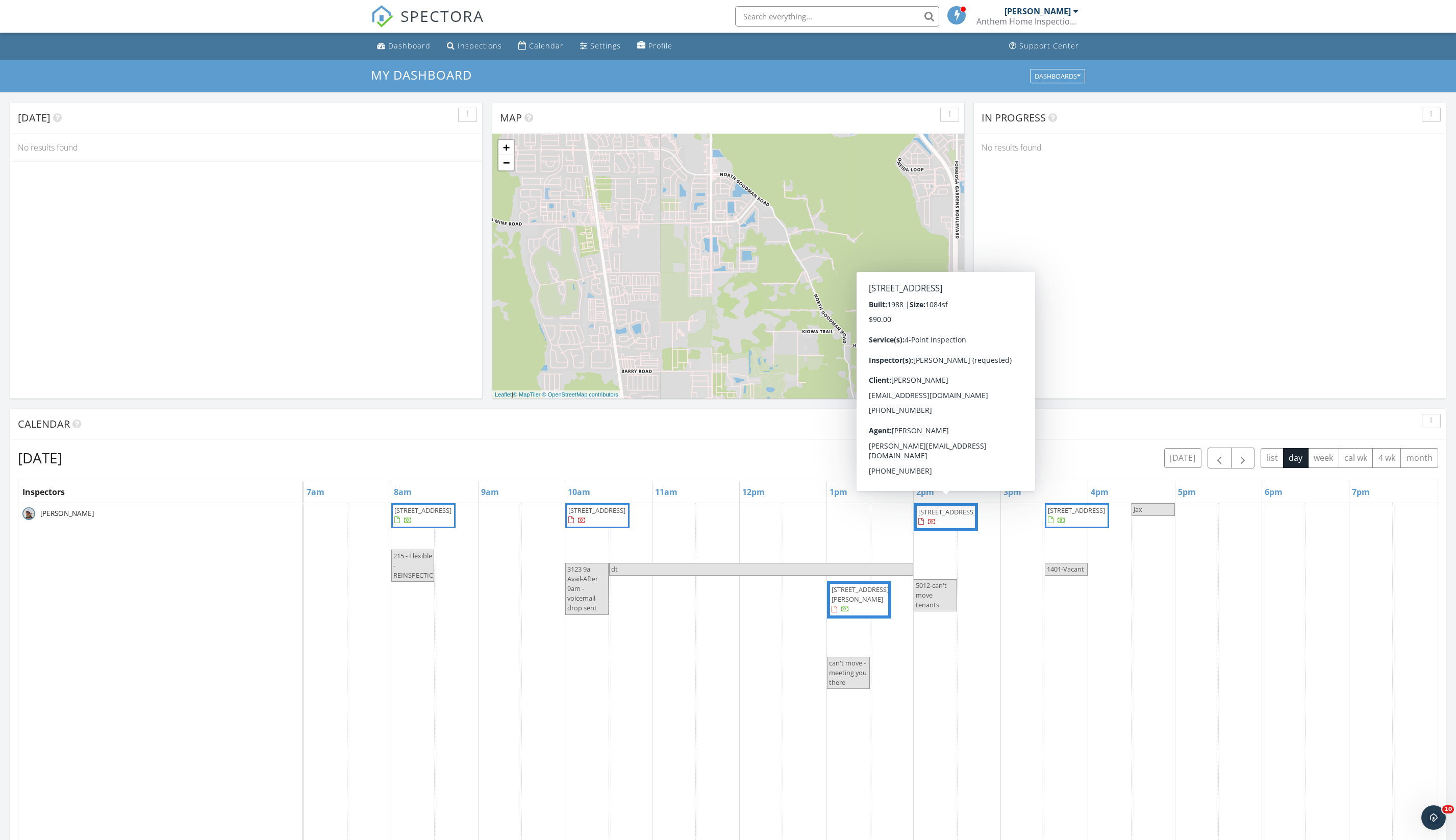
click at [944, 527] on span "[STREET_ADDRESS]" at bounding box center [946, 518] width 57 height 20
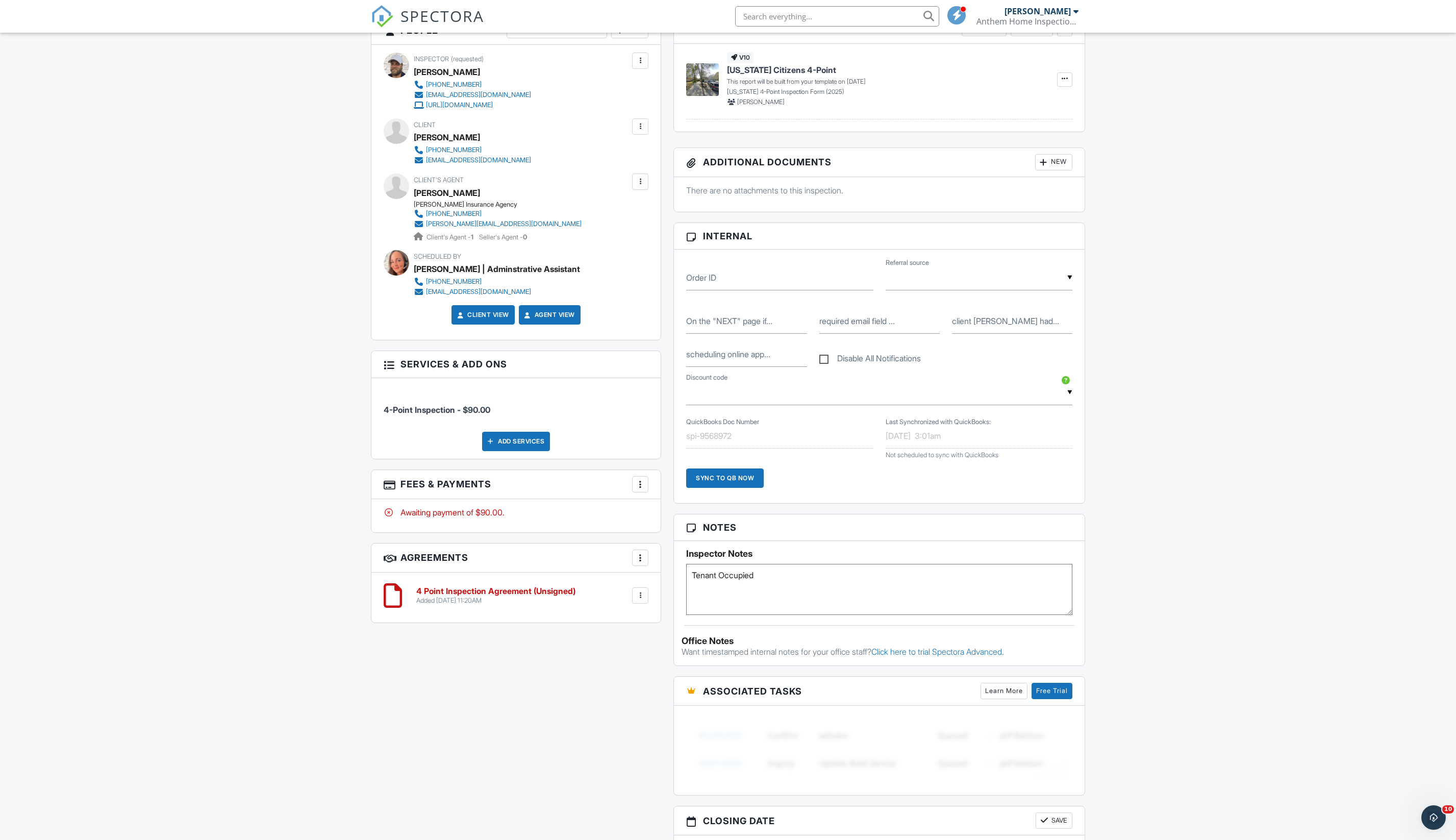
scroll to position [548, 0]
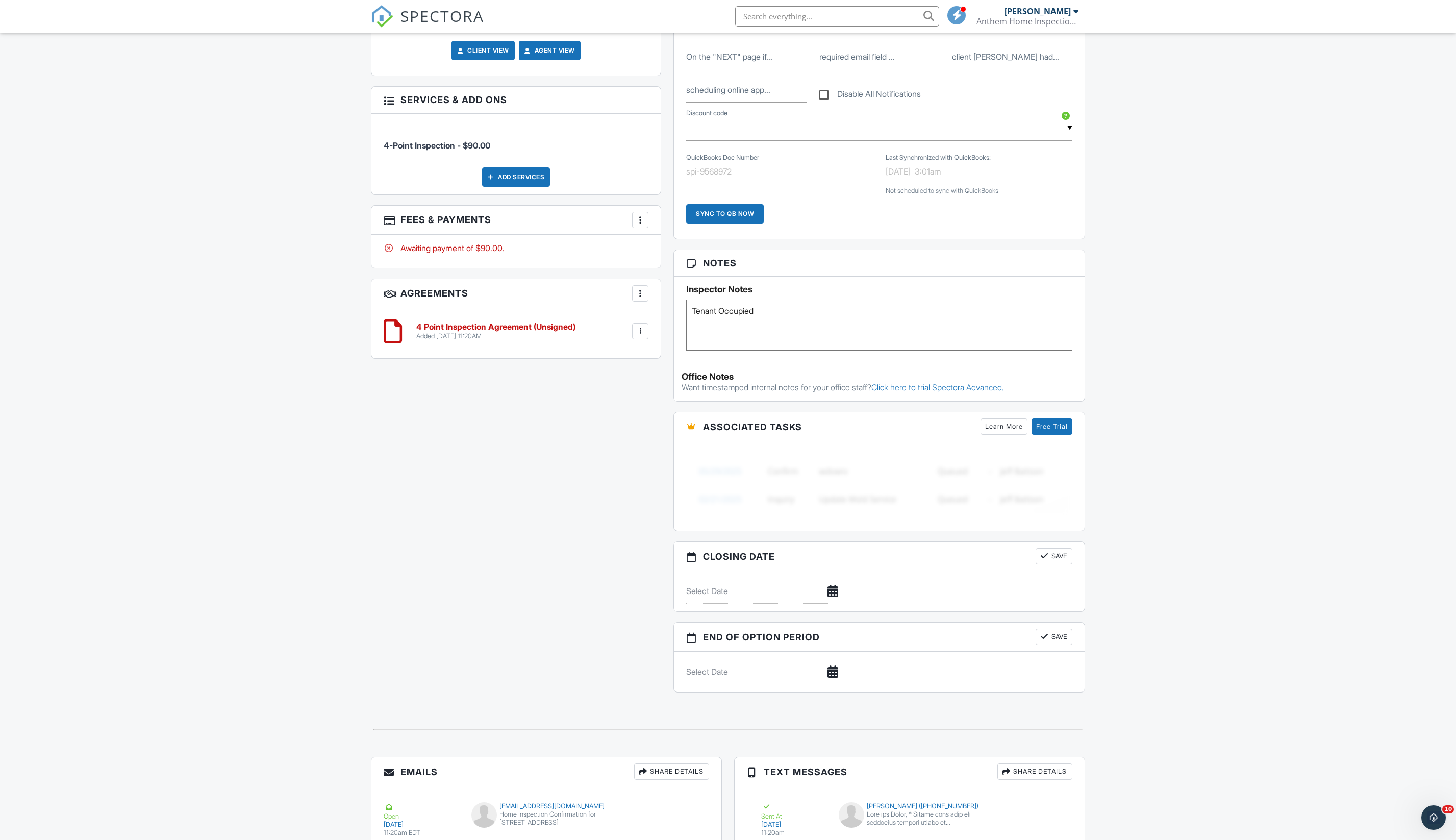
click at [798, 350] on textarea "Tenant Occupied" at bounding box center [879, 325] width 386 height 51
paste textarea "May 16, 2025"
click at [716, 350] on textarea "Tenant Occupied" at bounding box center [879, 325] width 386 height 51
click at [761, 350] on textarea "Tenant Occupied" at bounding box center [879, 325] width 386 height 51
paste textarea "R25-290205.000"
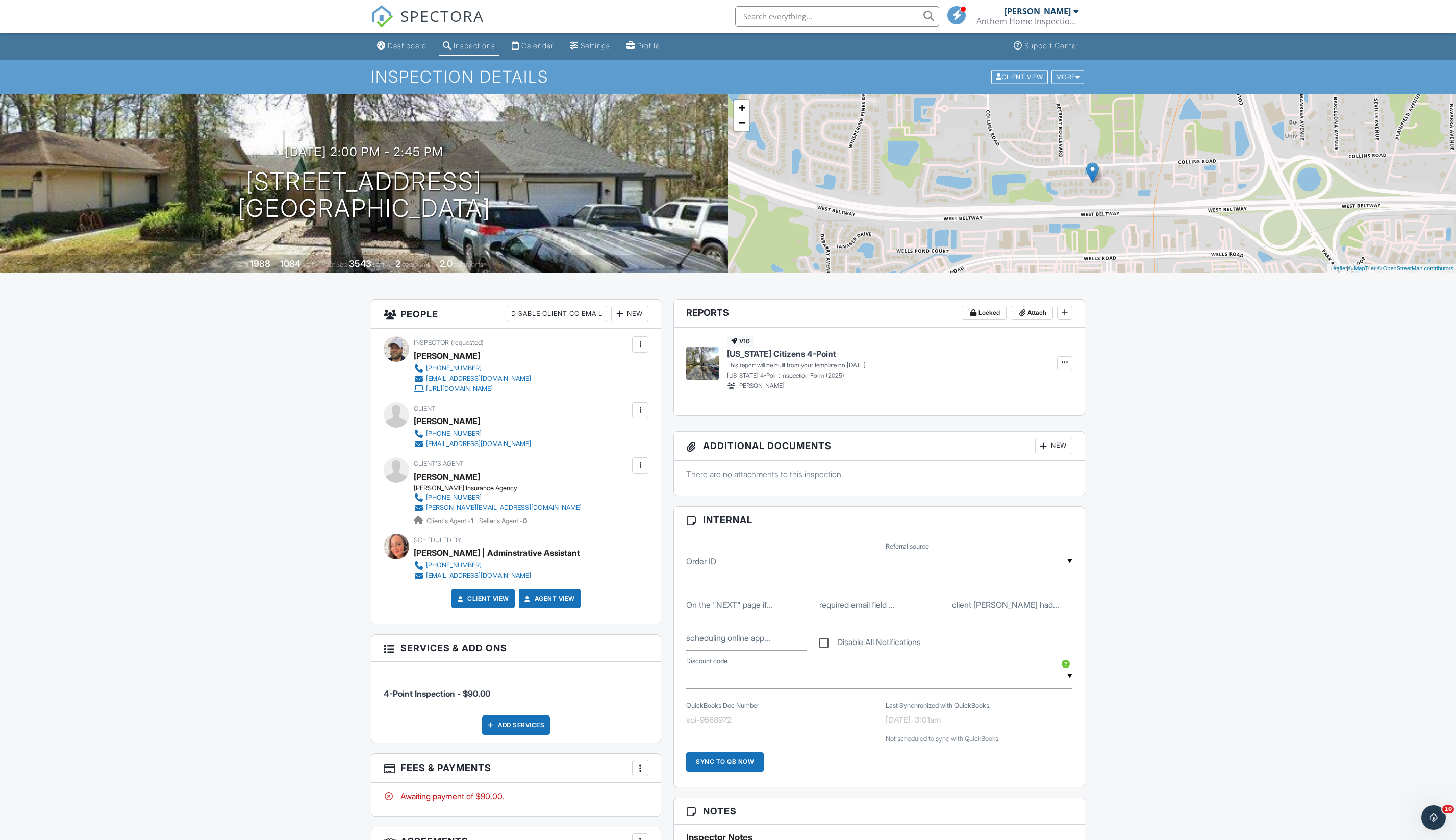
scroll to position [0, 0]
type textarea "Tenant Occupied 05/16/2025 R25-290205.000"
click at [1223, 482] on div "Dashboard Inspections Calendar Settings Profile Support Center Inspection Detai…" at bounding box center [728, 835] width 1456 height 1606
click at [1019, 320] on button "Attach" at bounding box center [1031, 313] width 42 height 14
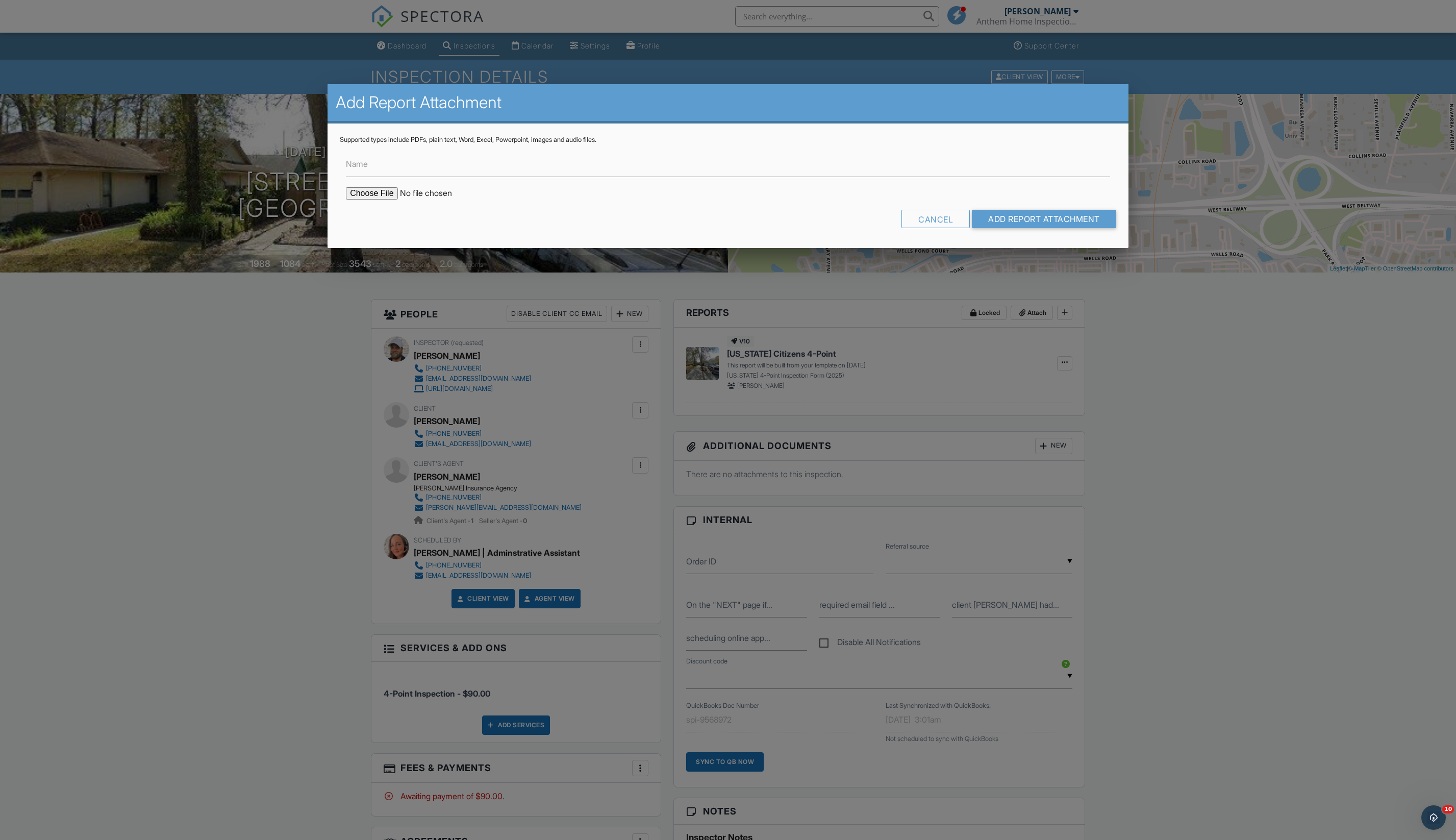
click at [393, 200] on input "file" at bounding box center [433, 193] width 174 height 12
type input "C:\fakepath\Building Permits at 5012 Knightsbridge Cir N, Jacksonville, FL, 322…"
click at [1019, 228] on input "Add Report Attachment" at bounding box center [1043, 219] width 144 height 19
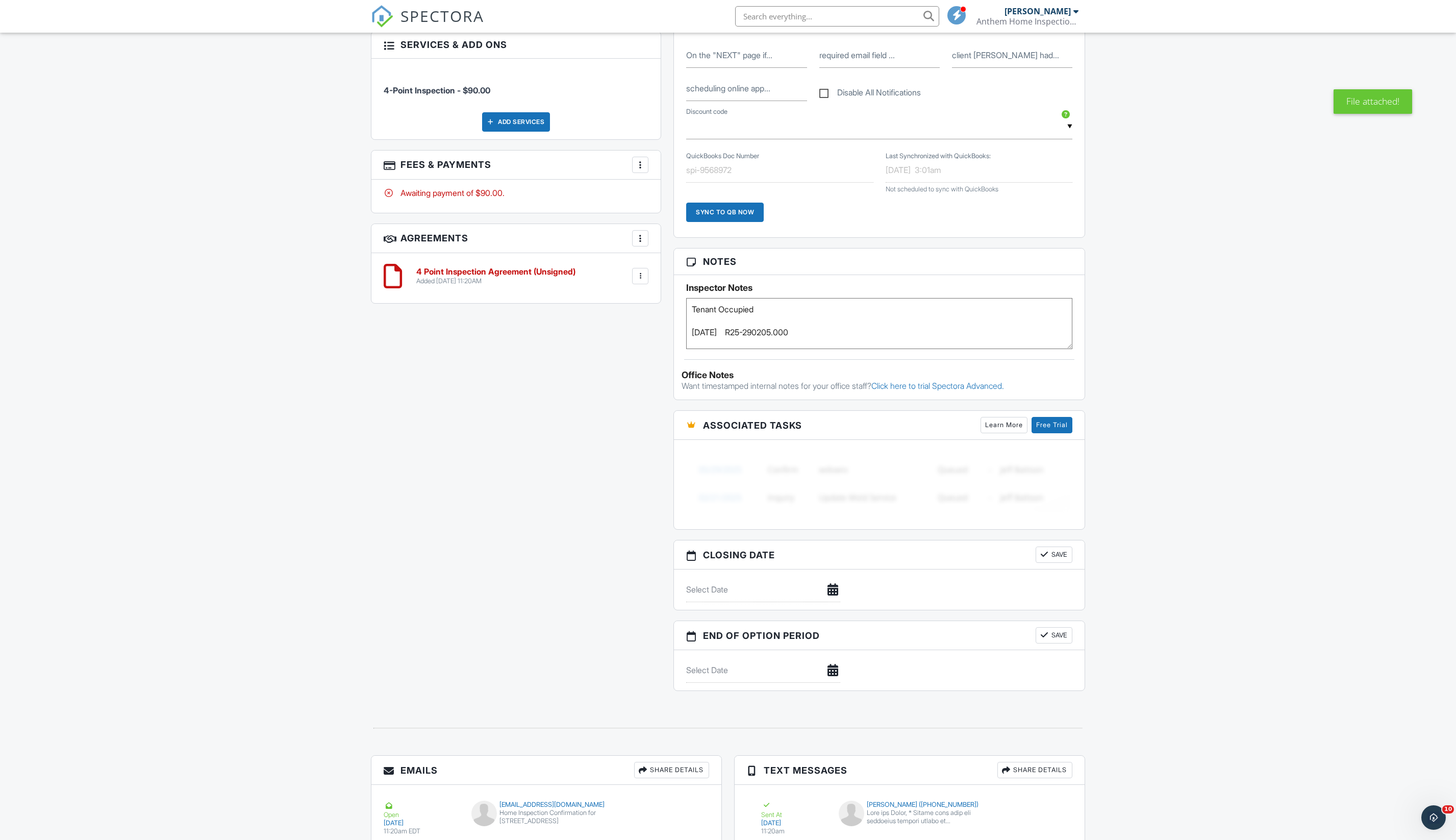
scroll to position [474, 0]
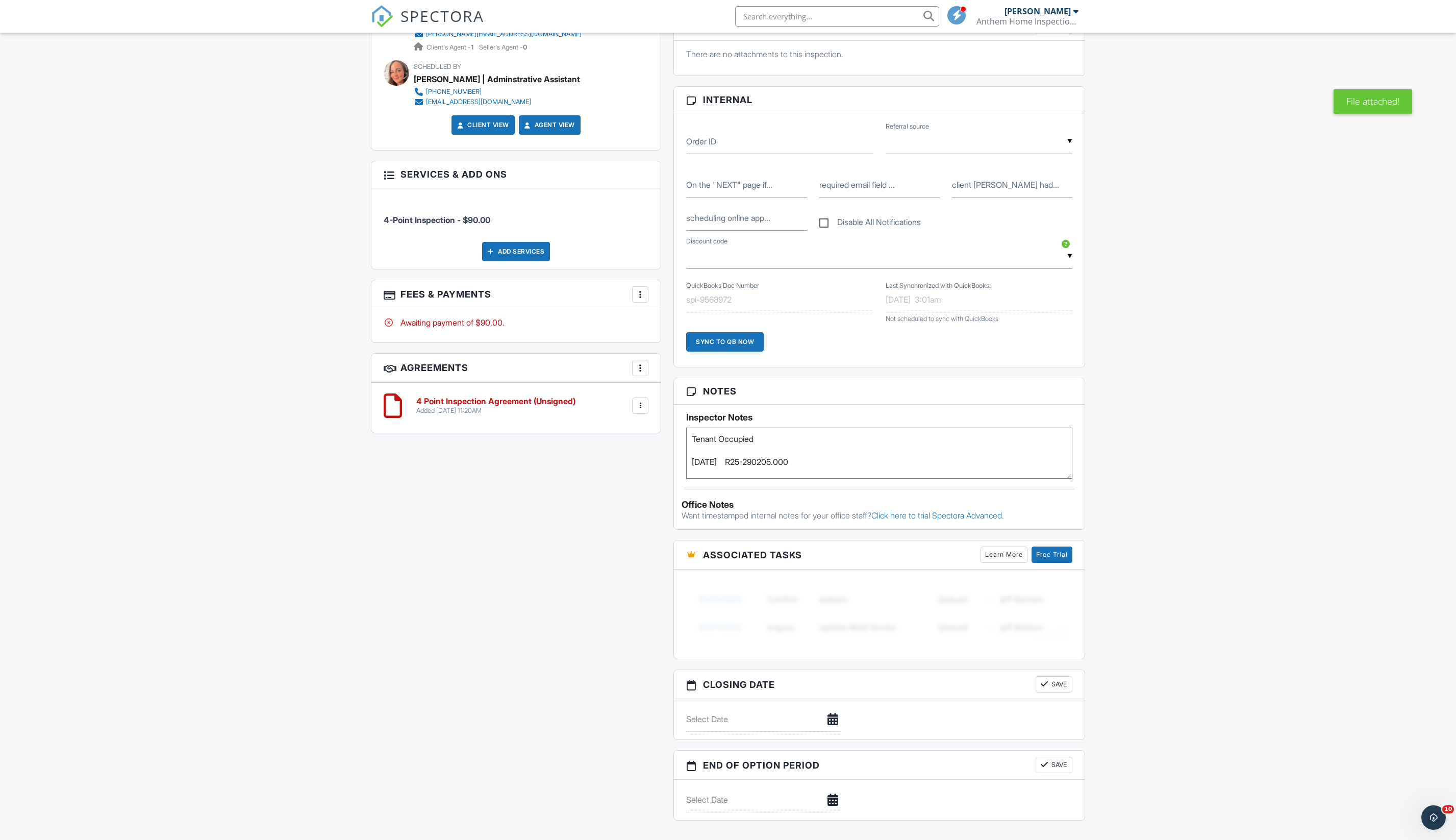
click at [1219, 501] on div "Dashboard Inspections Calendar Settings Profile Support Center Inspection Detai…" at bounding box center [728, 389] width 1456 height 1660
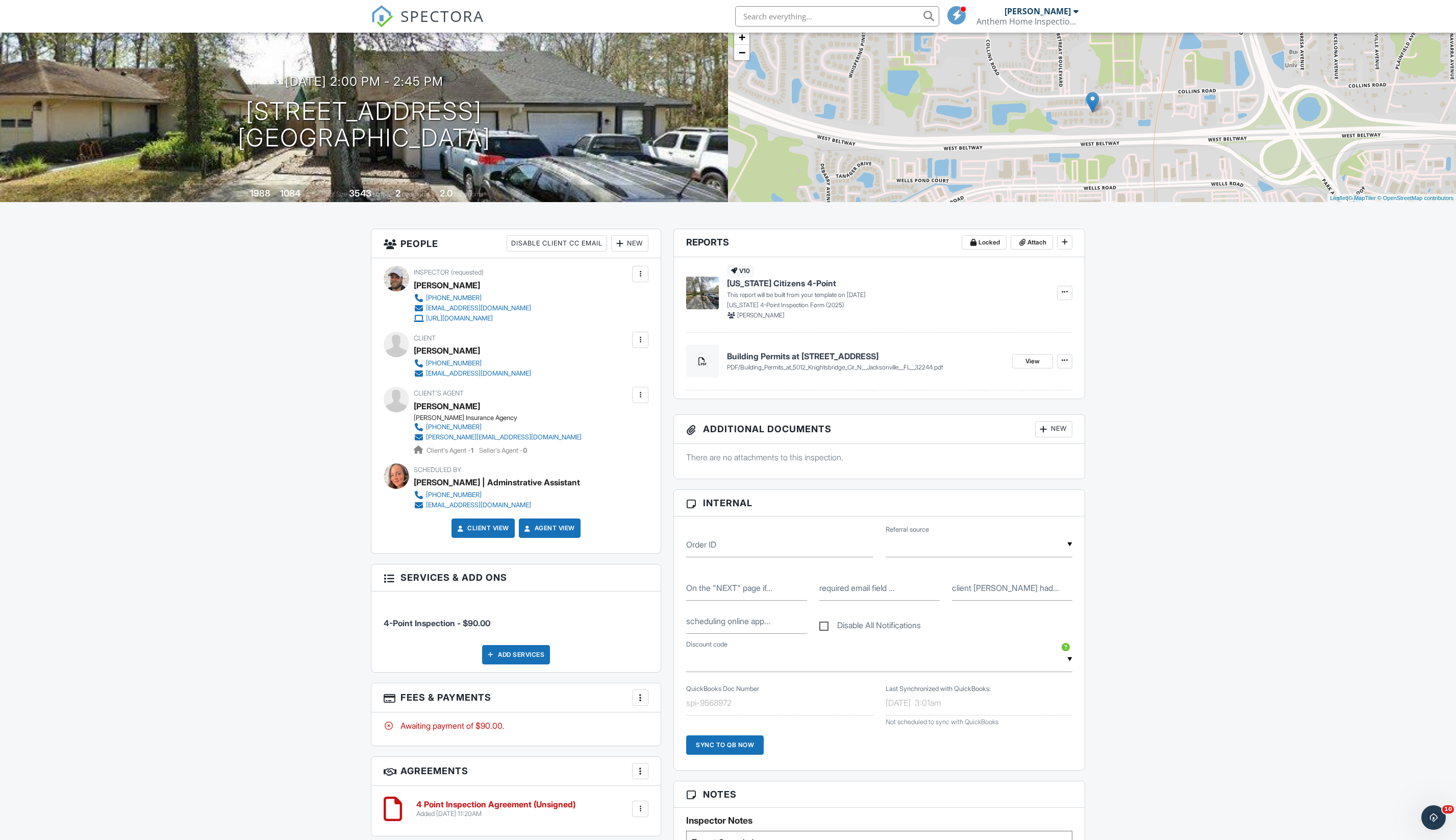
scroll to position [72, 0]
click at [1219, 501] on div "Dashboard Inspections Calendar Settings Profile Support Center Inspection Detai…" at bounding box center [728, 791] width 1456 height 1660
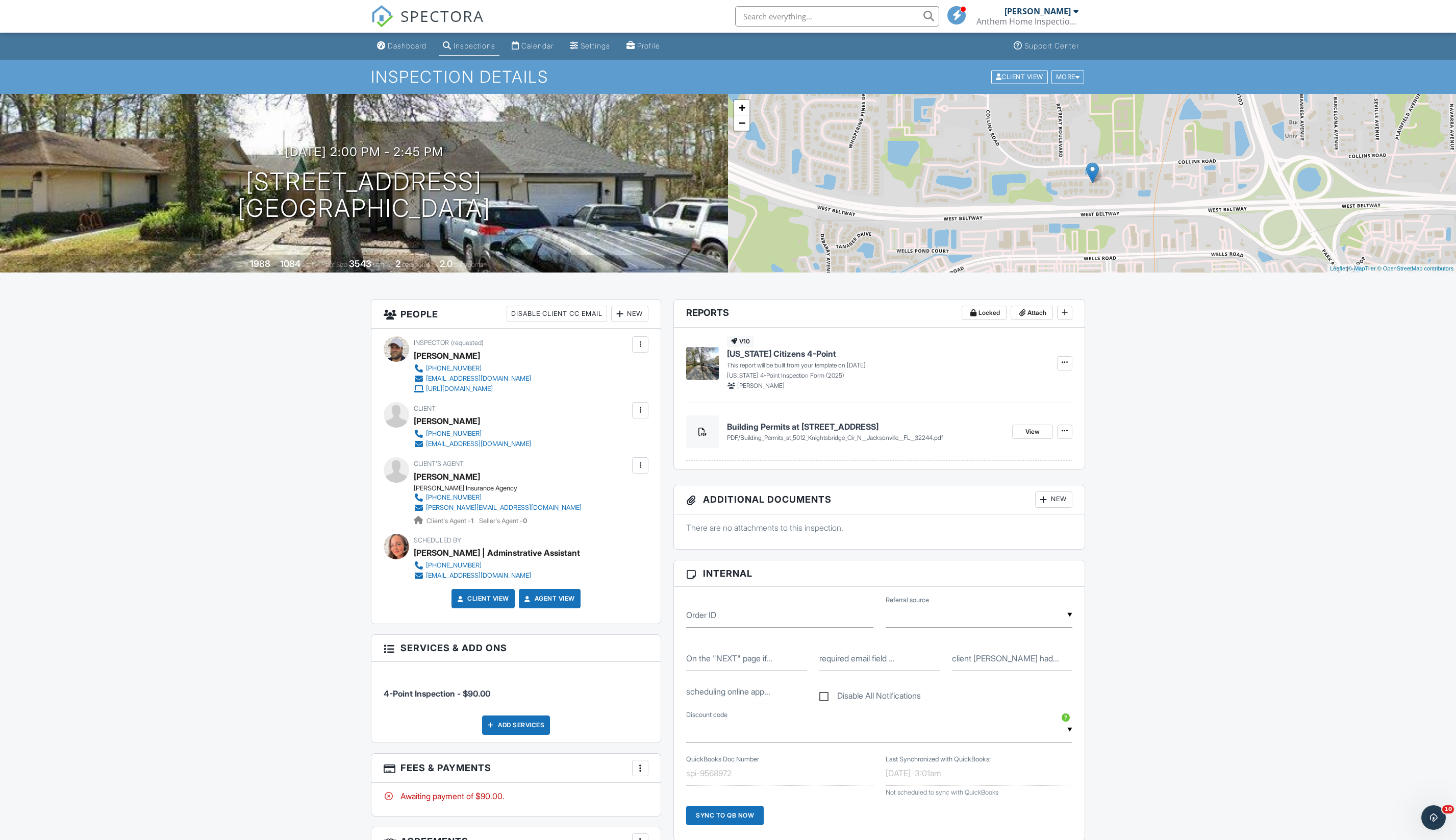
scroll to position [0, 0]
click at [400, 54] on link "Dashboard" at bounding box center [402, 46] width 57 height 19
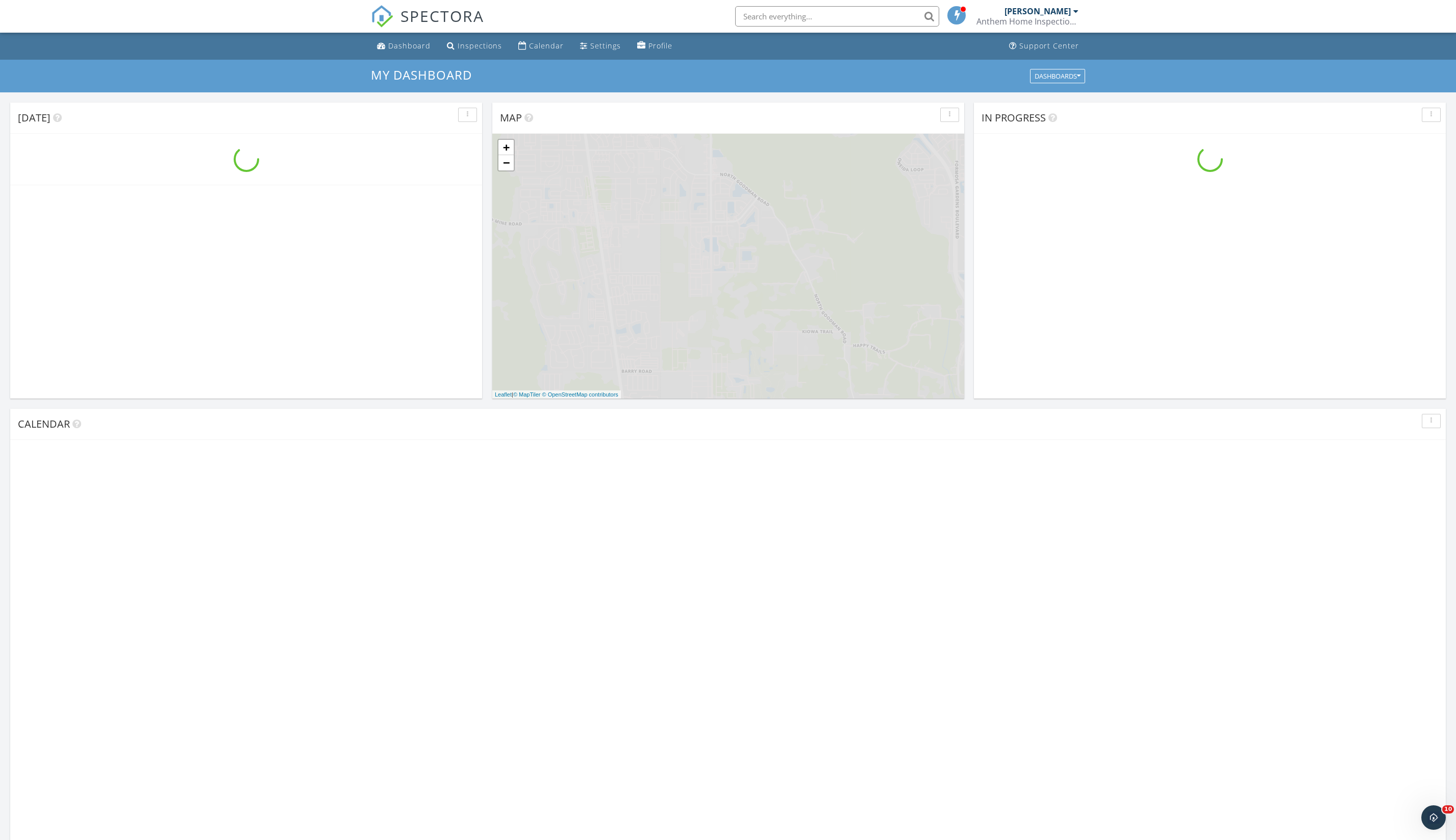
scroll to position [929, 1456]
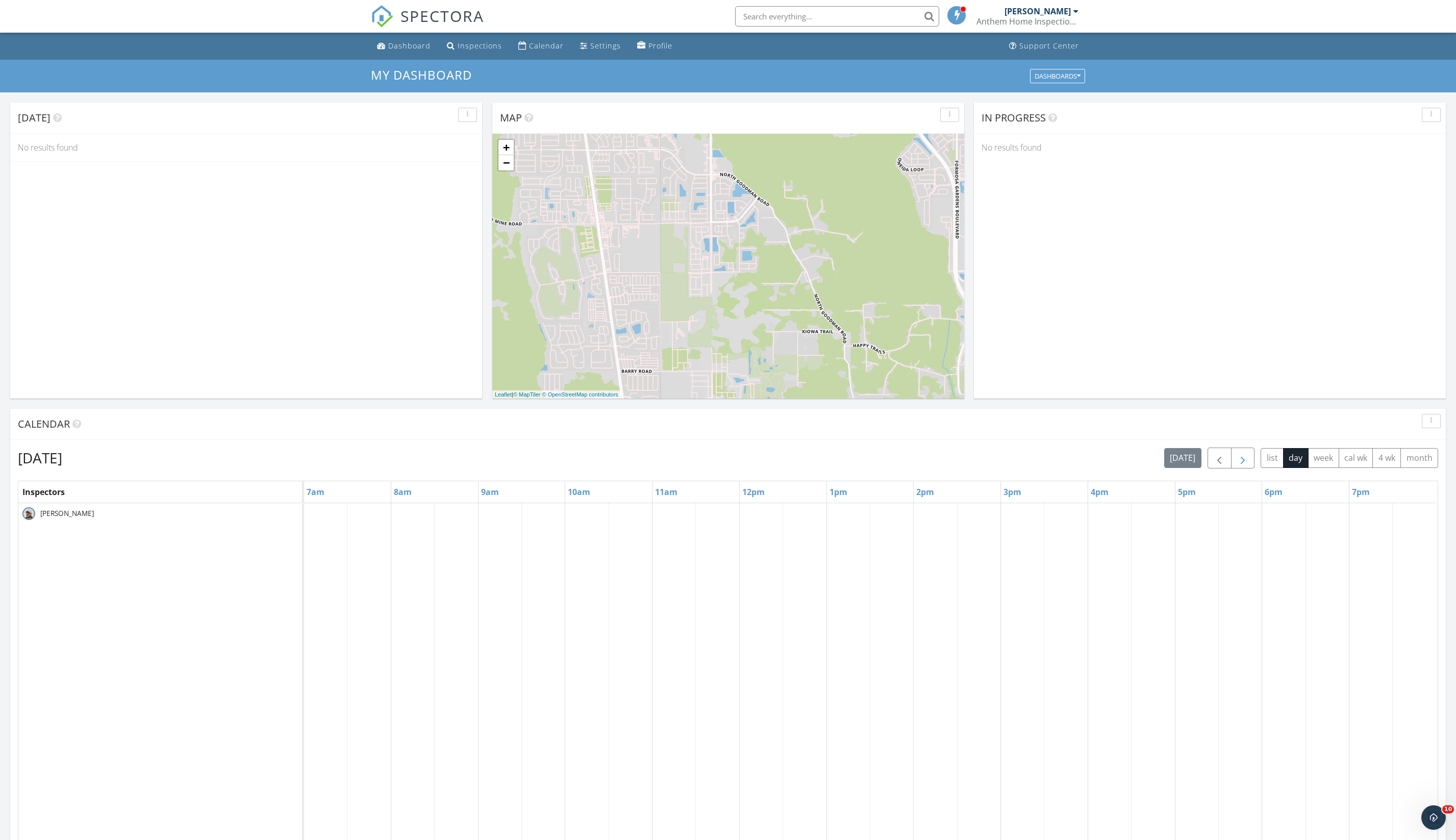
click at [1236, 465] on span "button" at bounding box center [1242, 458] width 12 height 12
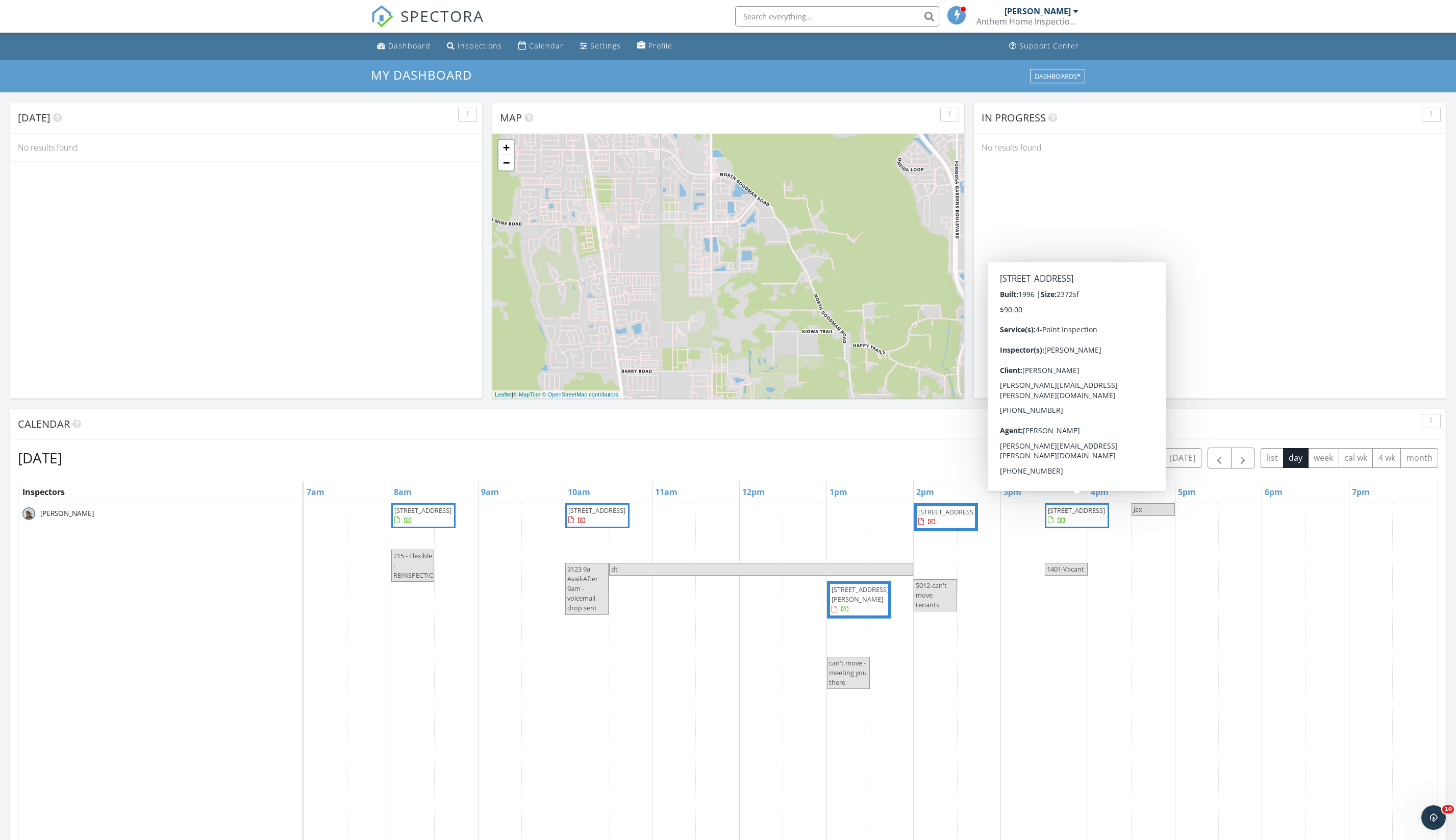
click at [1086, 515] on span "[STREET_ADDRESS]" at bounding box center [1076, 510] width 57 height 9
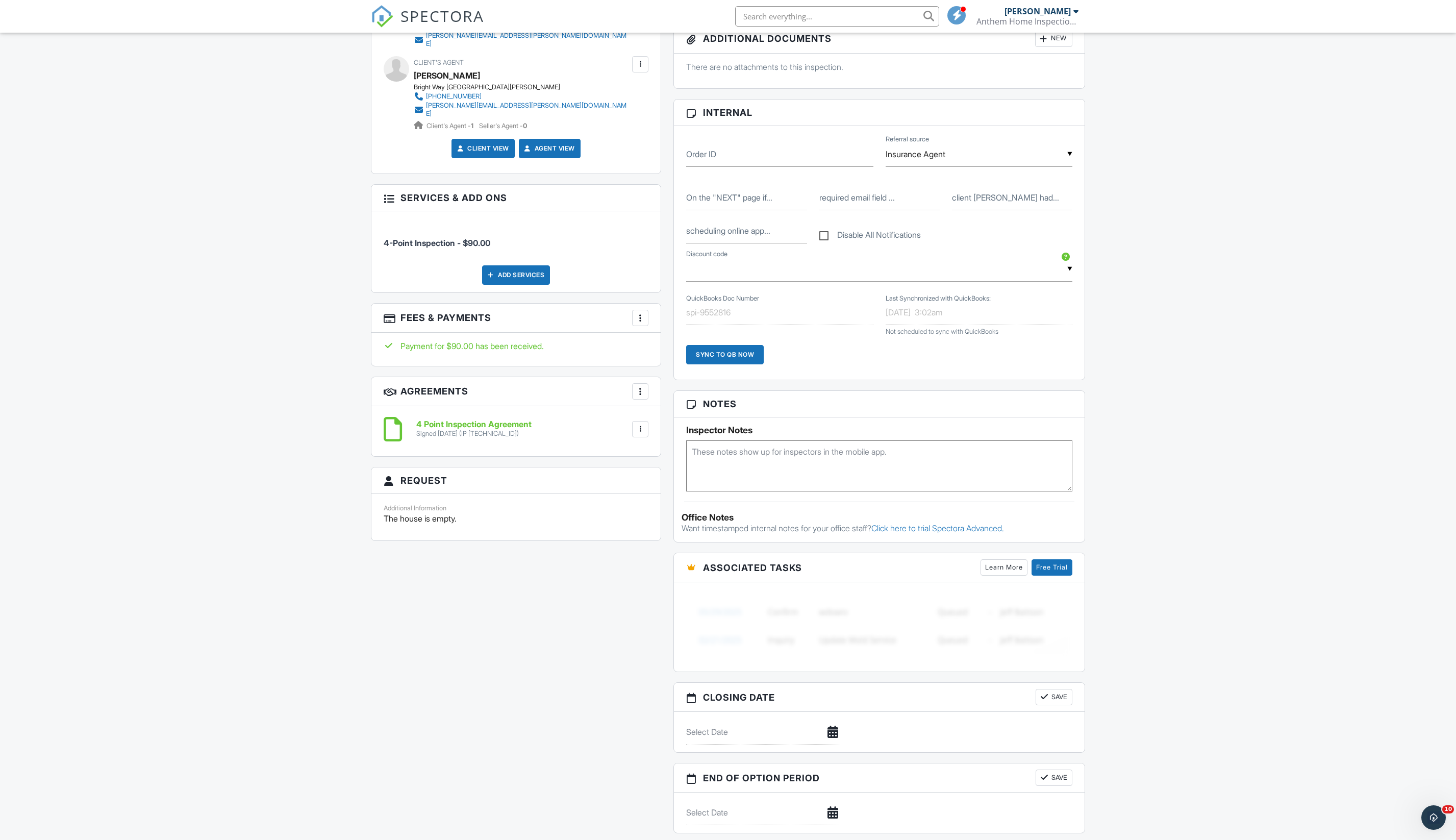
scroll to position [554, 0]
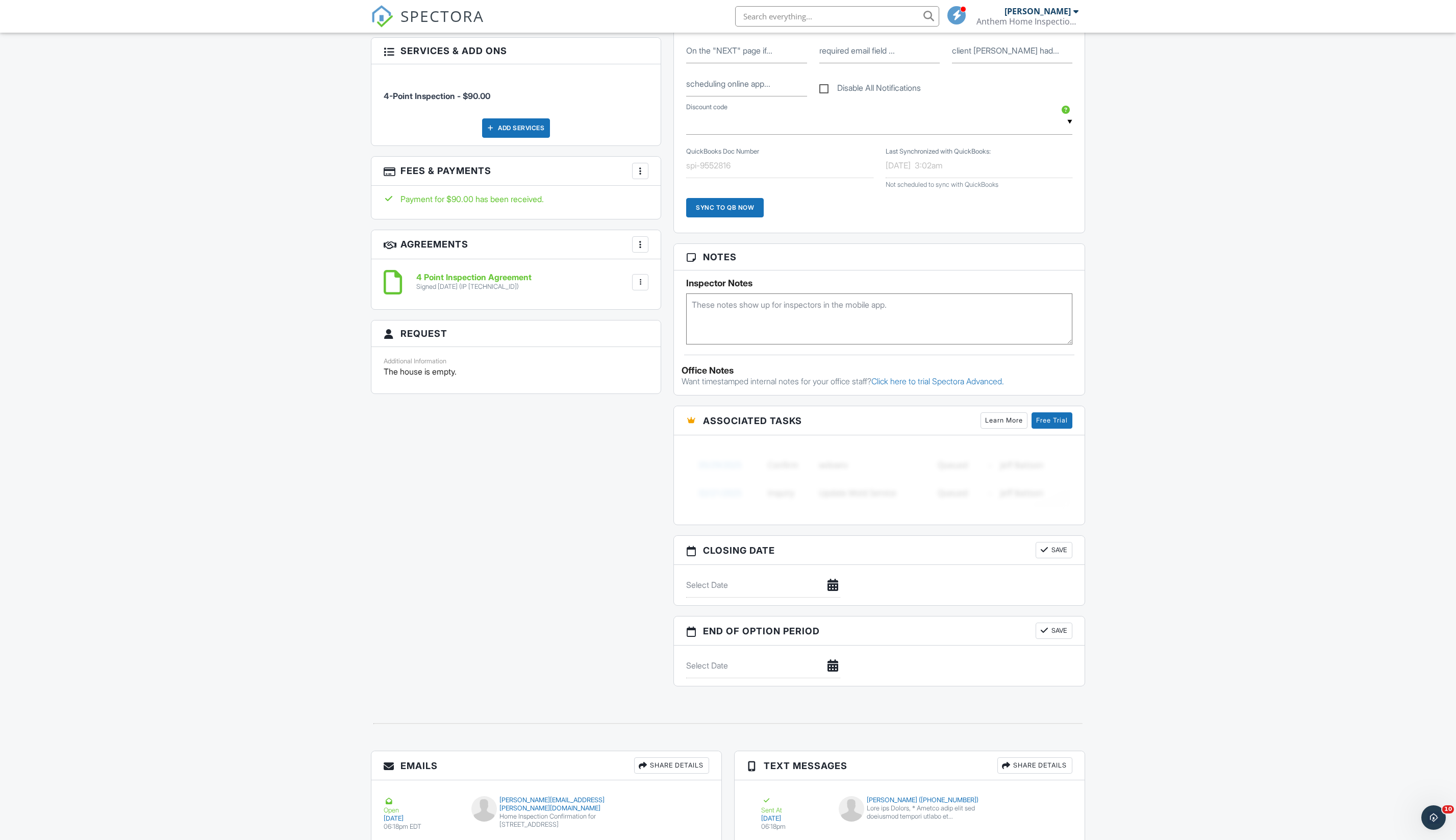
click at [808, 345] on textarea at bounding box center [879, 319] width 386 height 51
paste textarea "7, 2011"
click at [696, 345] on textarea "7, 2011" at bounding box center [879, 319] width 386 height 51
click at [709, 345] on textarea "10/ 7, 2011" at bounding box center [879, 319] width 386 height 51
click at [759, 345] on textarea "10/07/2011" at bounding box center [879, 319] width 386 height 51
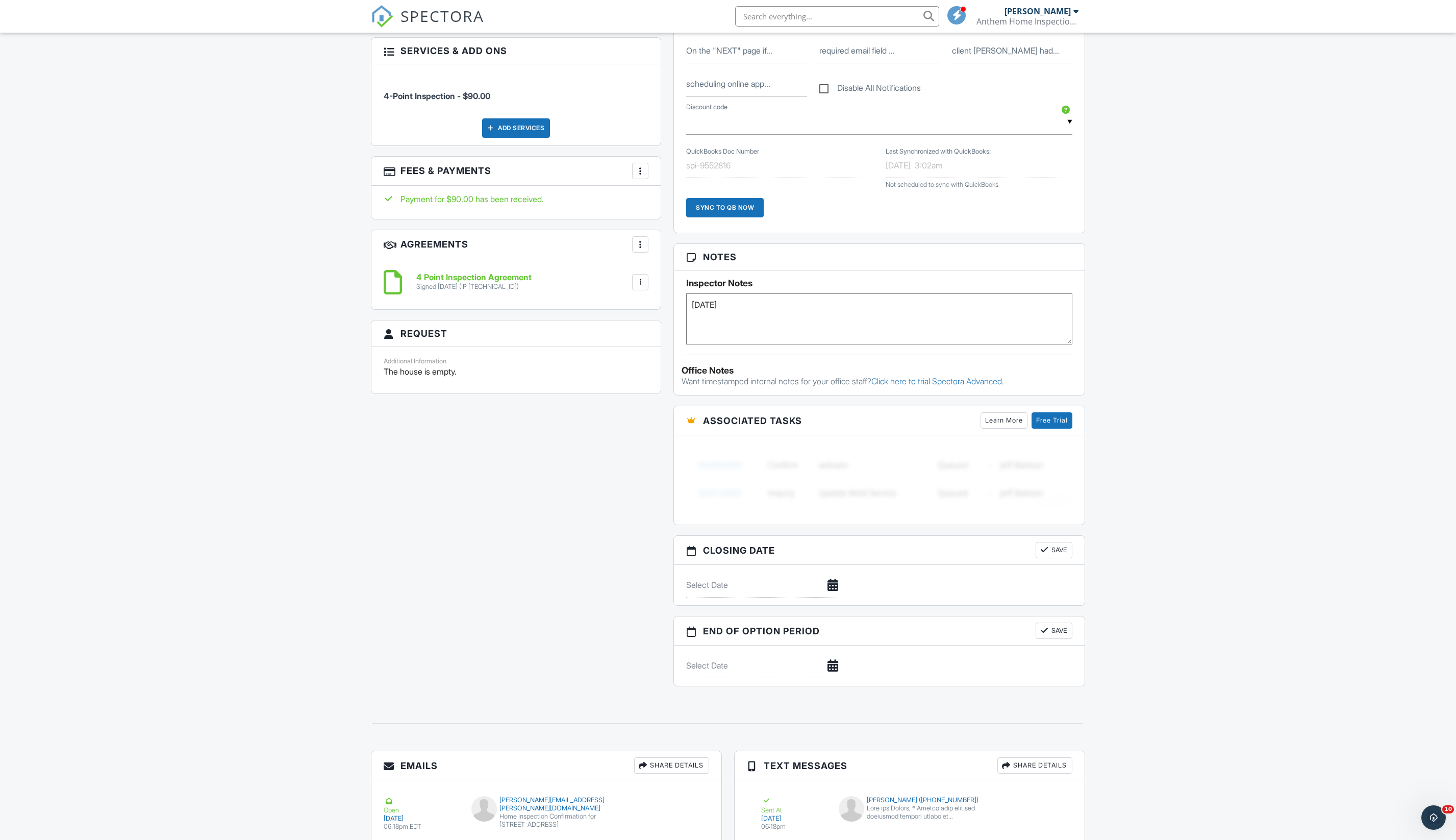
paste textarea "11100061"
click at [717, 345] on textarea "10/07/2011 11100061" at bounding box center [879, 319] width 386 height 51
click at [860, 345] on textarea "10/04/2011 11100061" at bounding box center [879, 319] width 386 height 51
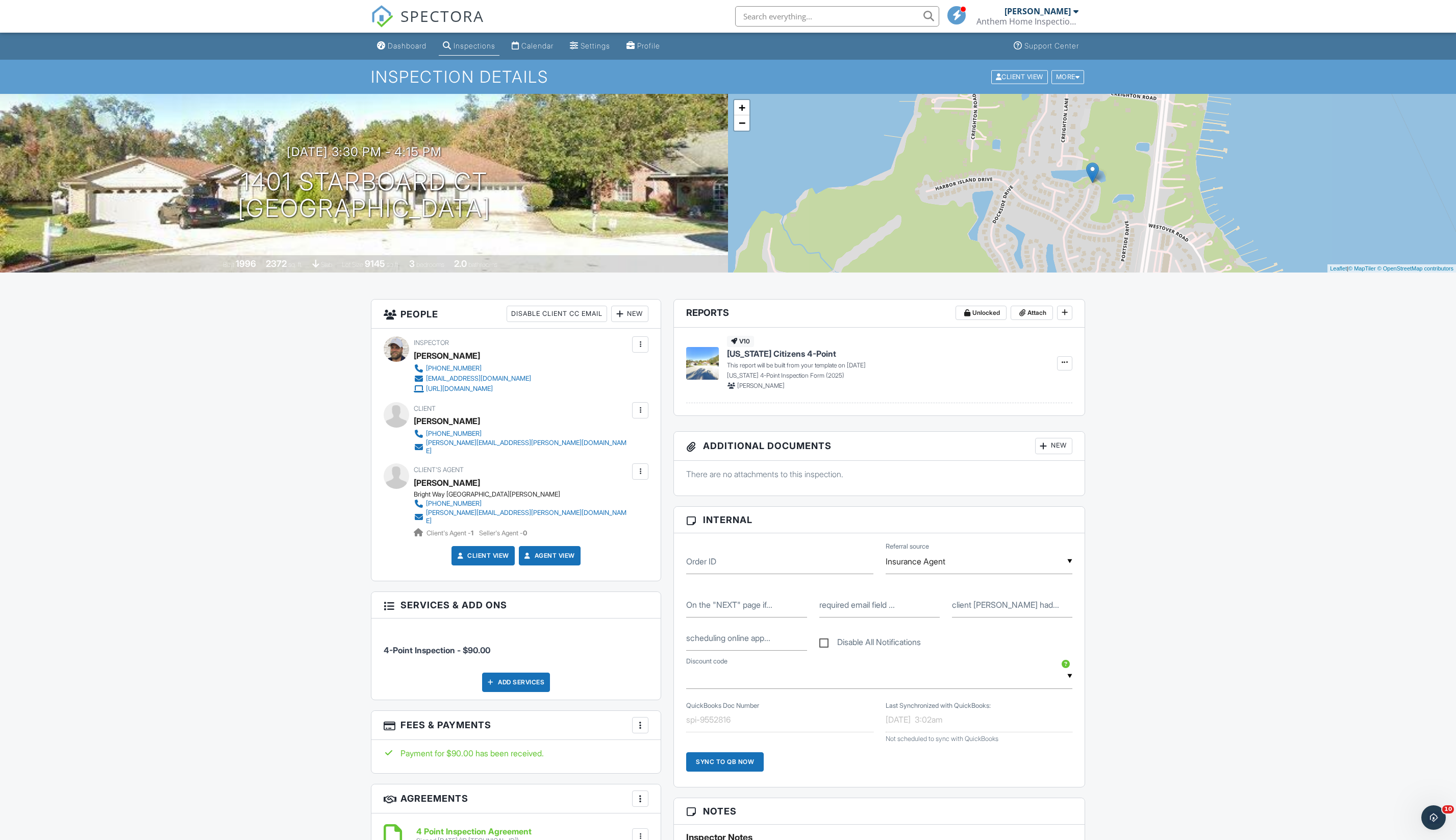
scroll to position [0, 0]
type textarea "10/04/2011 11100061"
click at [1028, 318] on span "Attach" at bounding box center [1037, 313] width 19 height 10
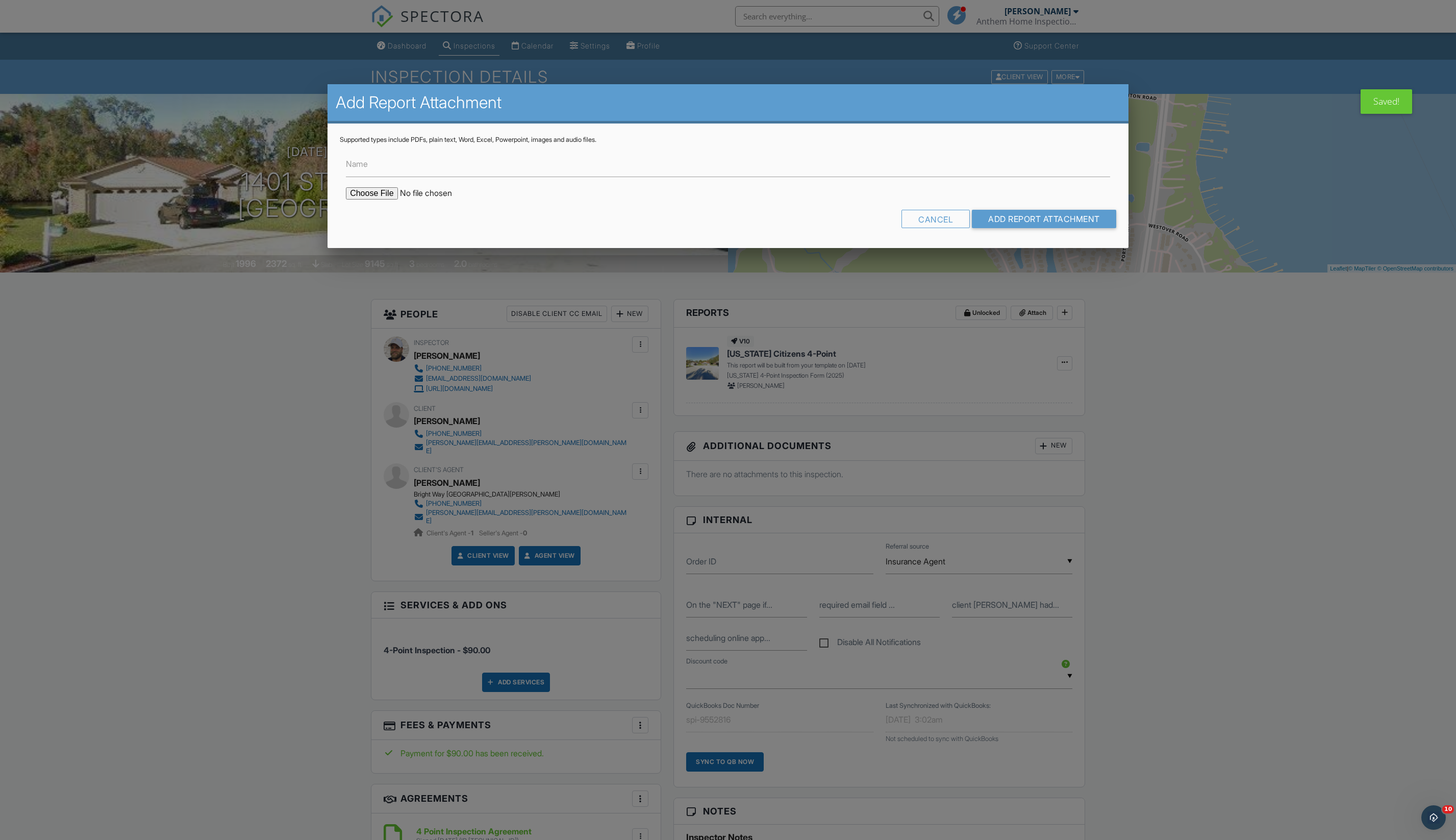
click at [377, 200] on input "file" at bounding box center [433, 193] width 174 height 12
type input "C:\fakepath\Building Permits at 1401 Starboard Ct, Orange Park, FL, 32003.pdf"
click at [1022, 228] on input "Add Report Attachment" at bounding box center [1043, 219] width 144 height 19
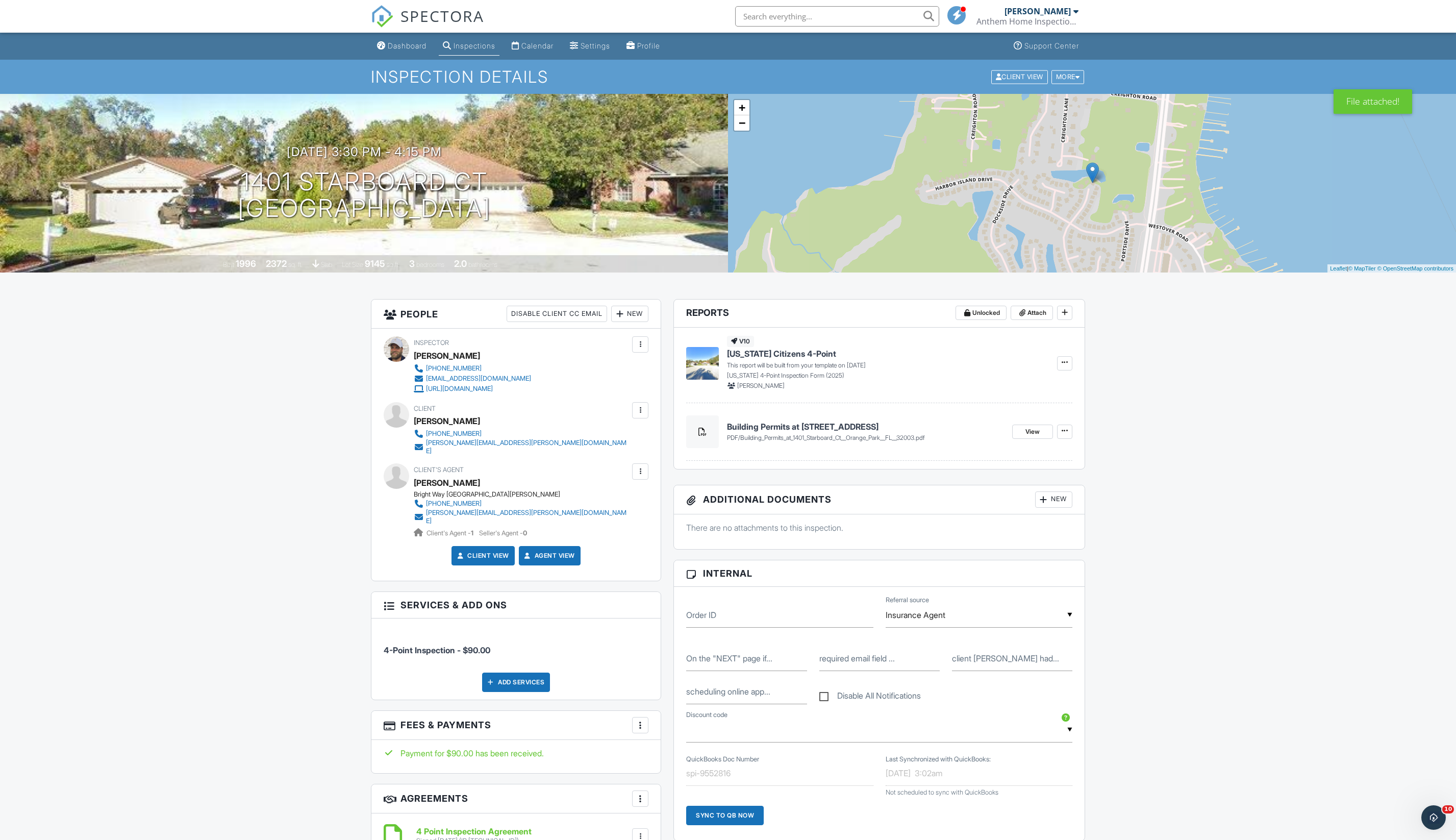
copy h1 "1401 Starboard Ct Orange Park, FL 32003"
click at [431, 54] on link "Dashboard" at bounding box center [402, 46] width 57 height 19
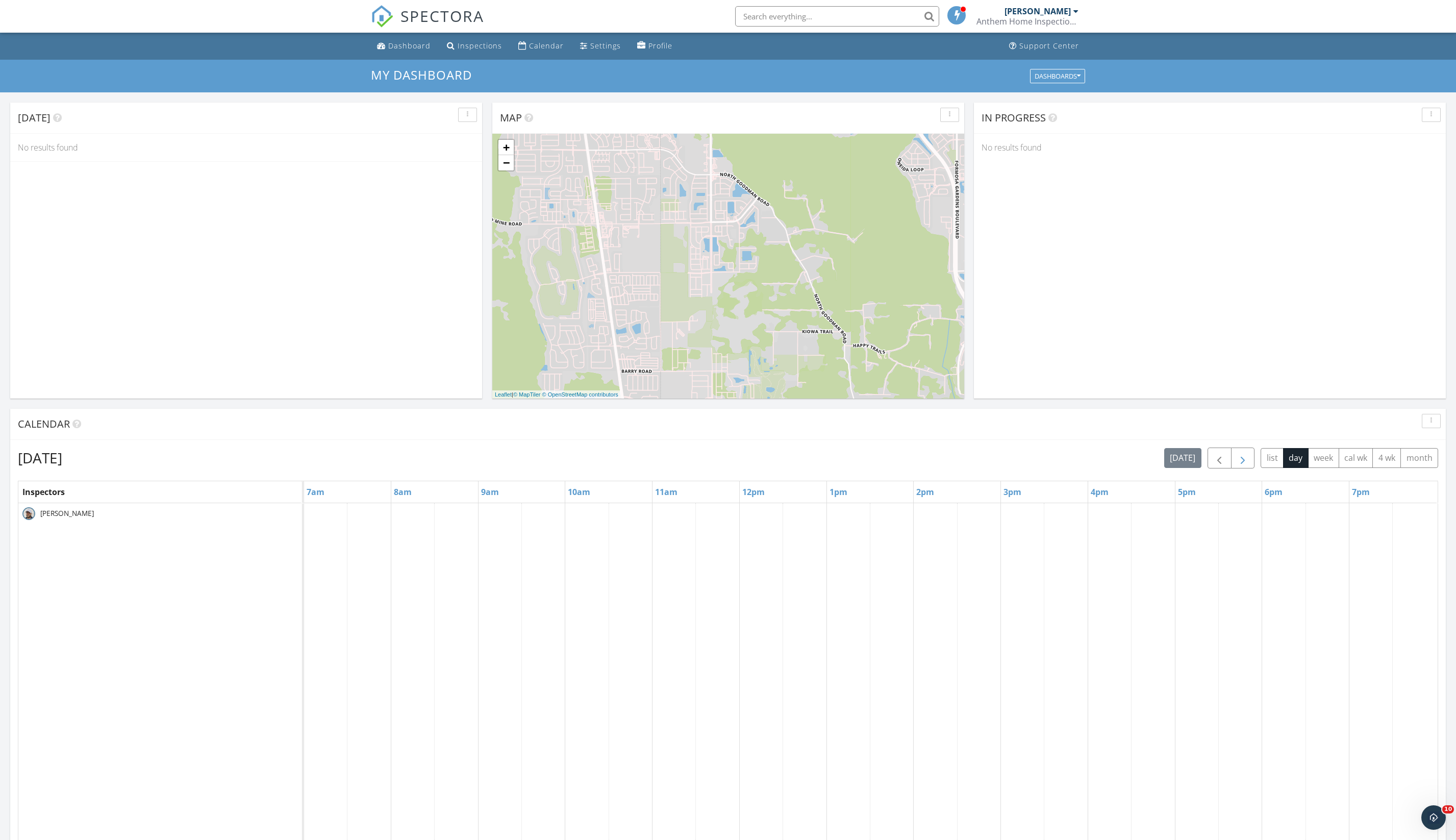
click at [1231, 457] on button "button" at bounding box center [1242, 457] width 24 height 21
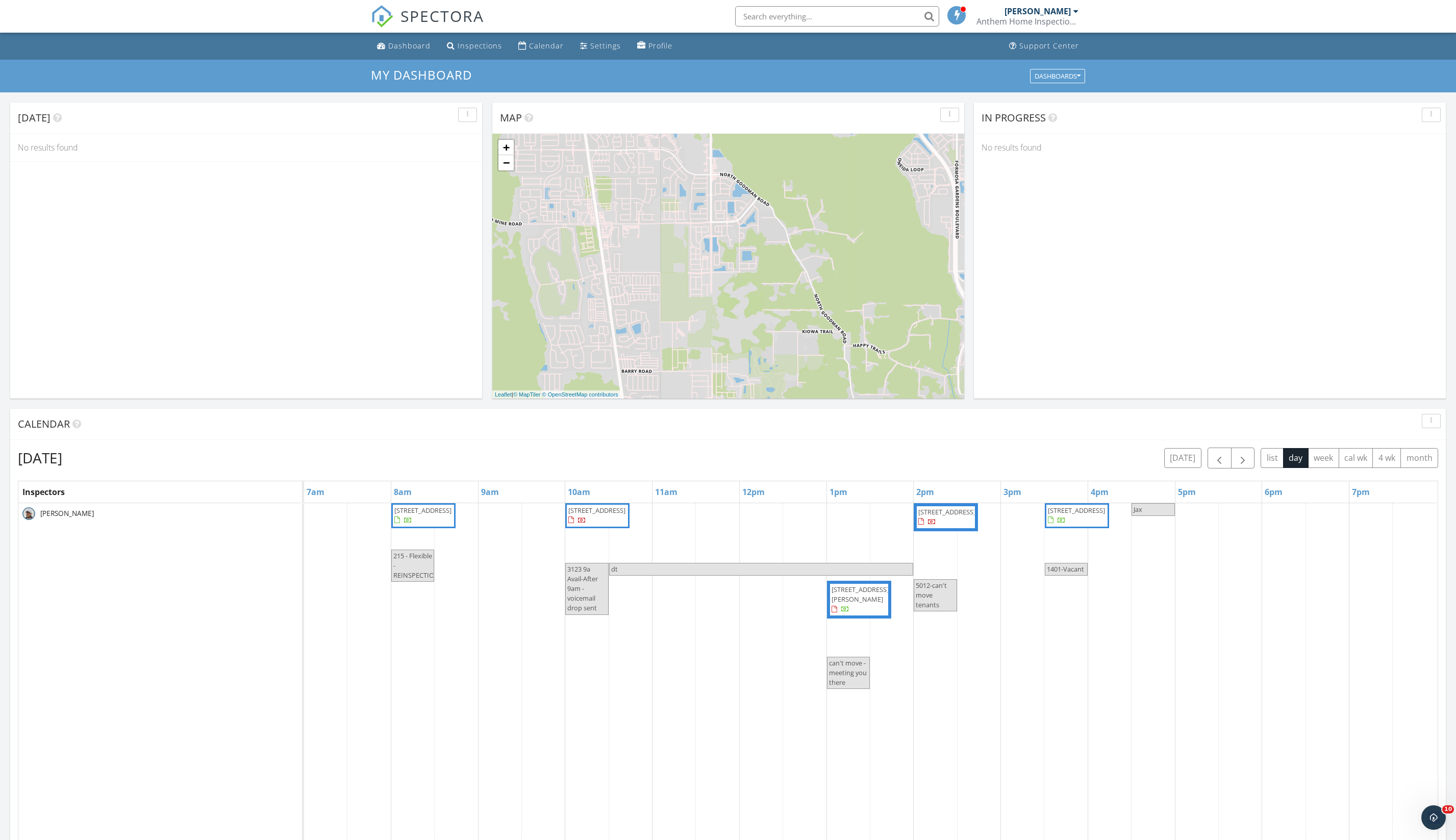
click at [608, 515] on span "[STREET_ADDRESS]" at bounding box center [597, 510] width 57 height 9
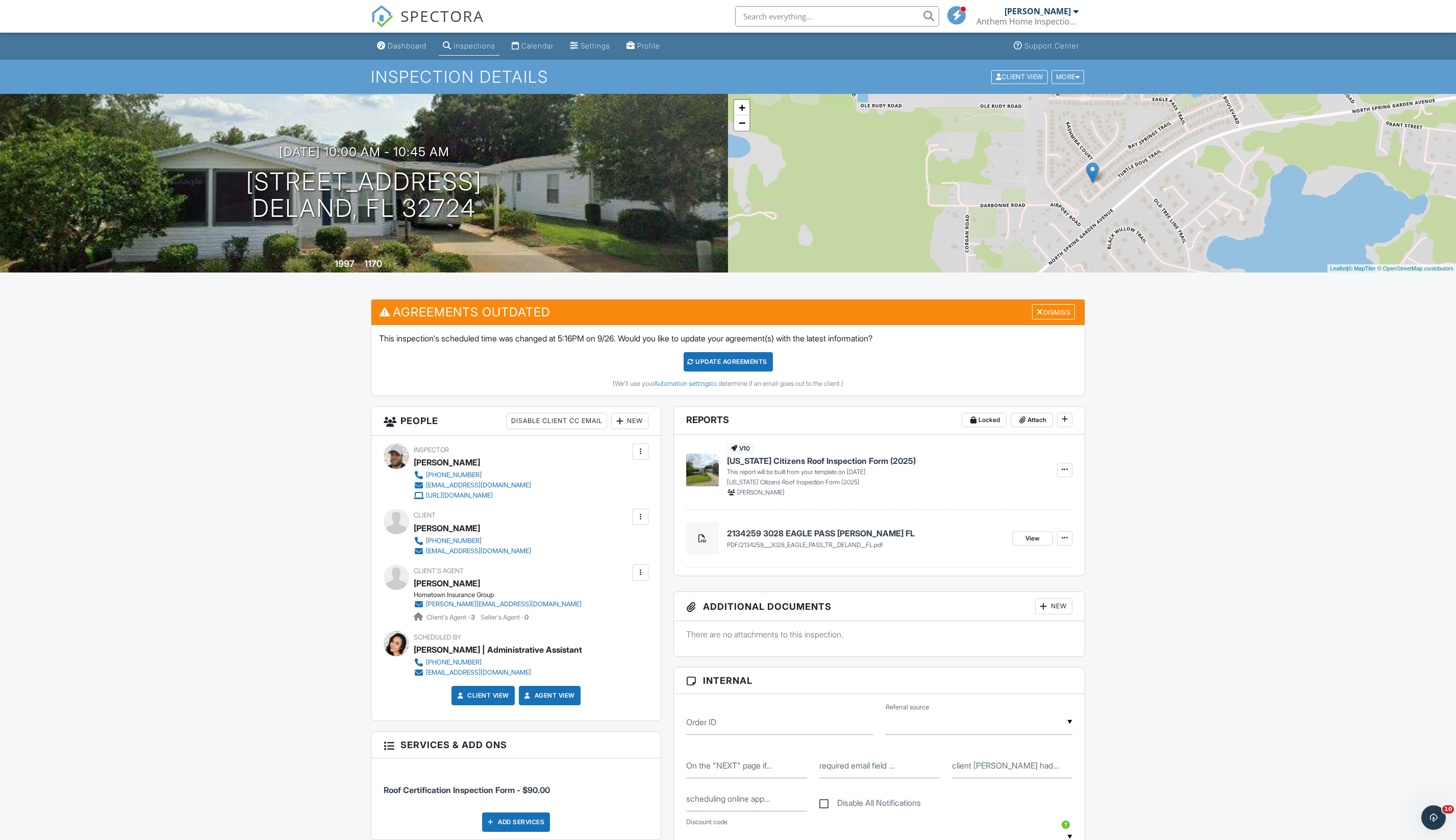
click at [416, 39] on link "Dashboard" at bounding box center [402, 46] width 57 height 19
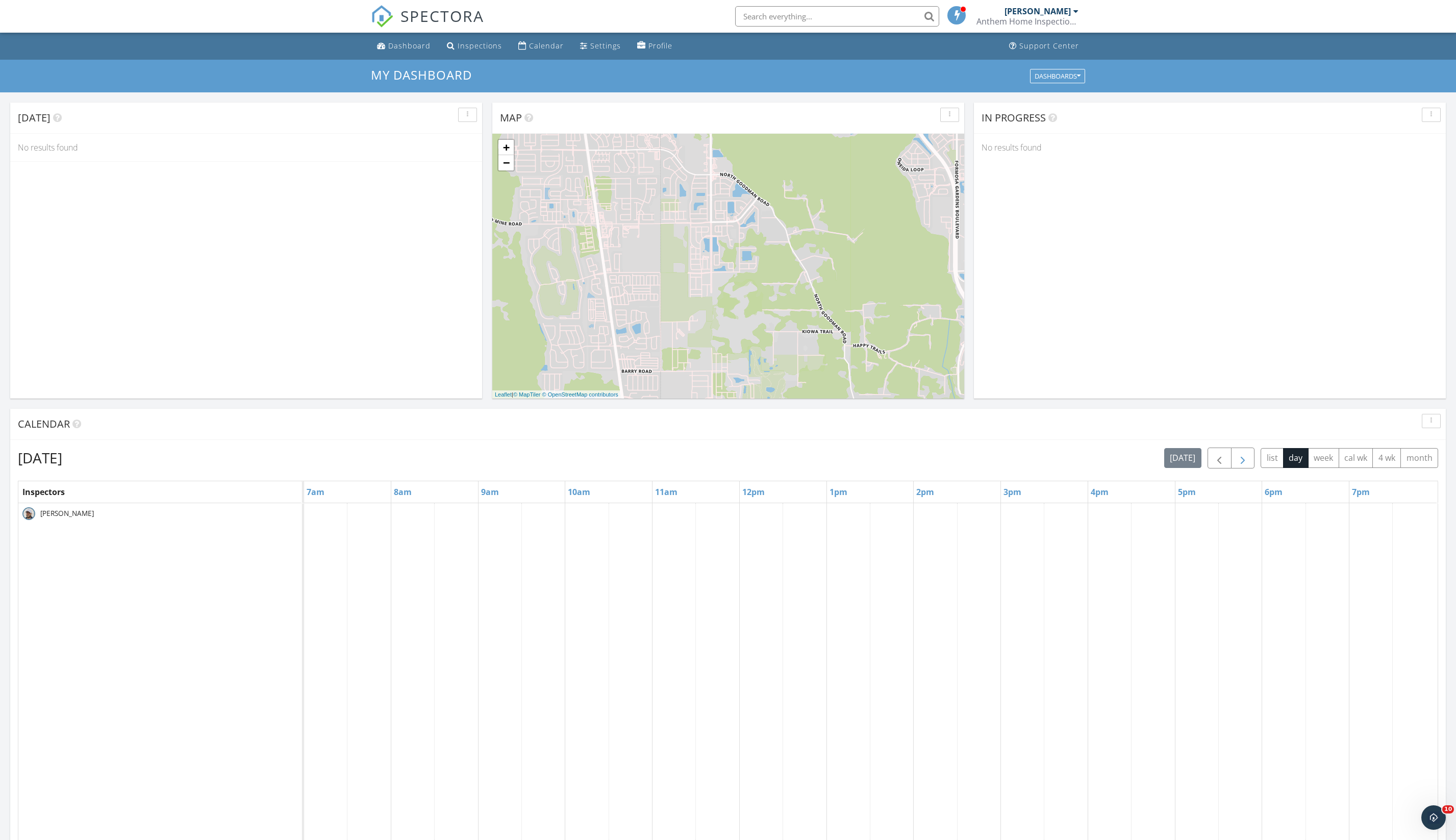
click at [1231, 469] on button "button" at bounding box center [1242, 457] width 24 height 21
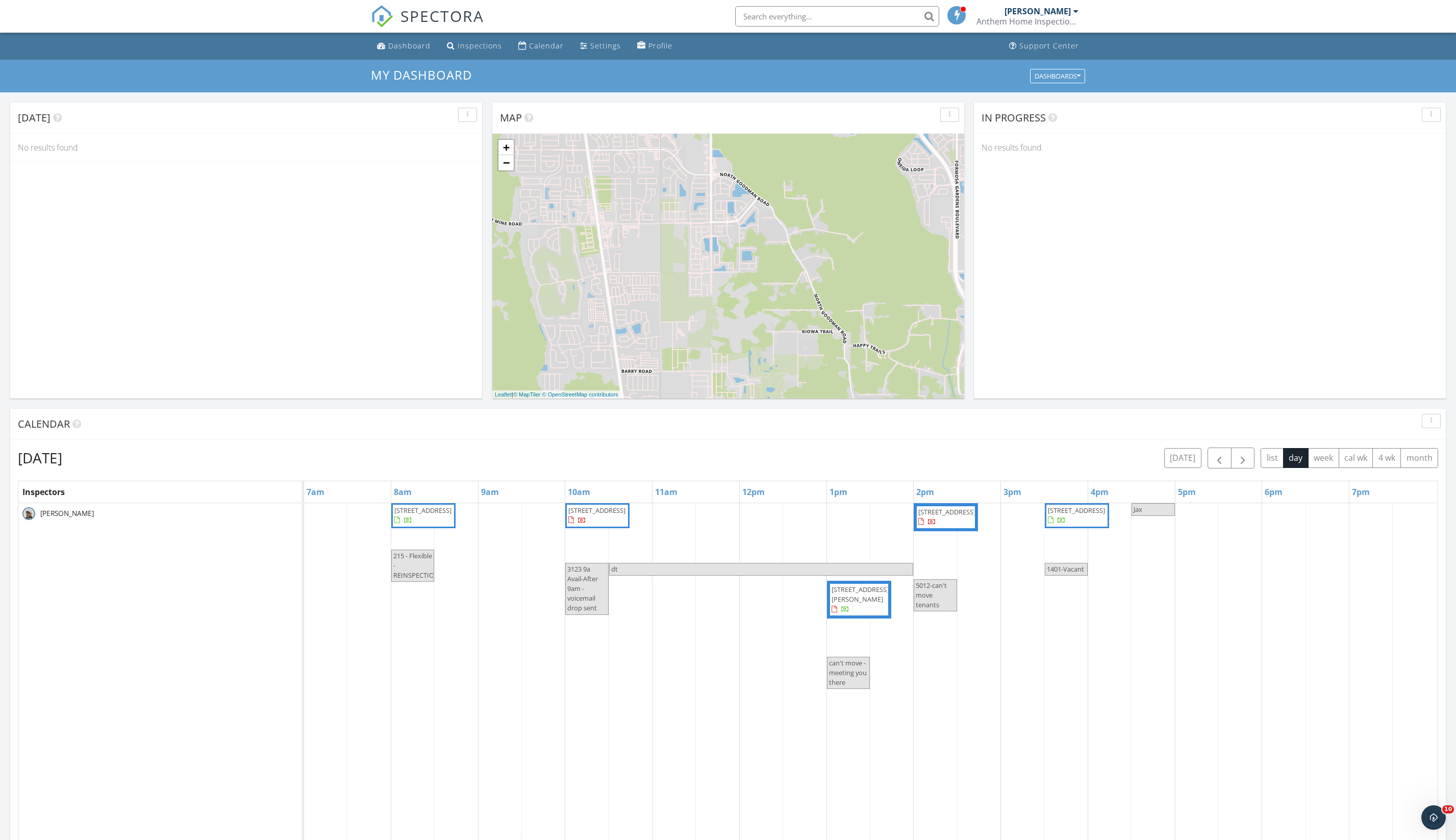
click at [866, 604] on span "2501 Highsmith Landing Ln, Jacksonville 32226" at bounding box center [860, 594] width 57 height 19
click at [595, 515] on span "3123 Bay Springs Trail, DeLand 32724" at bounding box center [597, 510] width 57 height 9
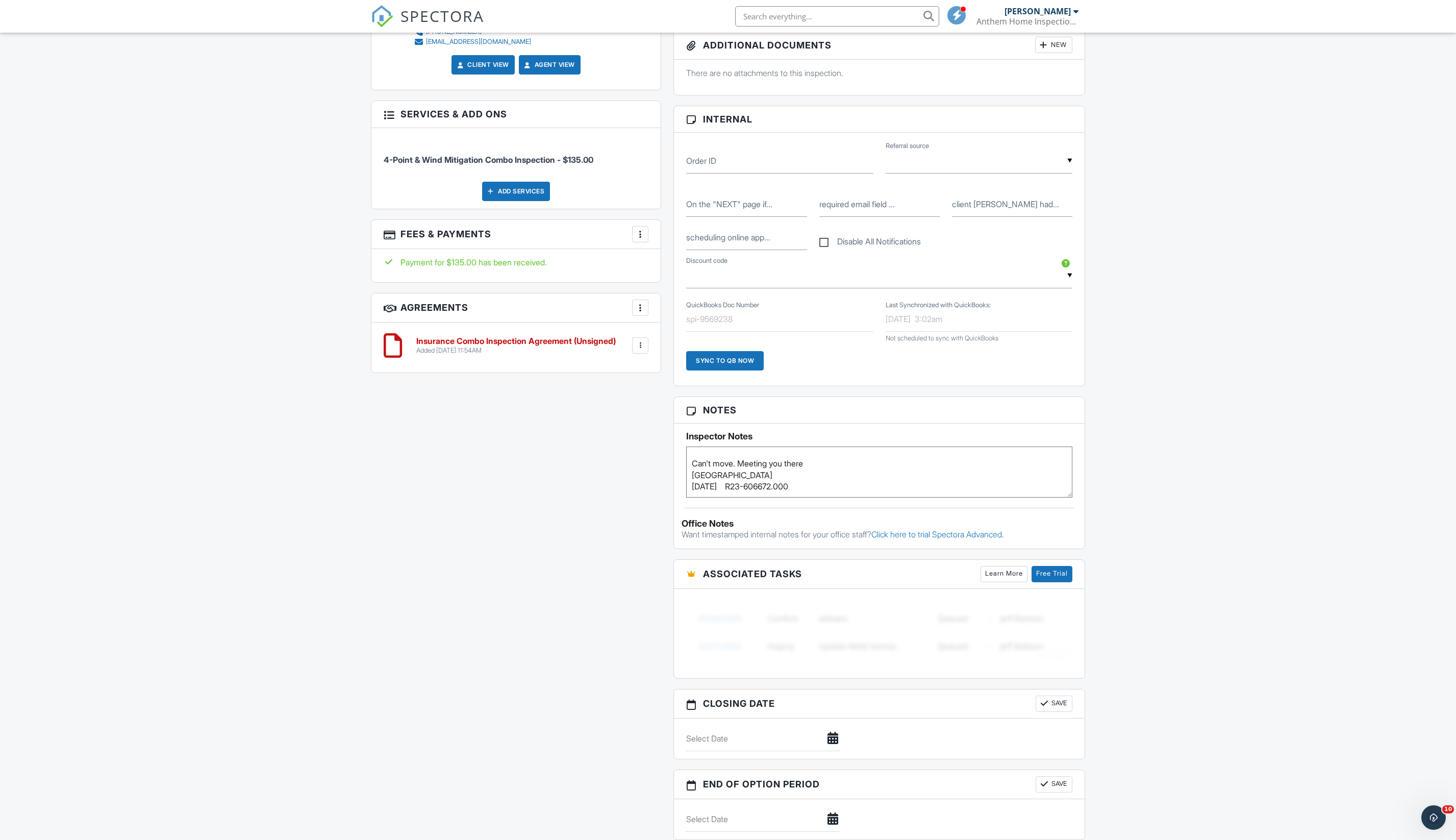
scroll to position [34, 0]
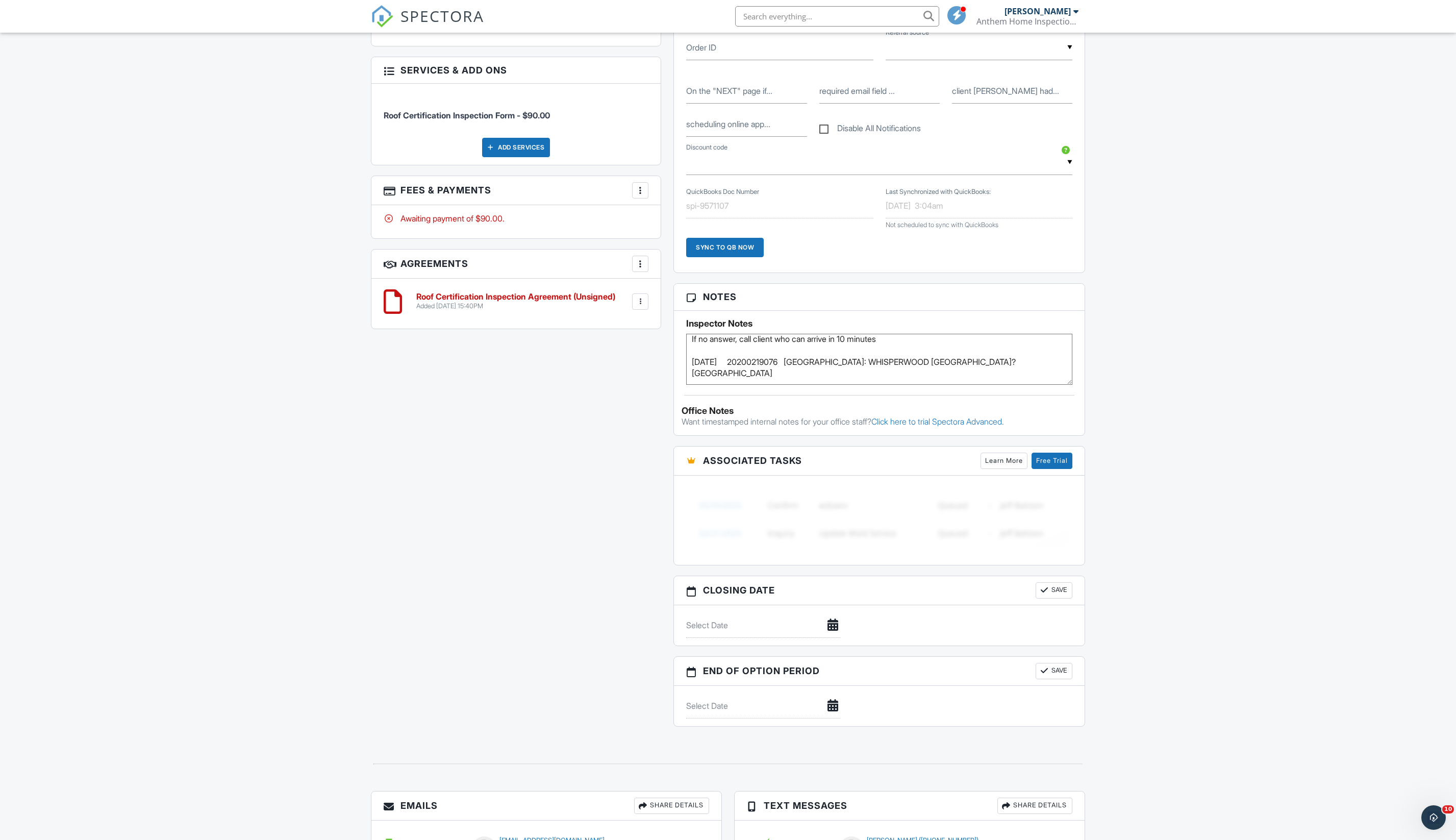
scroll to position [24, 0]
click at [958, 385] on textarea "Call Whisper Wood office rep [PERSON_NAME] for access [PHONE_NUMBER] If no answ…" at bounding box center [879, 359] width 386 height 51
click at [1212, 459] on div "Dashboard Inspections Calendar Settings Profile Support Center Inspection Detai…" at bounding box center [728, 241] width 1456 height 1766
click at [1026, 385] on textarea "Call Whisper Wood office rep [PERSON_NAME] for access [PHONE_NUMBER] If no answ…" at bounding box center [879, 359] width 386 height 51
click at [941, 385] on textarea "Call Whisper Wood office rep [PERSON_NAME] for access [PHONE_NUMBER] If no answ…" at bounding box center [879, 359] width 386 height 51
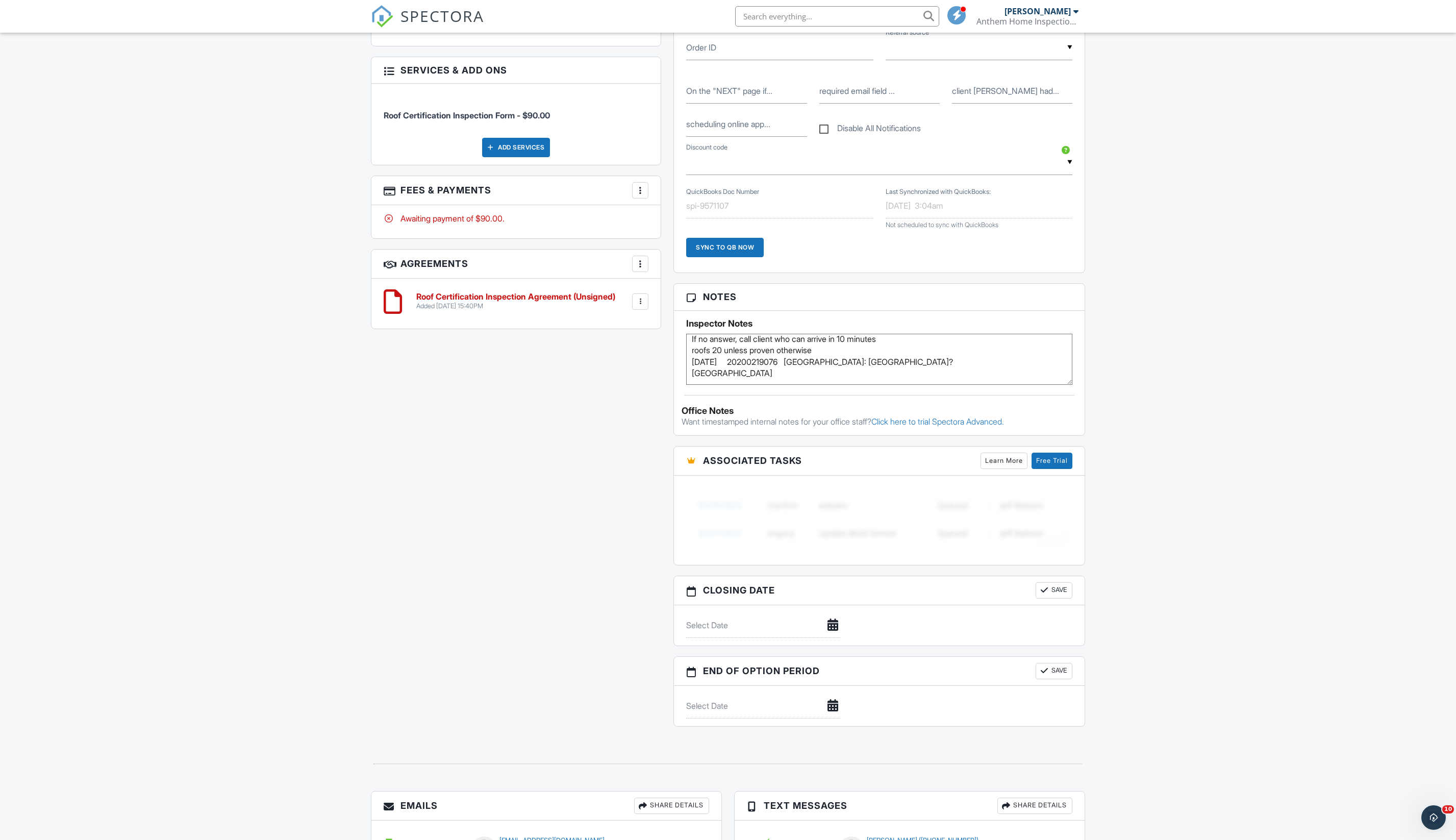
type textarea "Call Whisper Wood office rep [PERSON_NAME] for access [PHONE_NUMBER] If no answ…"
click at [1429, 499] on div "Dashboard Inspections Calendar Settings Profile Support Center Inspection Detai…" at bounding box center [728, 241] width 1456 height 1766
click at [1190, 448] on div "Dashboard Inspections Calendar Settings Profile Support Center Inspection Detai…" at bounding box center [728, 241] width 1456 height 1766
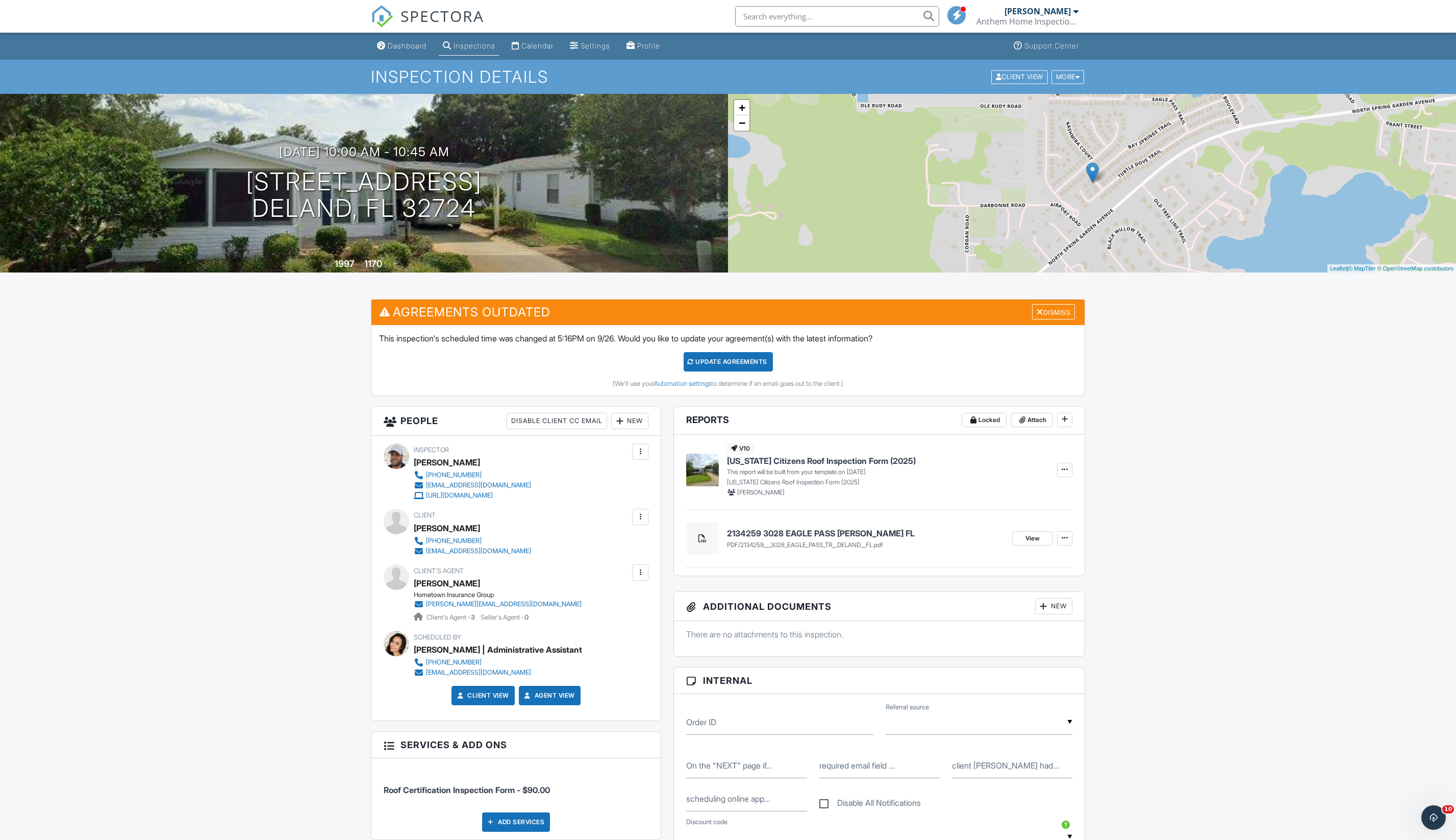
scroll to position [0, 0]
